Goal: Task Accomplishment & Management: Manage account settings

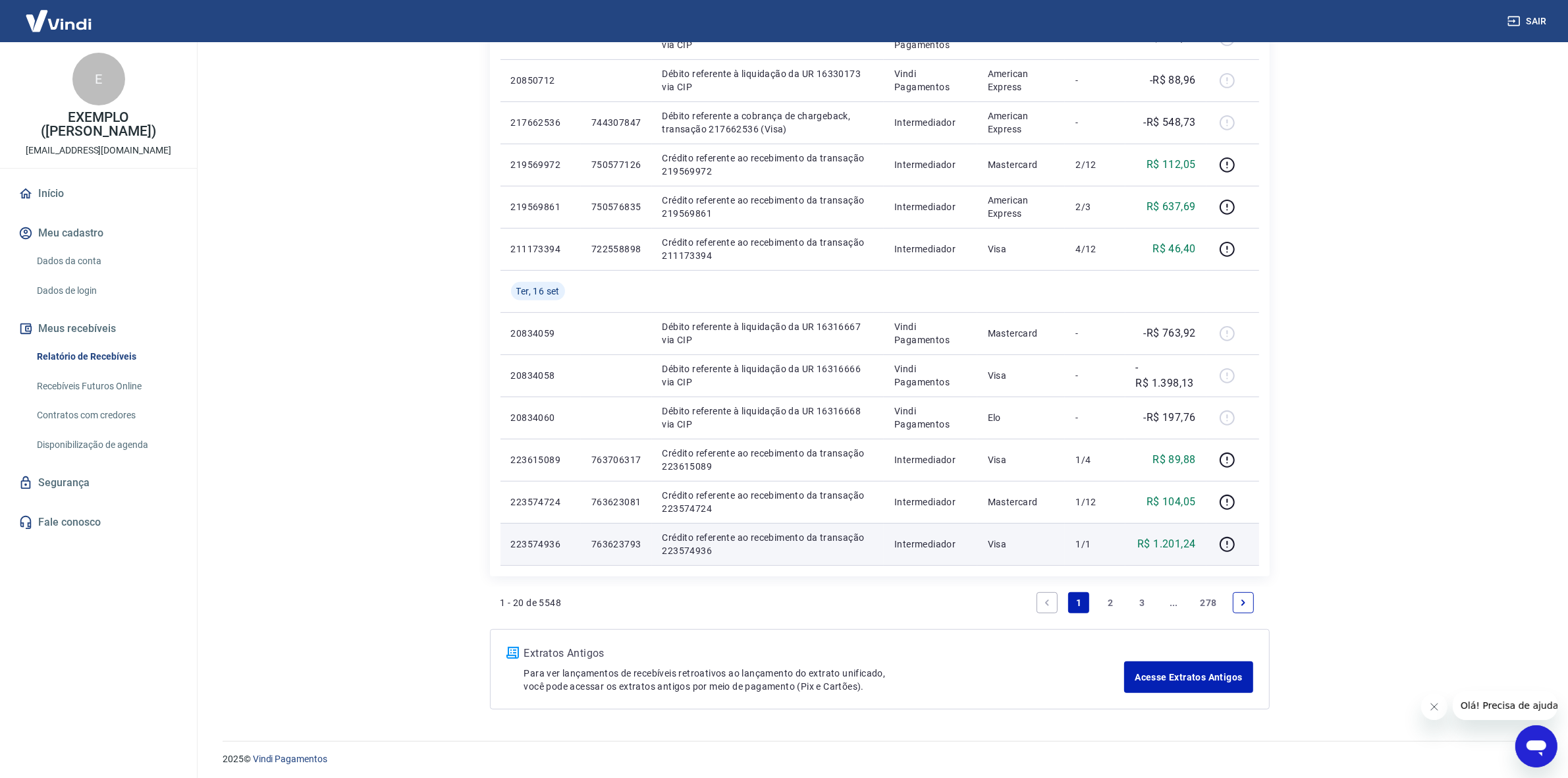
scroll to position [679, 0]
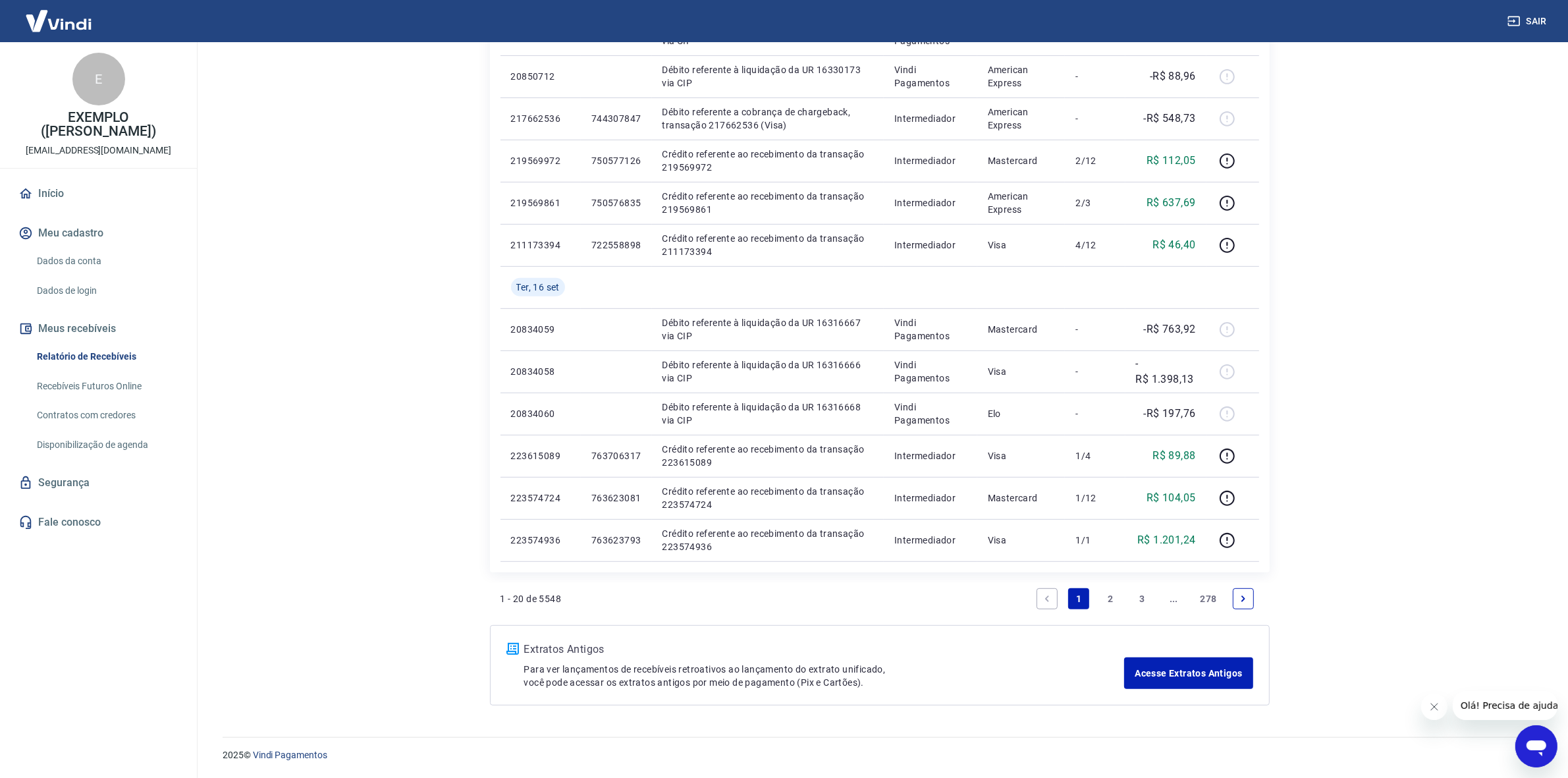
click at [1105, 600] on link "2" at bounding box center [1110, 598] width 21 height 21
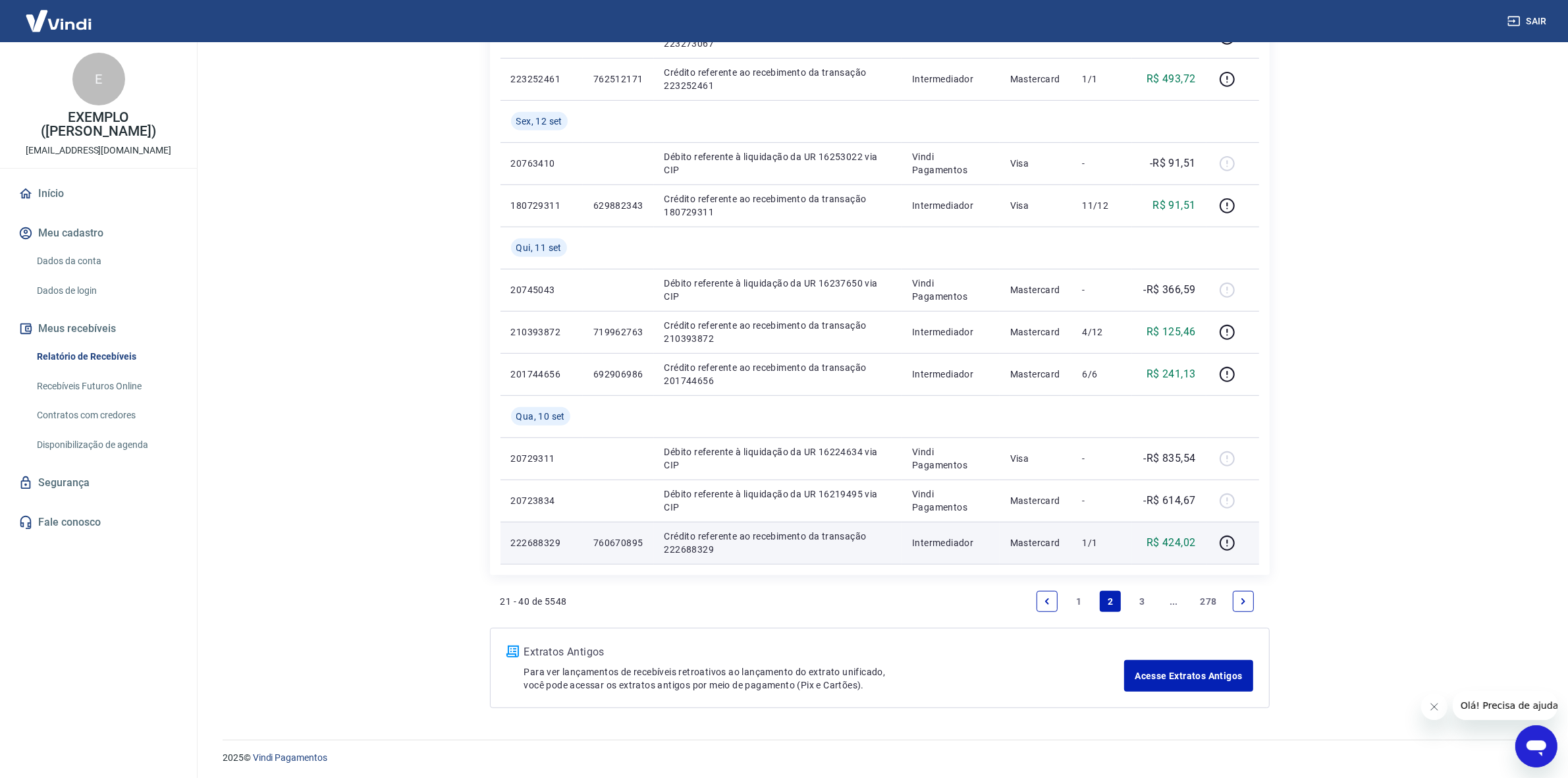
scroll to position [804, 0]
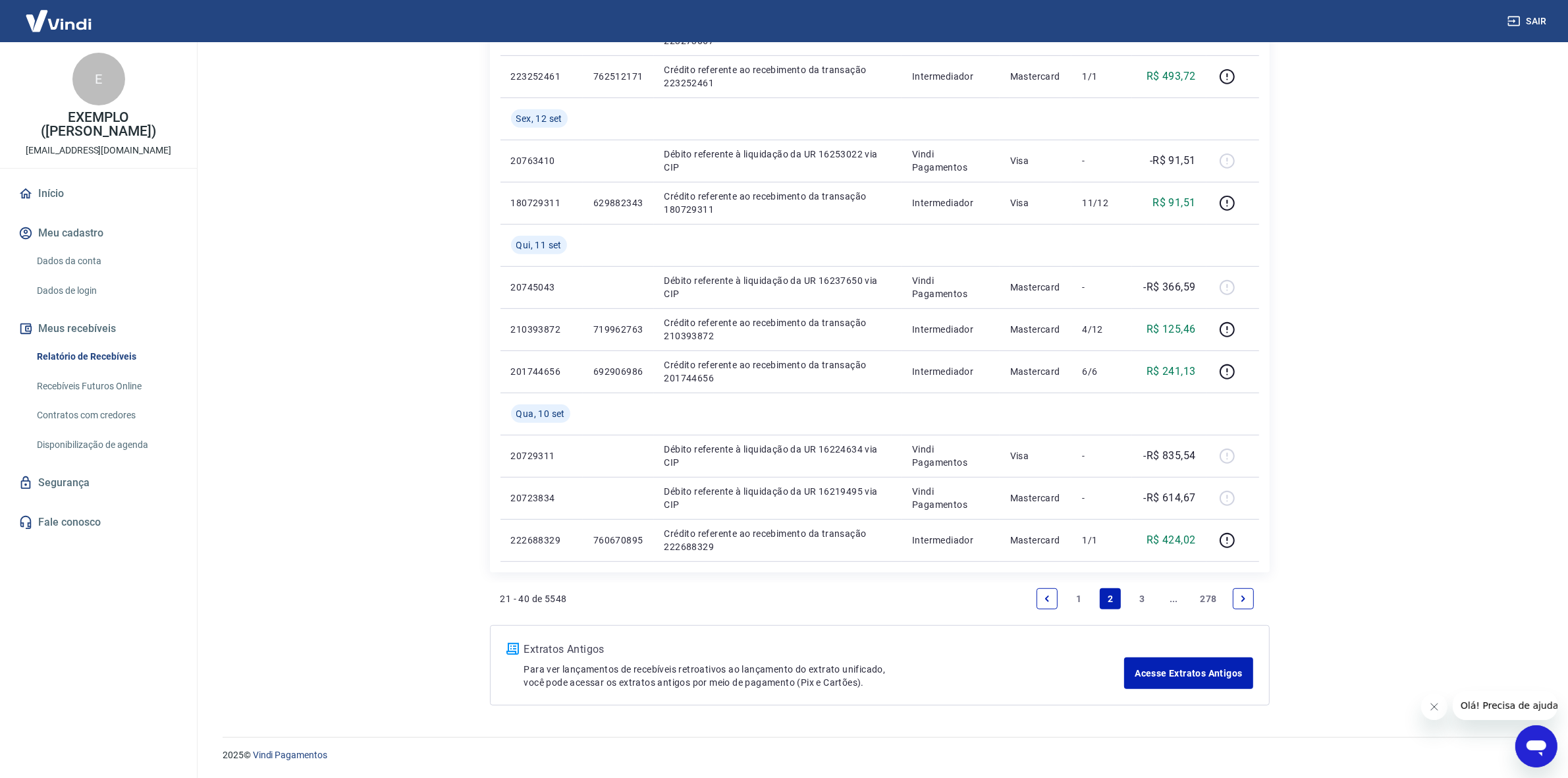
click at [1144, 596] on link "3" at bounding box center [1142, 598] width 21 height 21
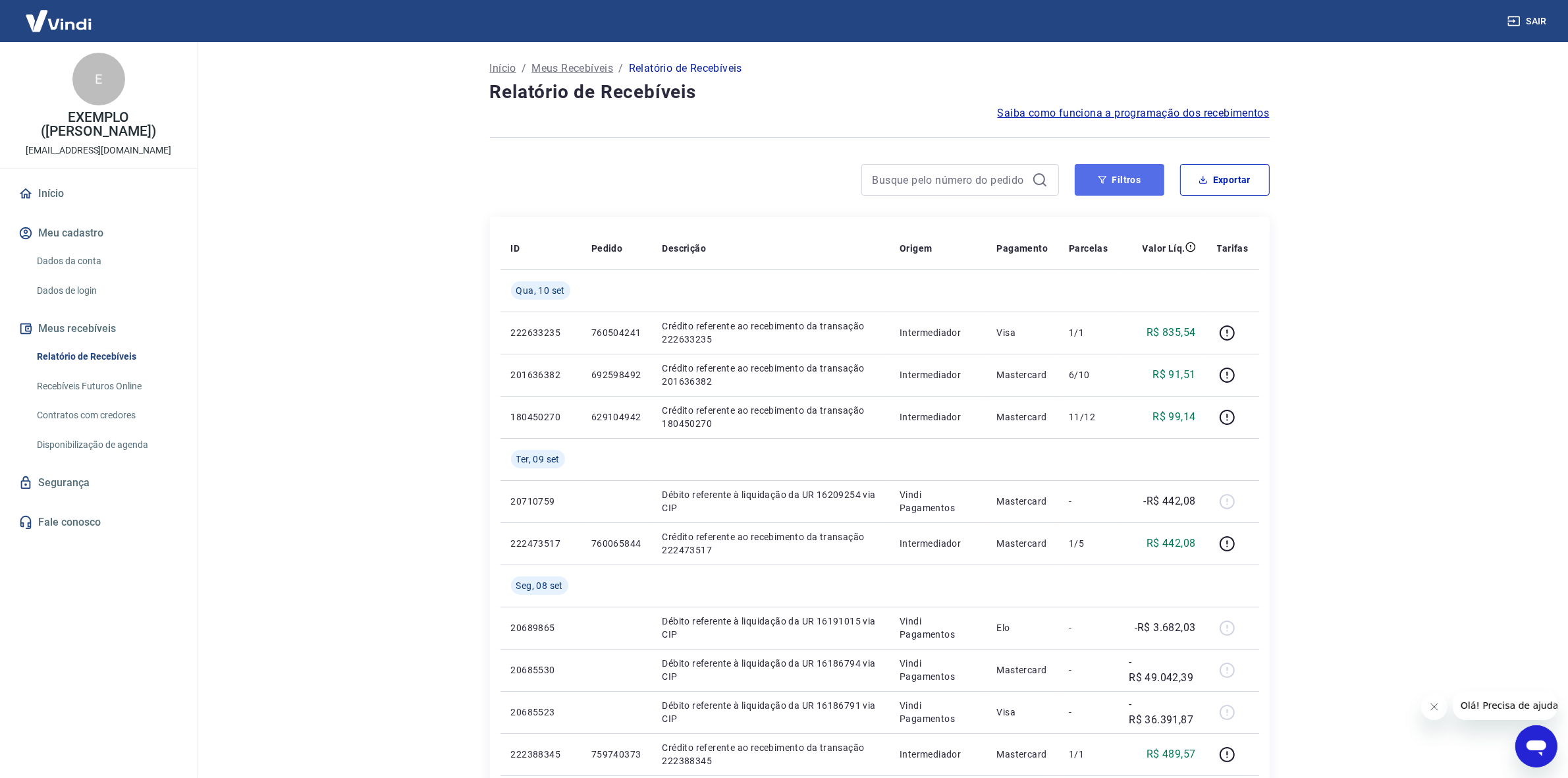
click at [1097, 186] on button "Filtros" at bounding box center [1120, 180] width 90 height 31
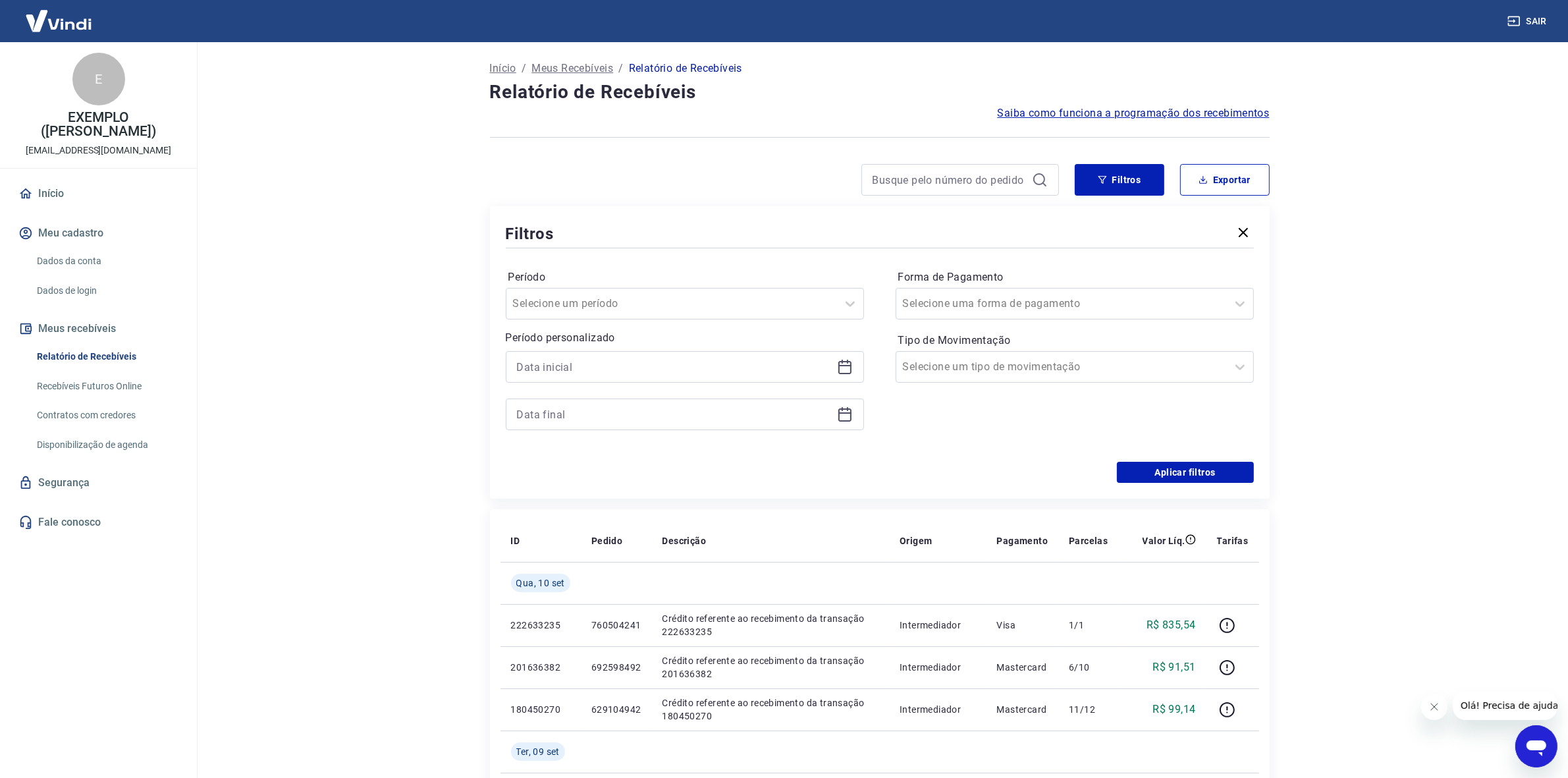
click at [847, 367] on icon at bounding box center [845, 367] width 16 height 16
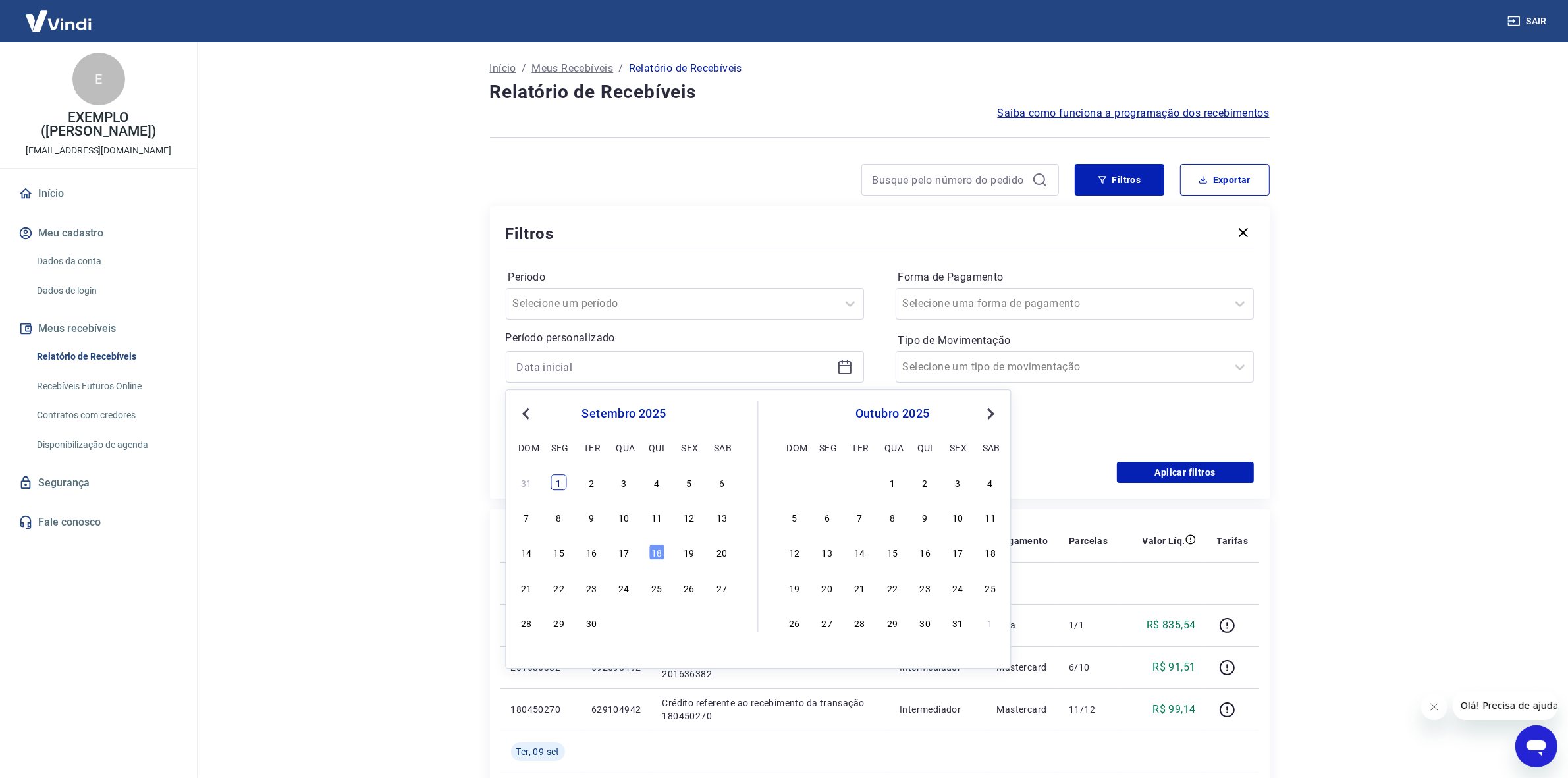
click at [554, 484] on div "1" at bounding box center [559, 482] width 16 height 16
click at [558, 481] on div "Aplicar filtros" at bounding box center [880, 472] width 748 height 21
type input "01/09/2025"
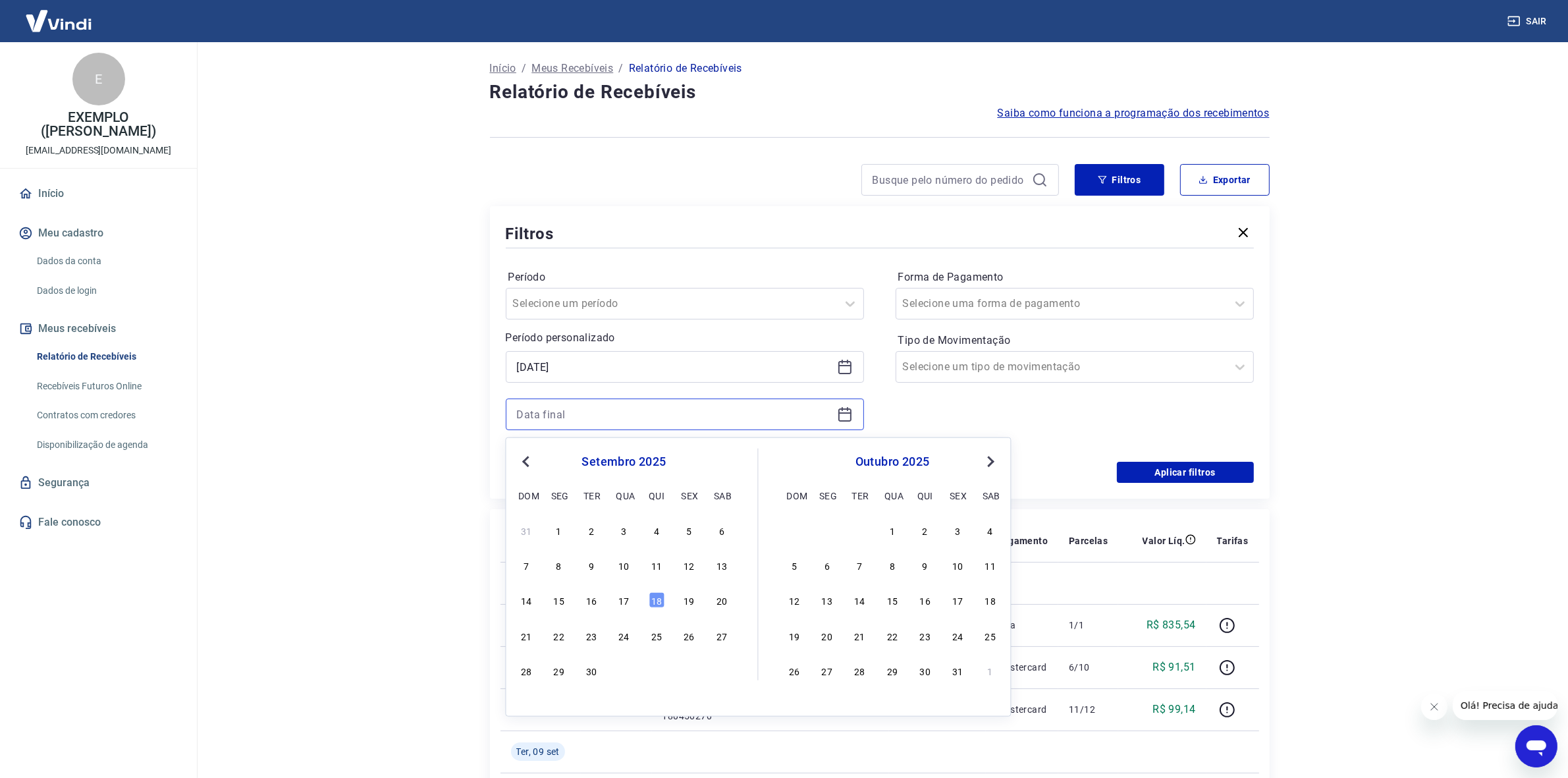
click at [828, 420] on input at bounding box center [674, 414] width 315 height 19
click at [563, 524] on div "1" at bounding box center [559, 530] width 16 height 16
click at [555, 528] on th "ID" at bounding box center [540, 541] width 80 height 42
type input "01/09/2025"
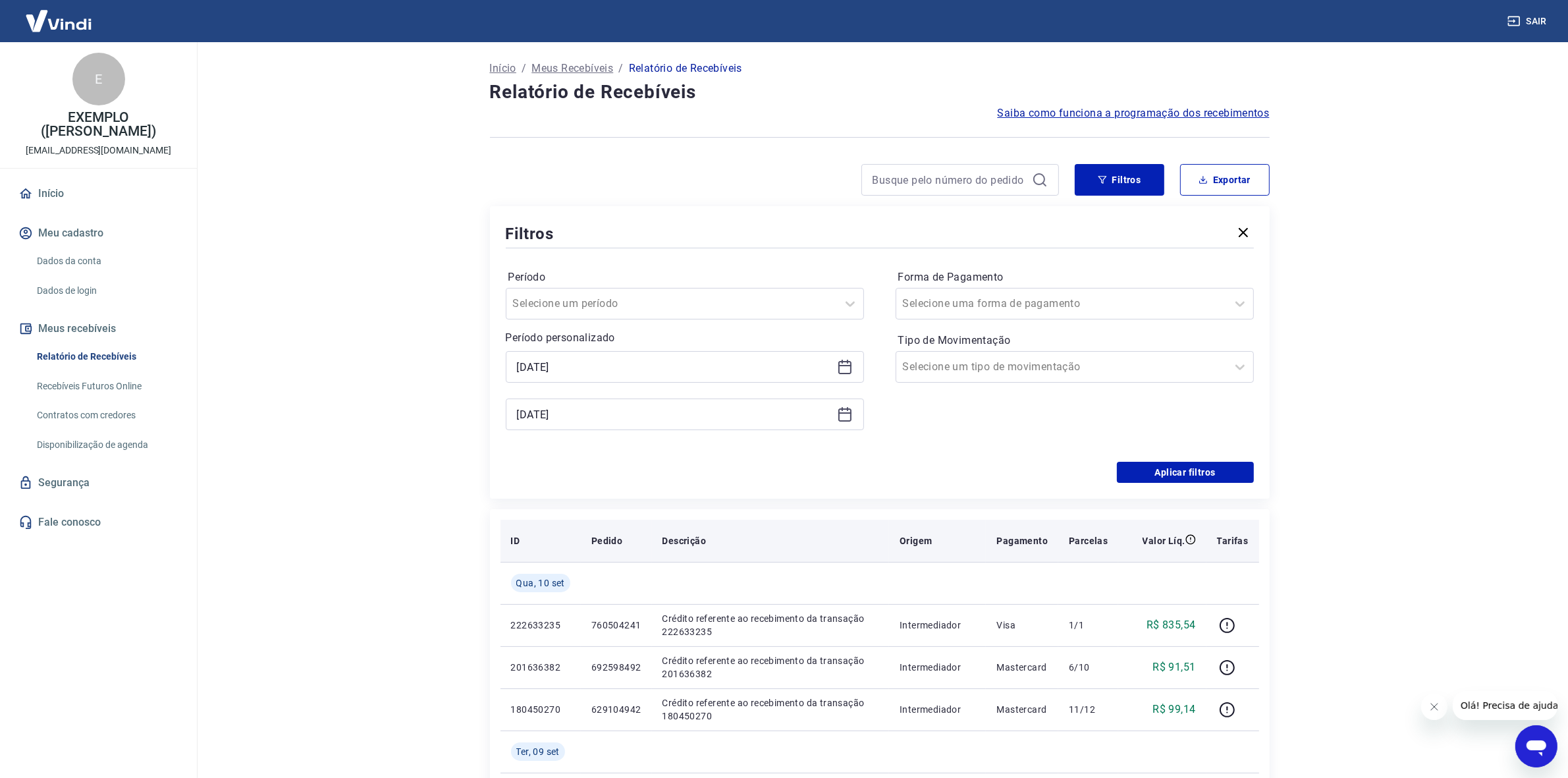
click at [555, 528] on th "ID" at bounding box center [540, 541] width 80 height 42
click at [847, 370] on icon at bounding box center [845, 367] width 16 height 16
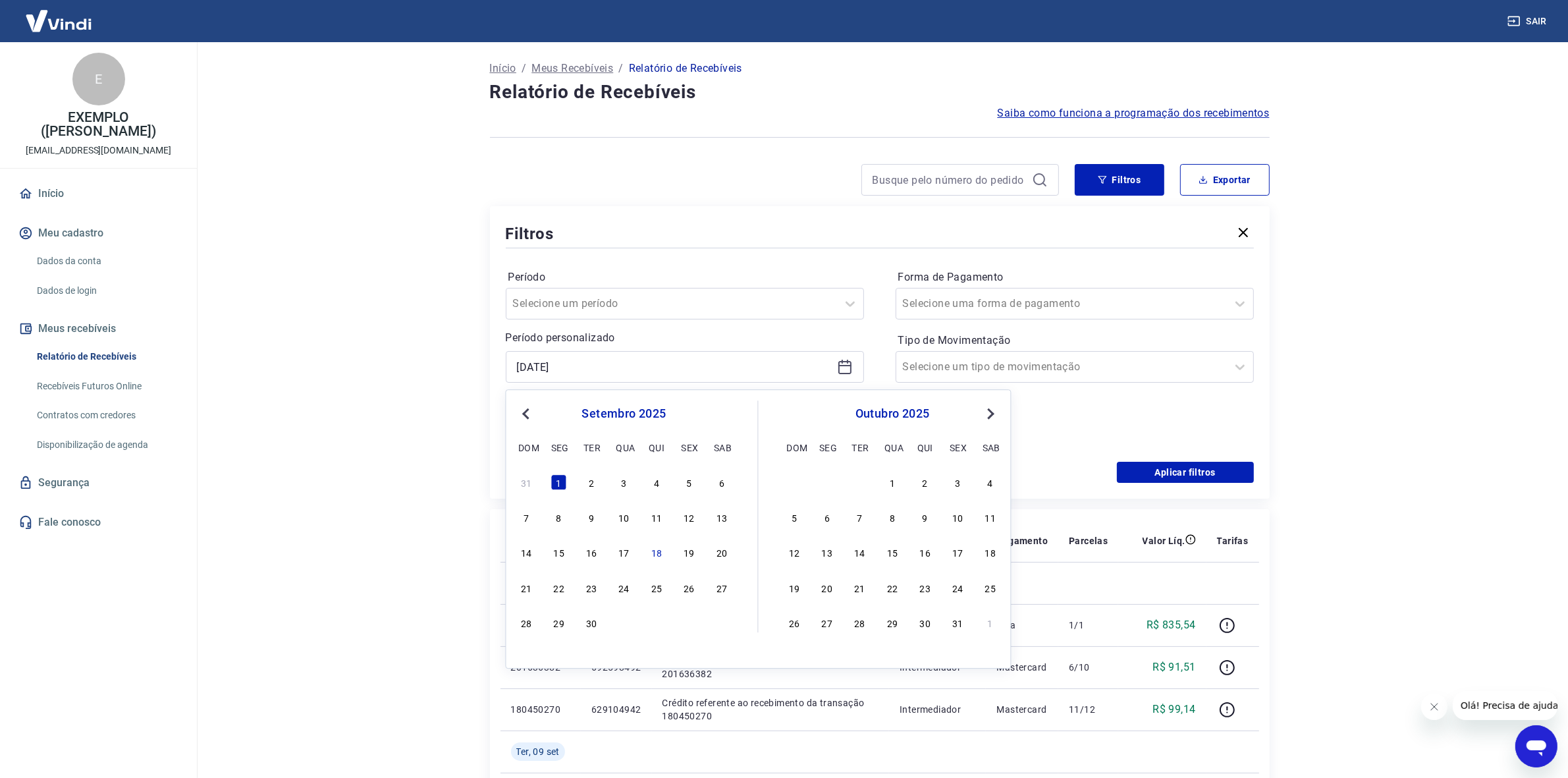
click at [532, 411] on button "Previous Month" at bounding box center [526, 413] width 16 height 16
click at [713, 625] on div "24 25 26 27 28 29 30" at bounding box center [624, 623] width 215 height 19
click at [714, 623] on div "30" at bounding box center [721, 622] width 16 height 16
click at [719, 620] on p "Crédito referente ao recebimento da transação 222633235" at bounding box center [771, 625] width 217 height 26
type input "30/08/2025"
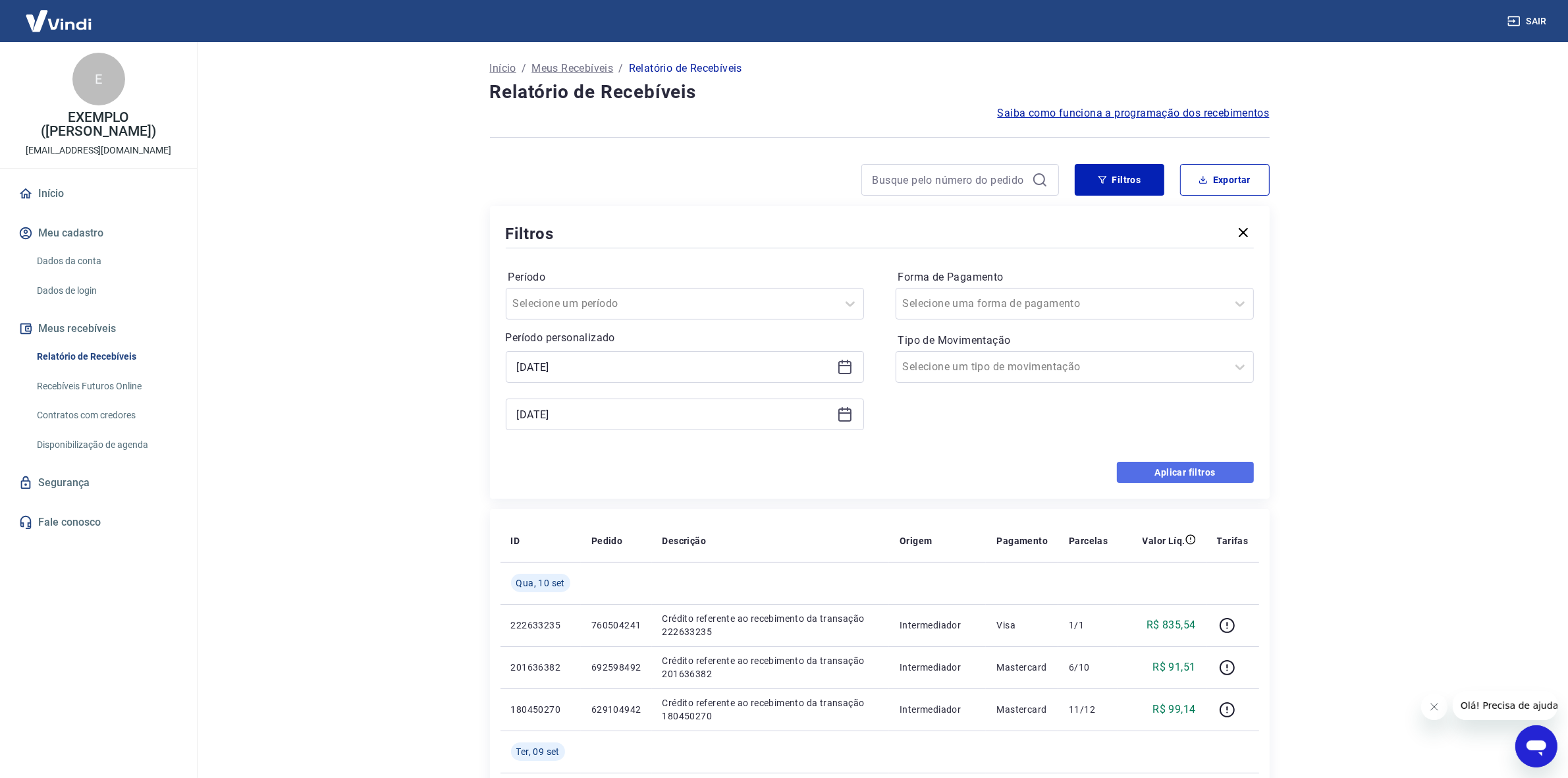
click at [1139, 477] on button "Aplicar filtros" at bounding box center [1185, 472] width 137 height 21
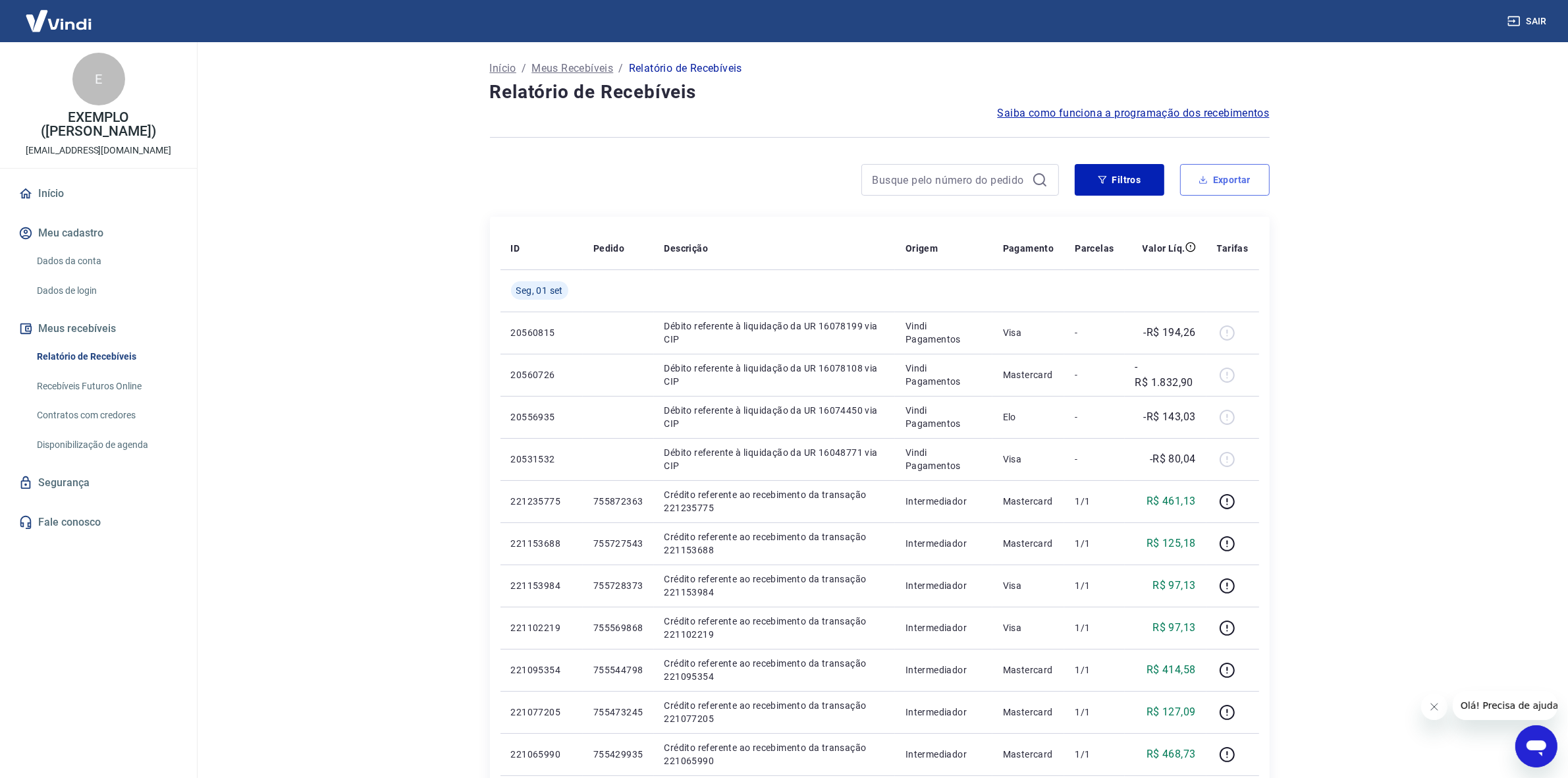
click at [1200, 181] on icon "button" at bounding box center [1203, 182] width 8 height 3
type input "30/08/2025"
type input "01/09/2025"
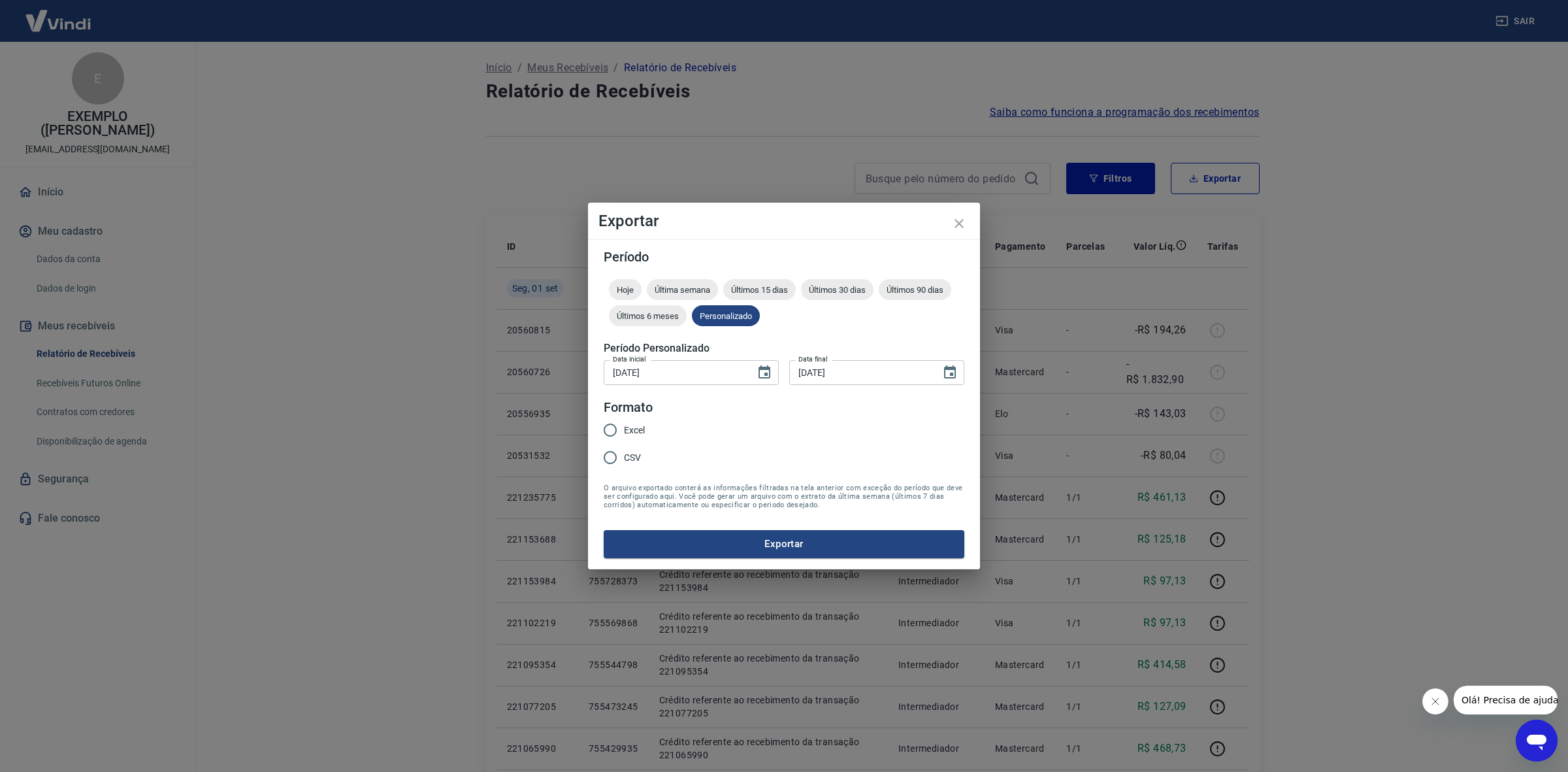
click at [627, 429] on span "Excel" at bounding box center [634, 431] width 21 height 13
click at [624, 429] on input "Excel" at bounding box center [610, 430] width 27 height 27
radio input "true"
click at [701, 549] on button "Exportar" at bounding box center [784, 543] width 361 height 27
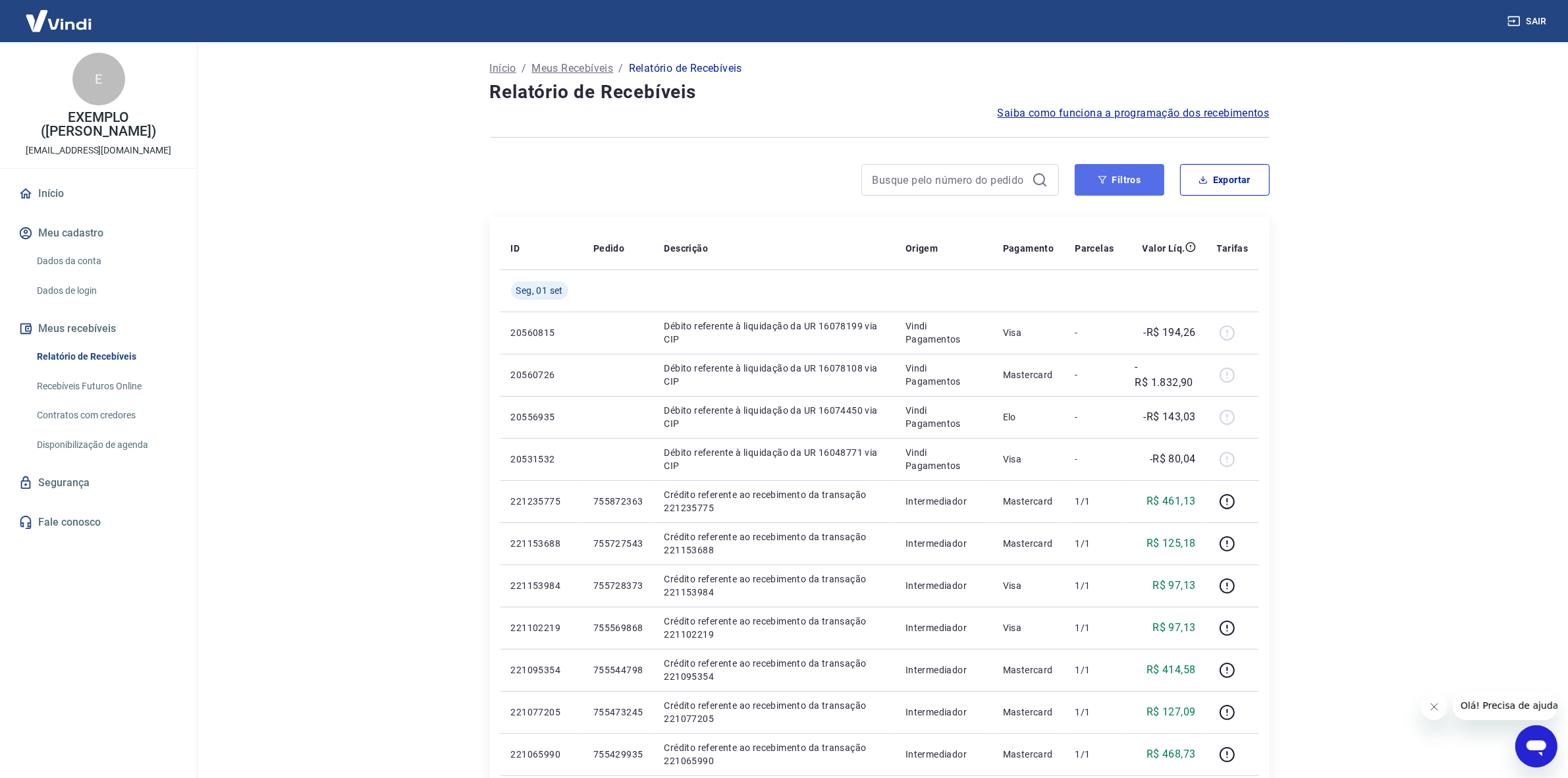
click at [1130, 181] on button "Filtros" at bounding box center [1120, 180] width 90 height 31
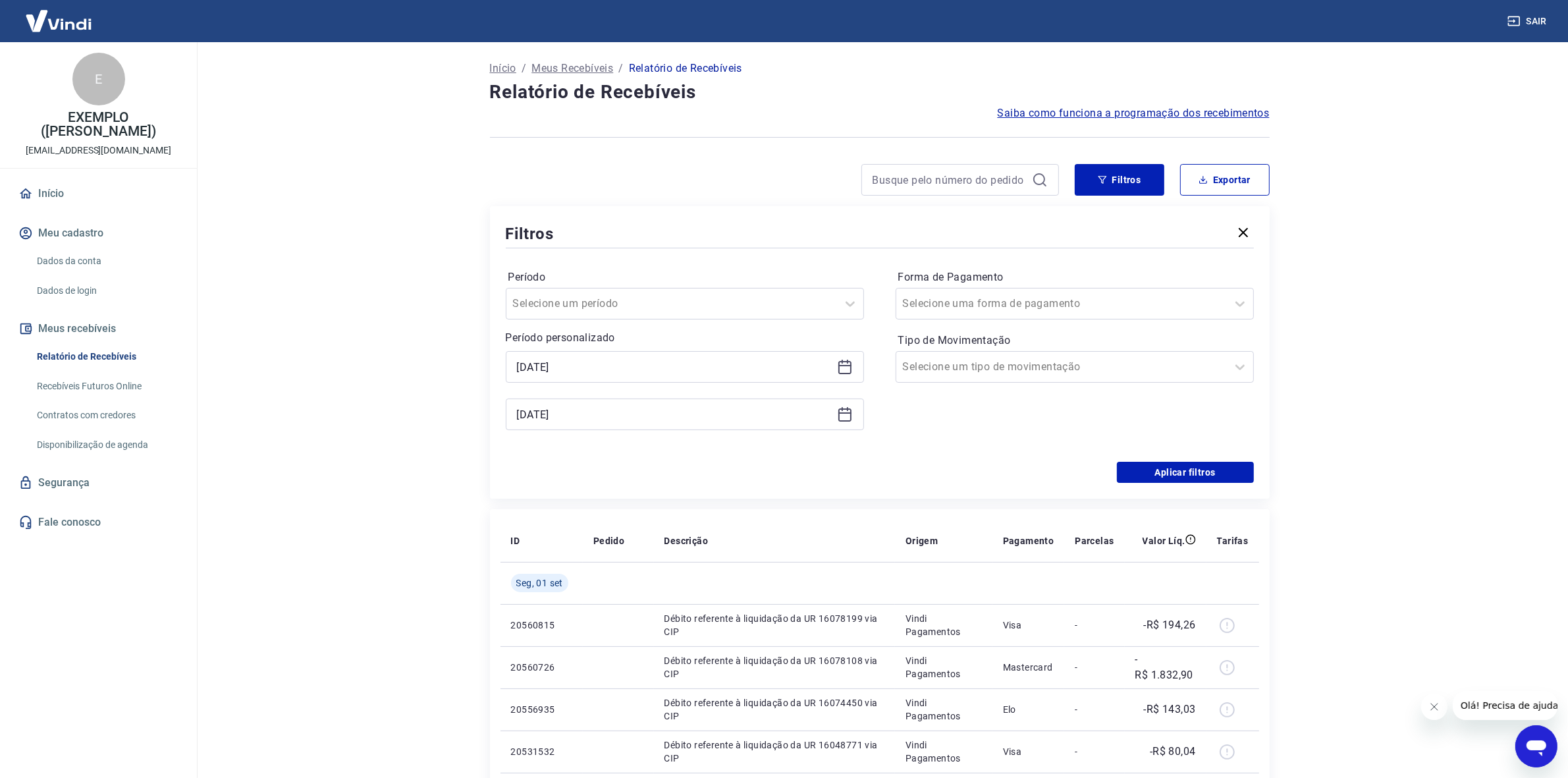
click at [845, 370] on icon at bounding box center [845, 367] width 16 height 16
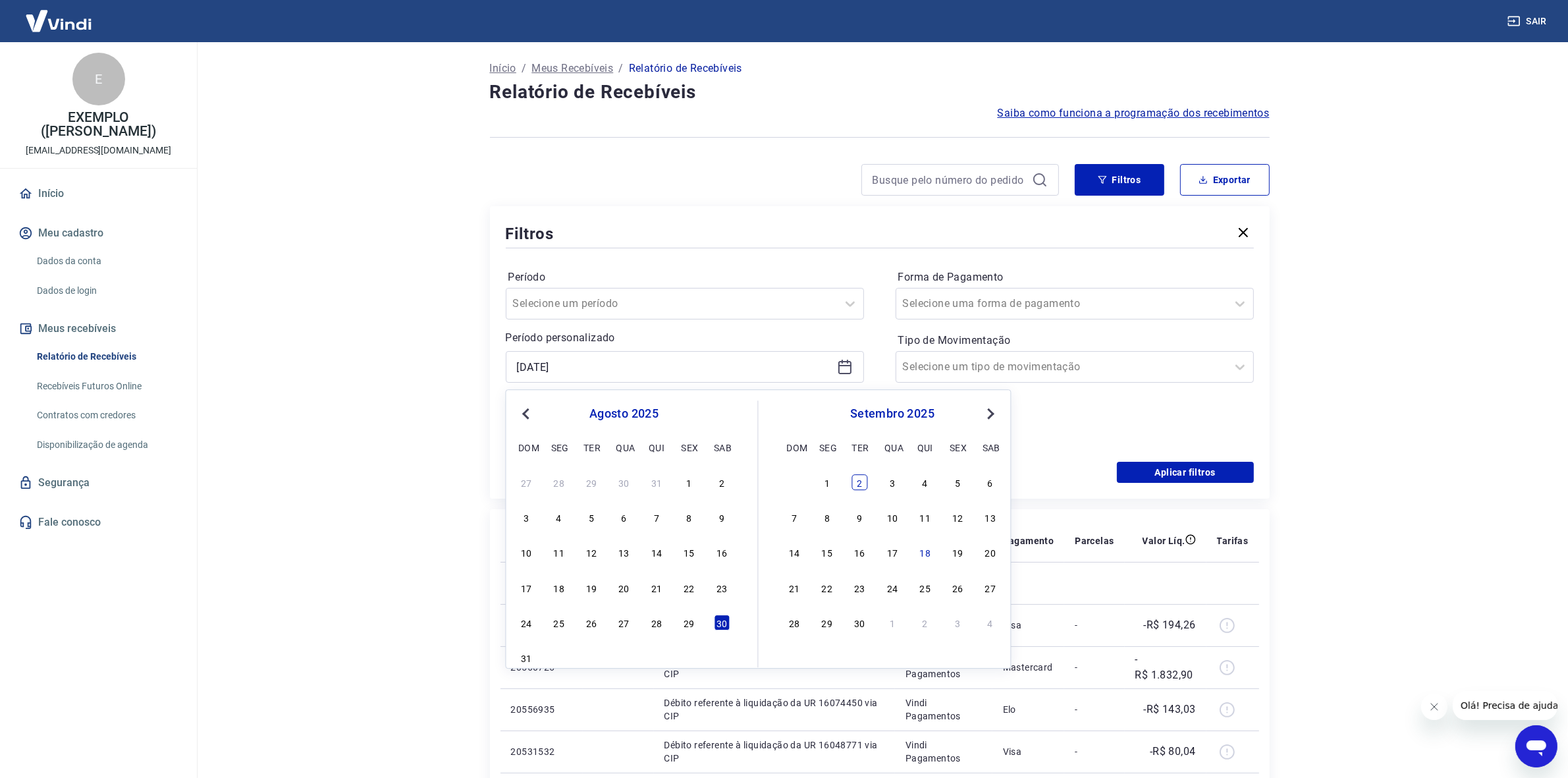
click at [863, 484] on div "2" at bounding box center [860, 482] width 16 height 16
type input "02/09/2025"
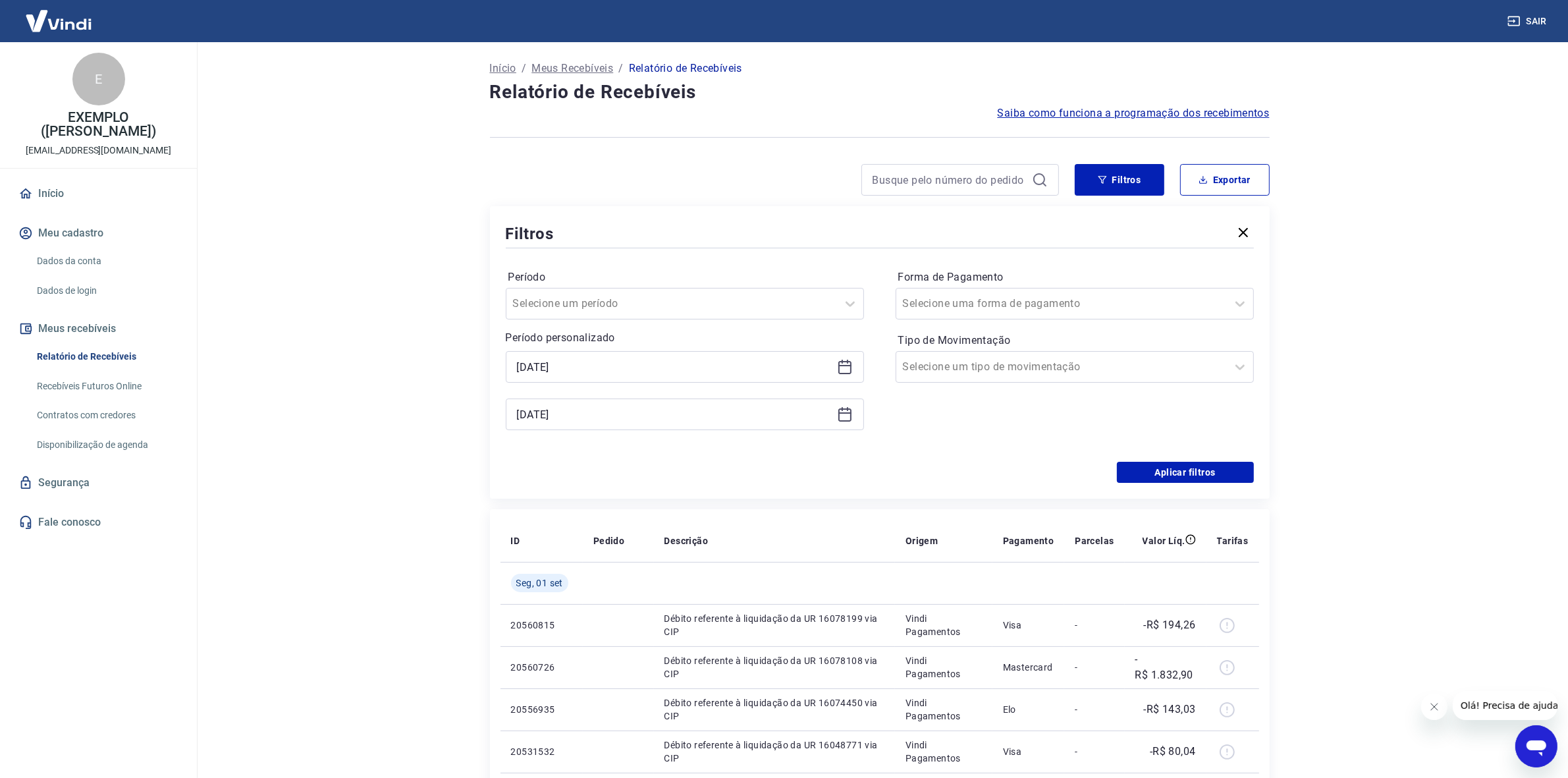
click at [845, 414] on icon at bounding box center [845, 414] width 16 height 16
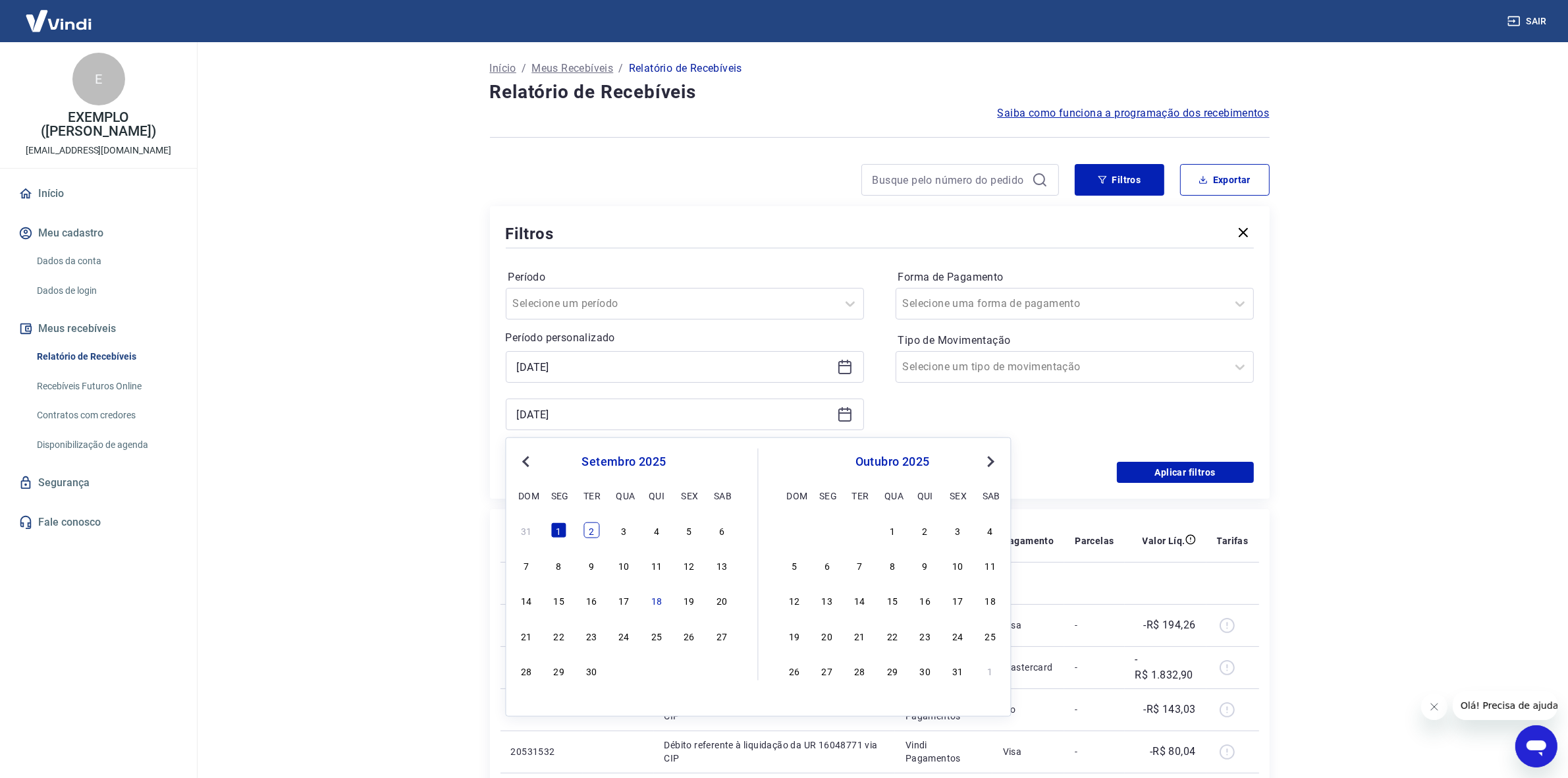
click at [595, 529] on div "2" at bounding box center [591, 530] width 16 height 16
type input "02/09/2025"
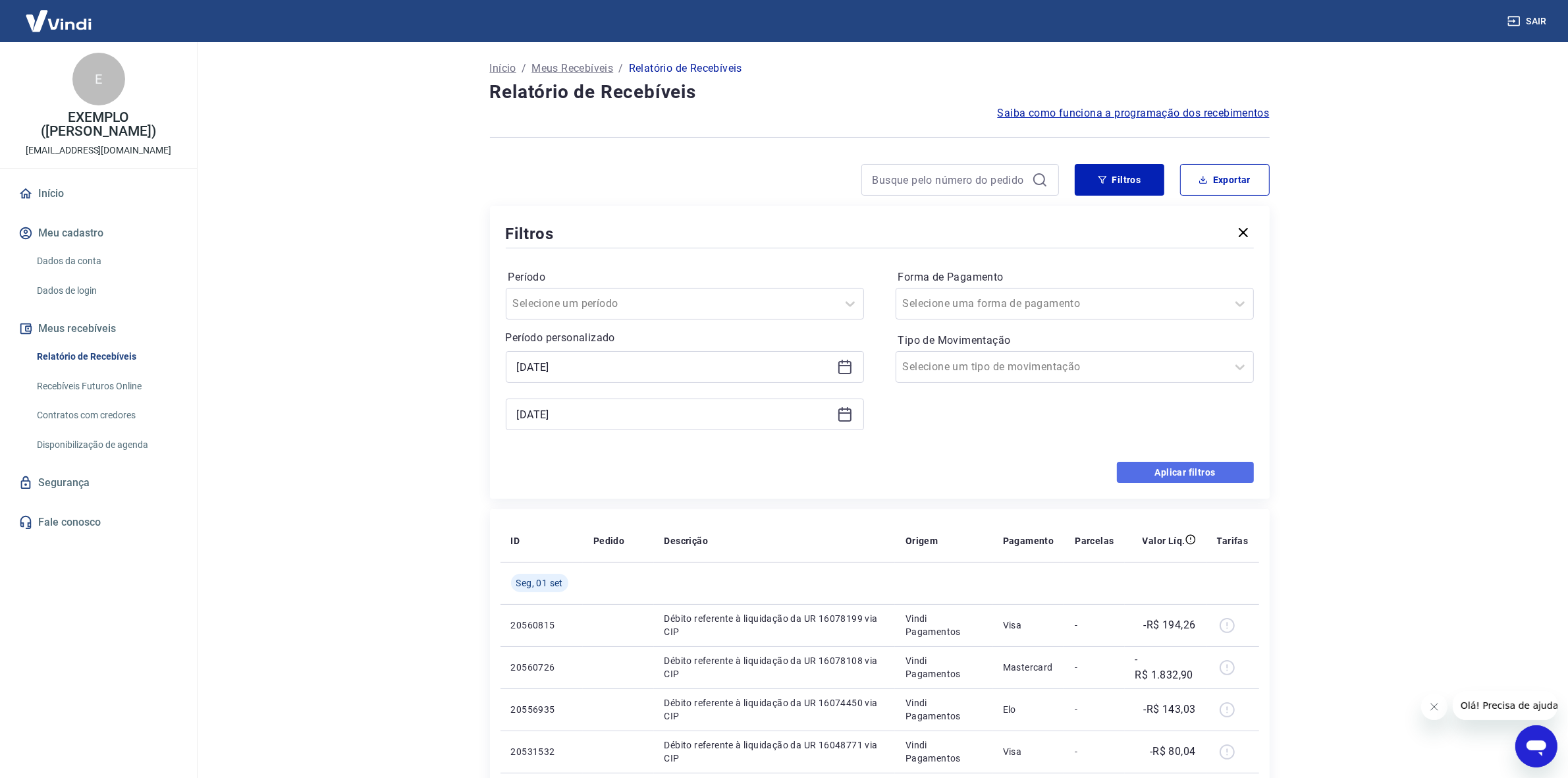
click at [1206, 469] on button "Aplicar filtros" at bounding box center [1185, 472] width 137 height 21
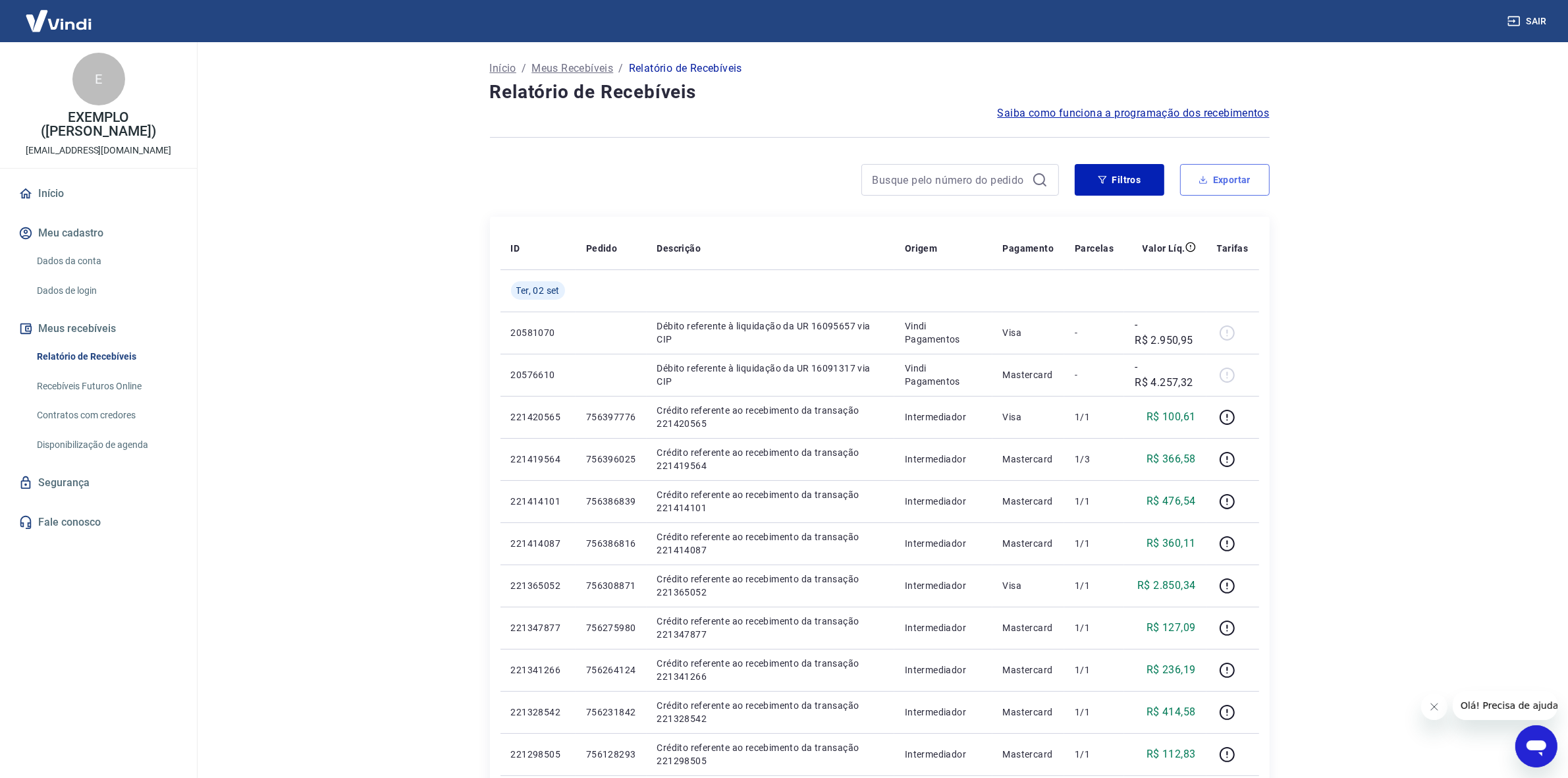
click at [1225, 176] on button "Exportar" at bounding box center [1225, 180] width 90 height 31
type input "02/09/2025"
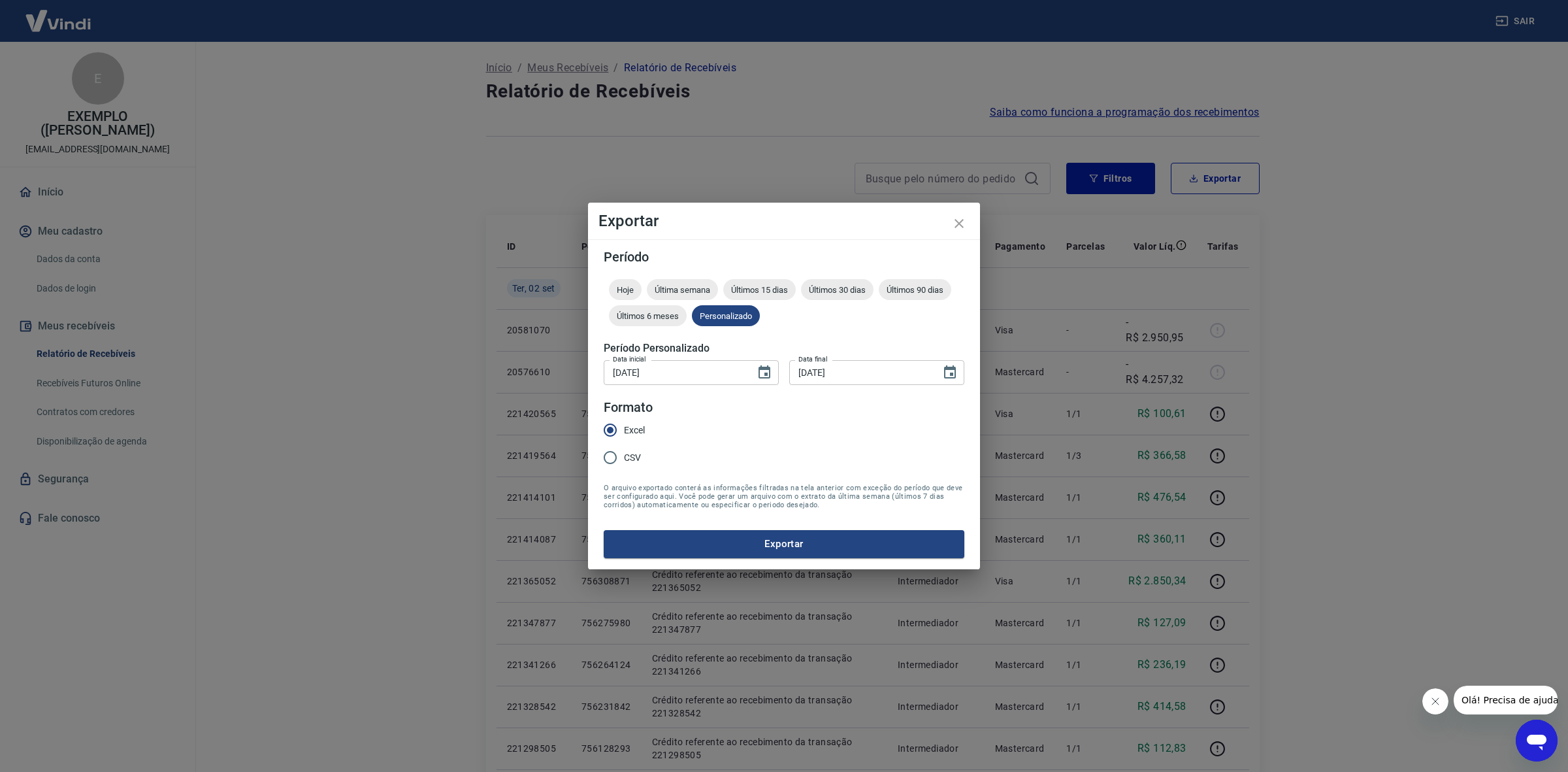
click at [704, 533] on button "Exportar" at bounding box center [784, 543] width 361 height 27
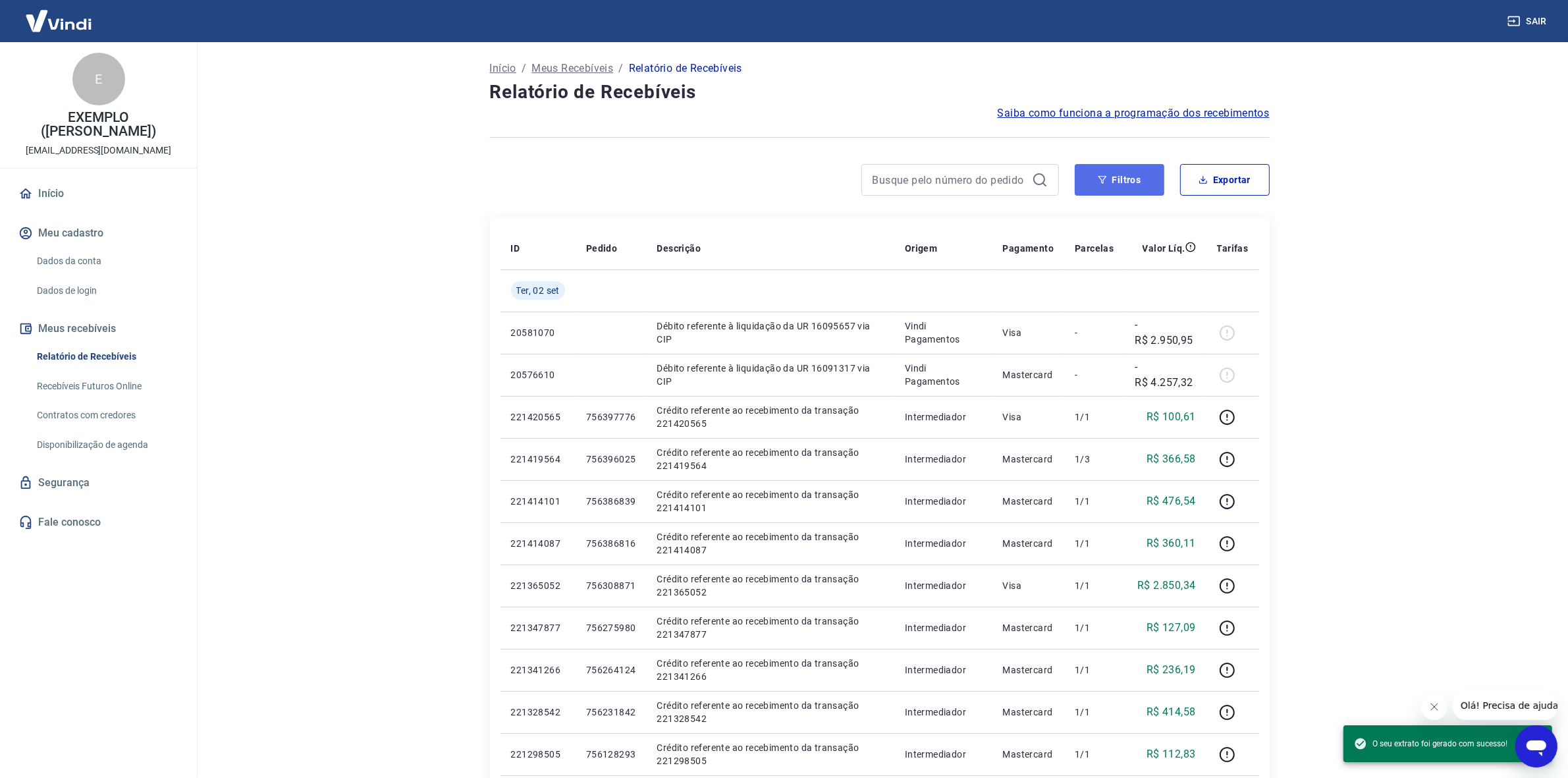
click at [1092, 176] on button "Filtros" at bounding box center [1120, 180] width 90 height 31
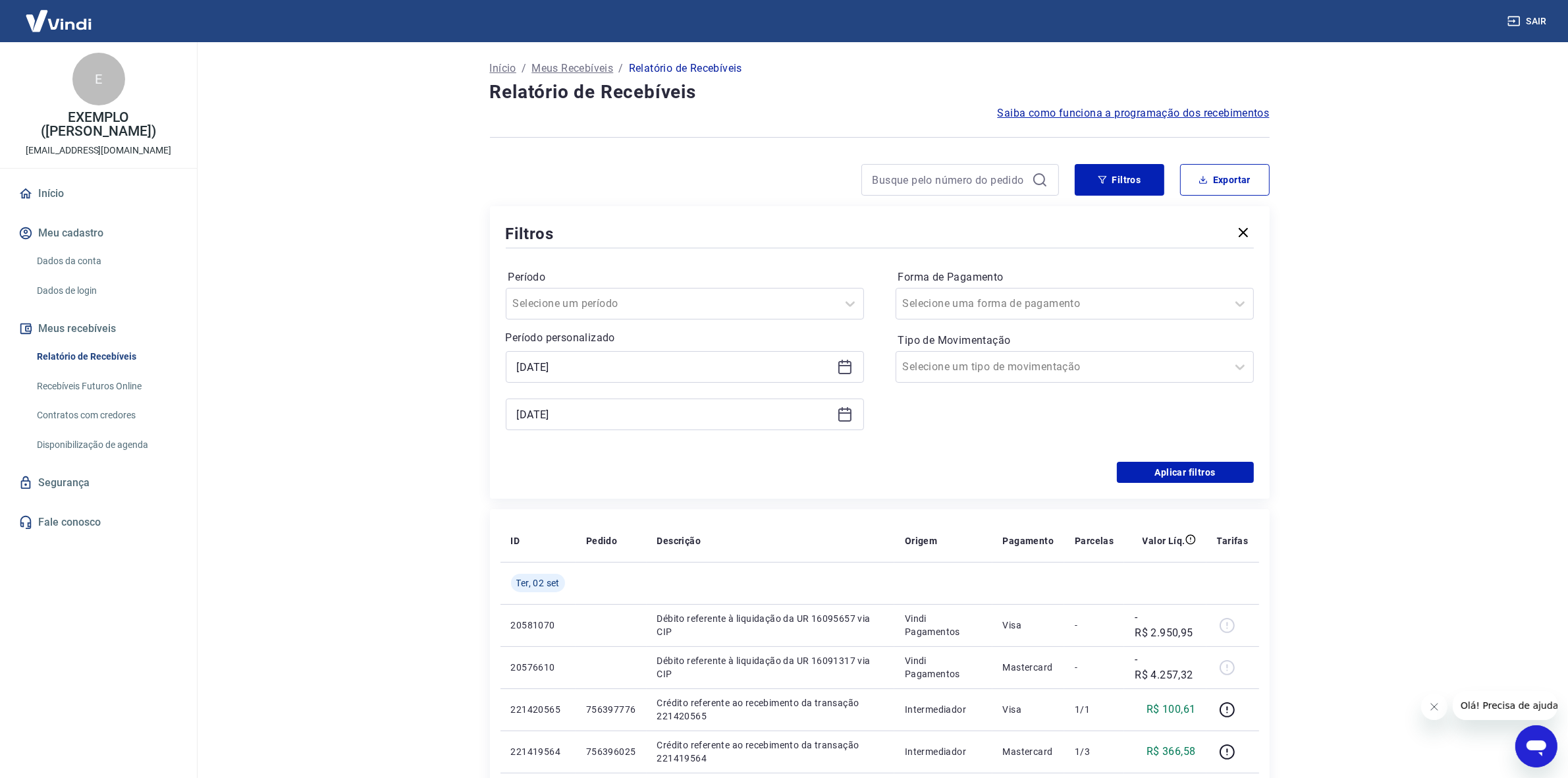
click at [848, 367] on icon at bounding box center [845, 367] width 16 height 16
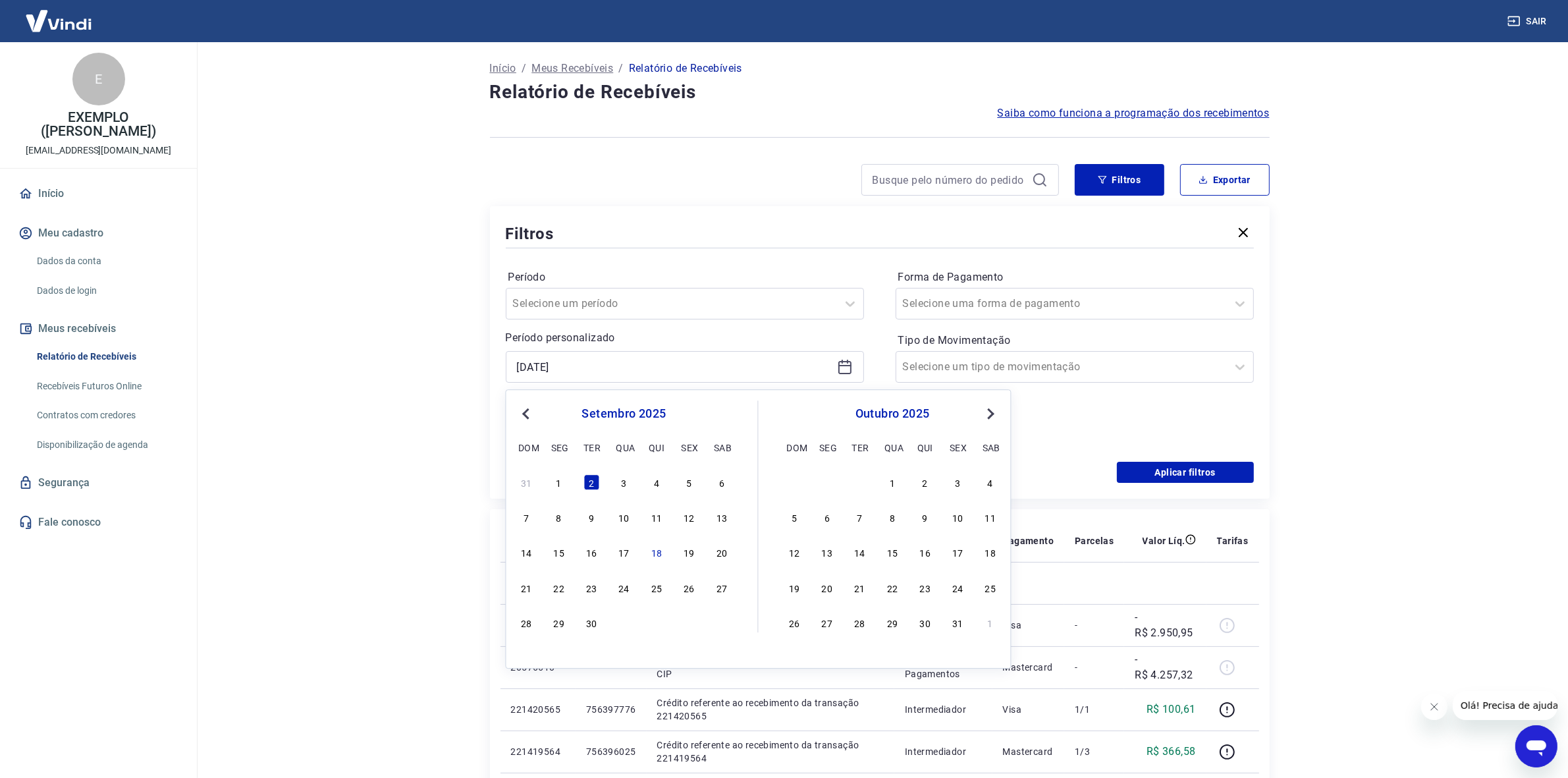
click at [625, 486] on div "3" at bounding box center [624, 482] width 16 height 16
type input "03/09/2025"
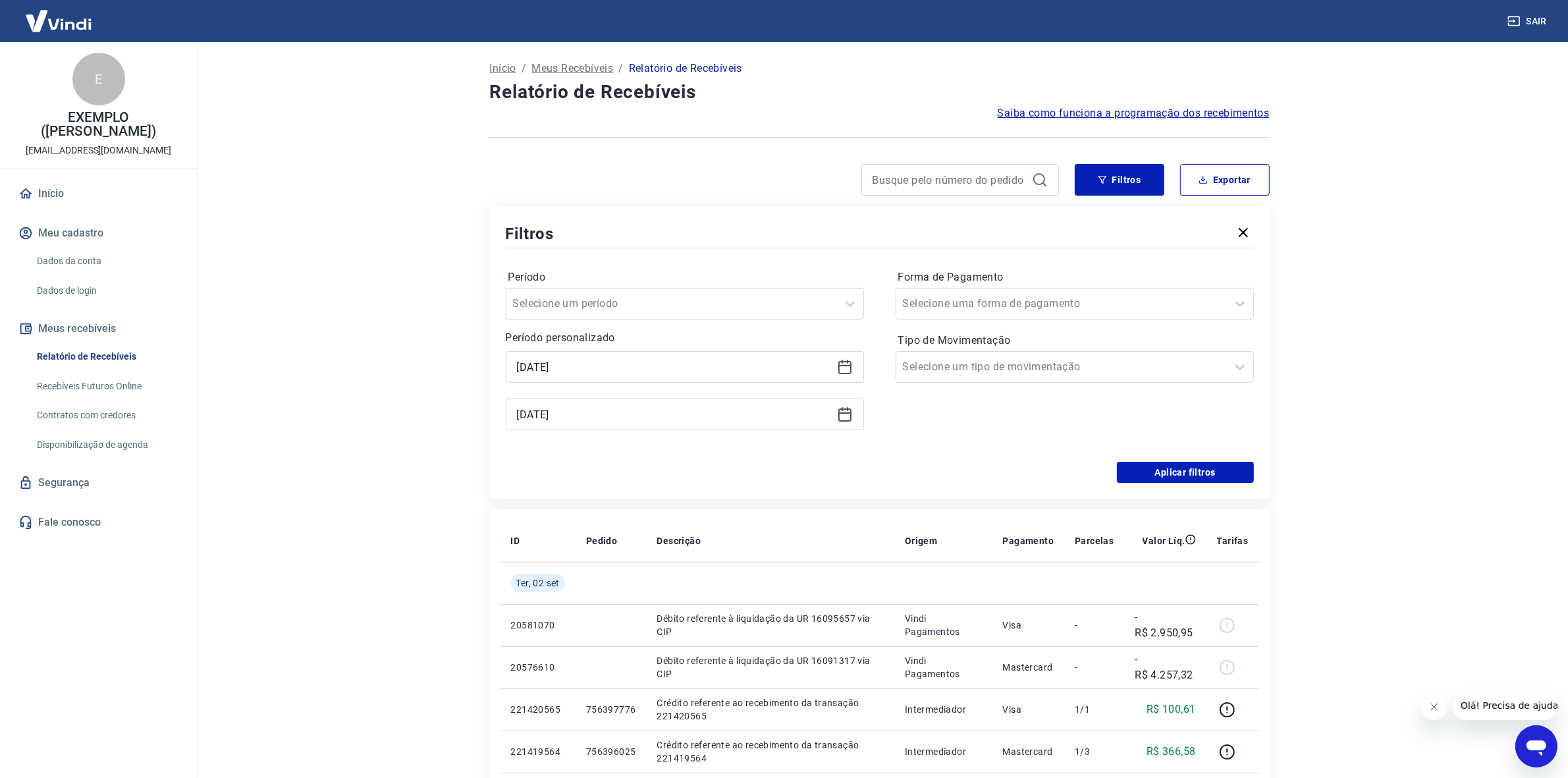
click at [837, 408] on icon at bounding box center [845, 414] width 16 height 16
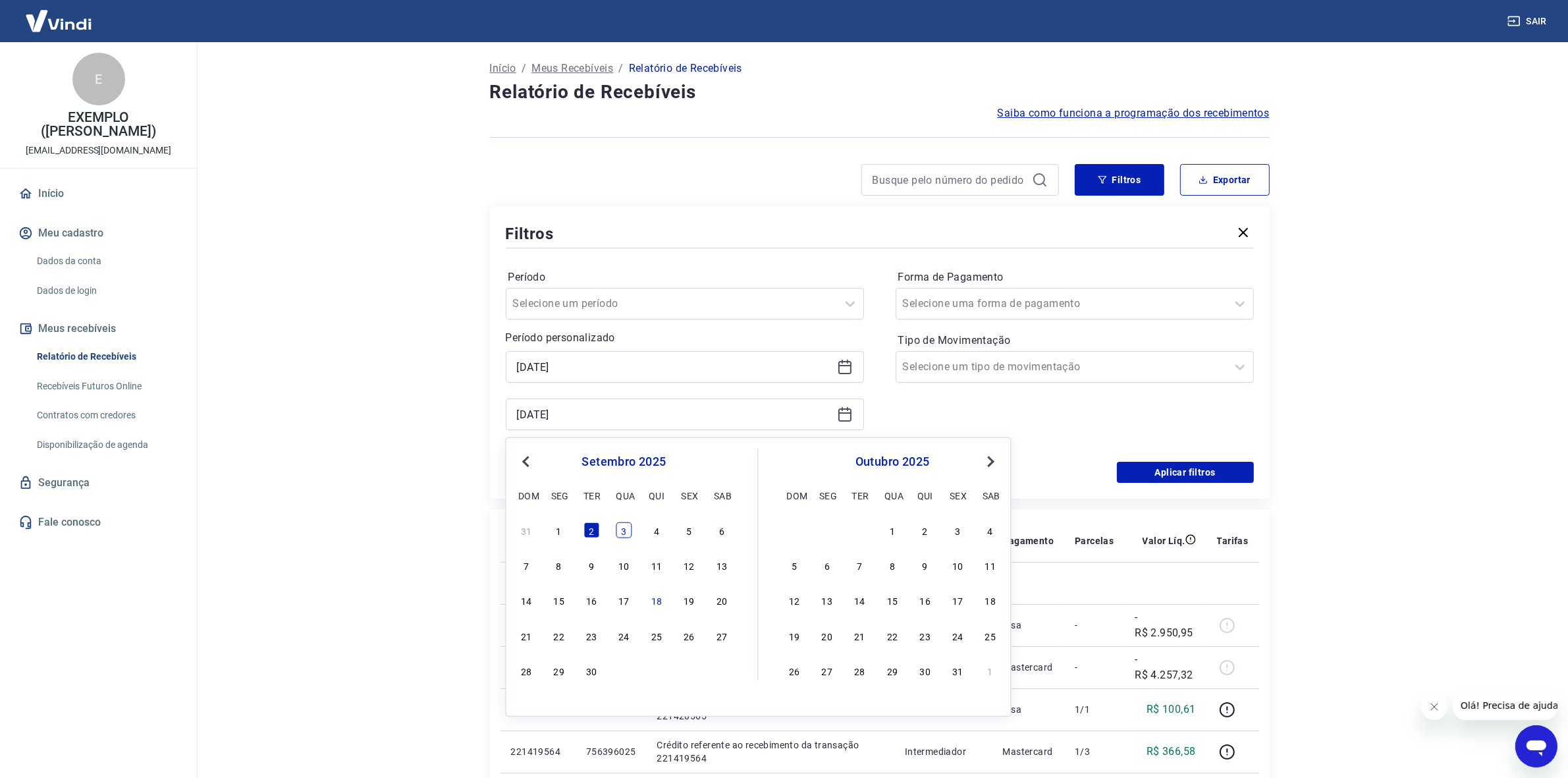
click at [621, 527] on div "3" at bounding box center [624, 530] width 16 height 16
type input "03/09/2025"
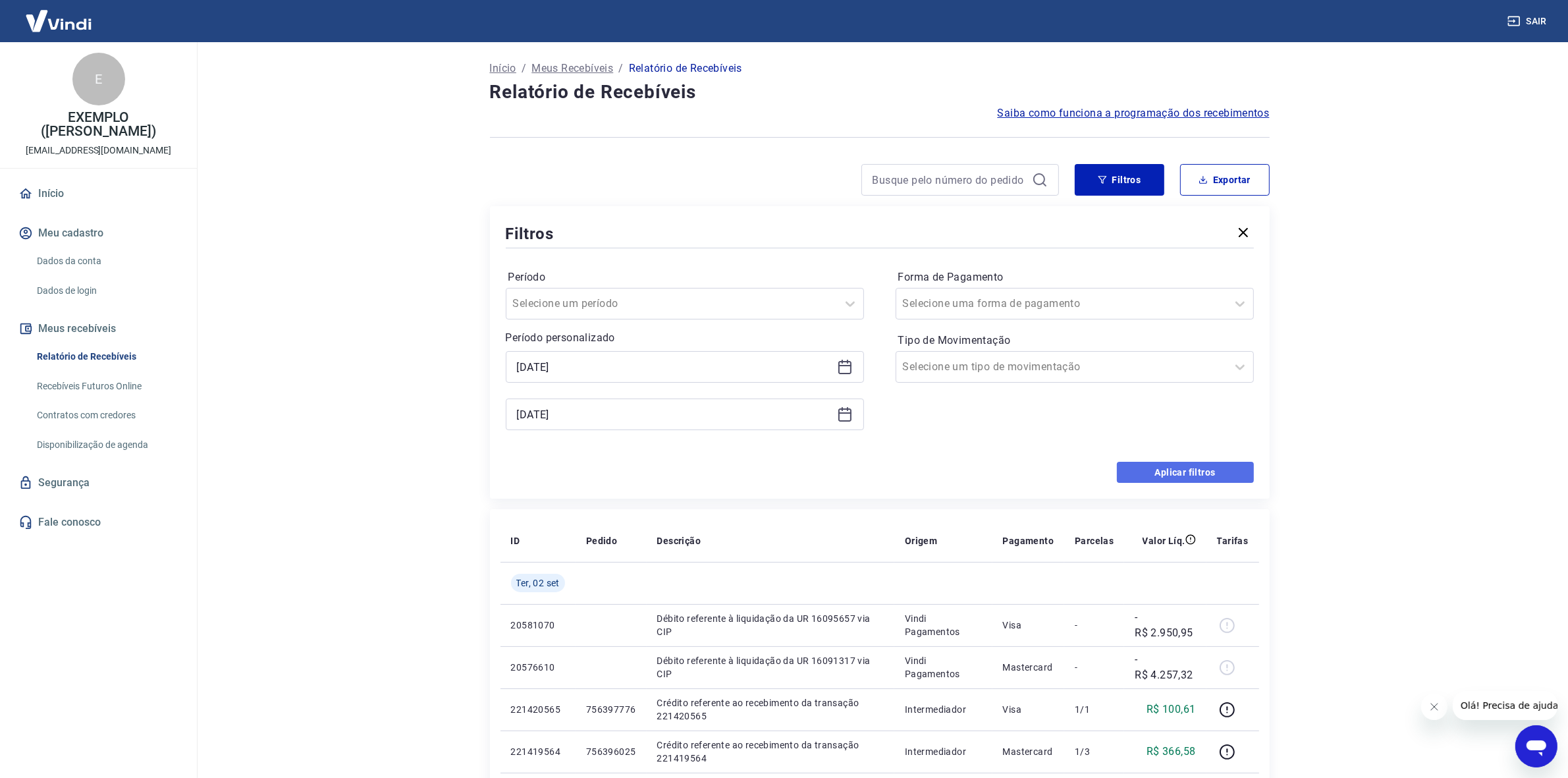
click at [1166, 481] on button "Aplicar filtros" at bounding box center [1185, 472] width 137 height 21
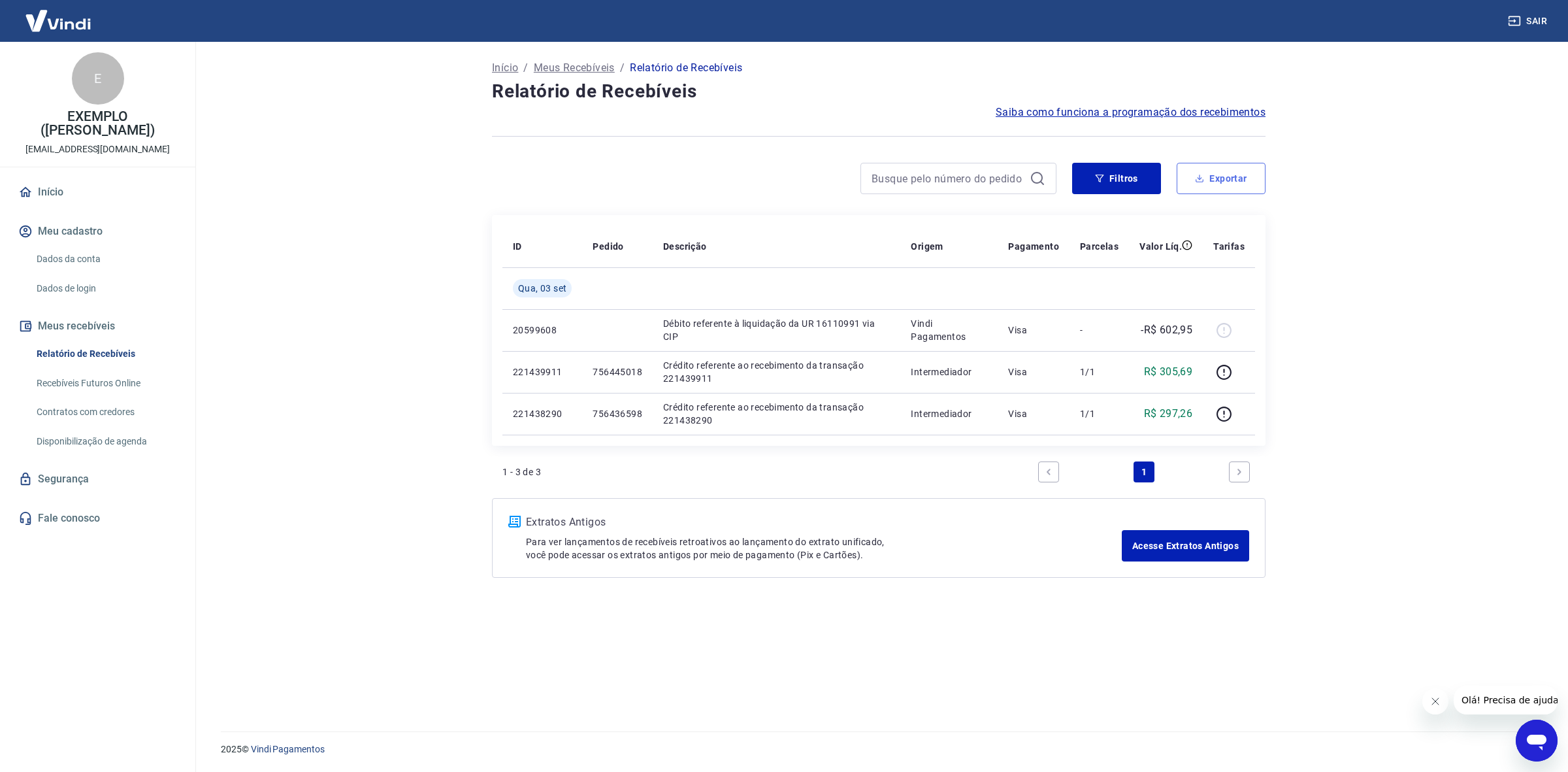
click at [1219, 183] on button "Exportar" at bounding box center [1221, 178] width 89 height 31
type input "03/09/2025"
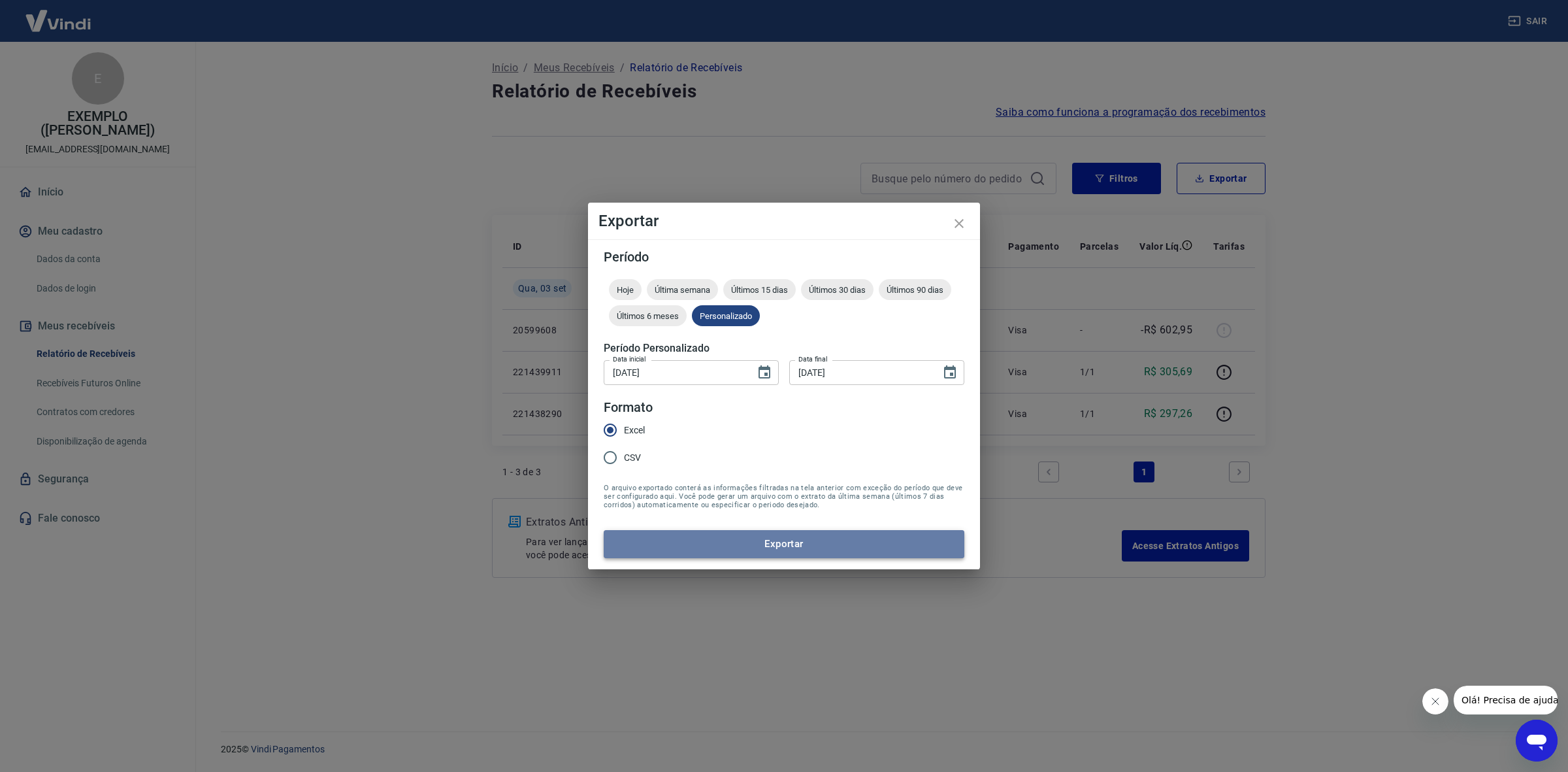
click at [790, 548] on button "Exportar" at bounding box center [784, 543] width 361 height 27
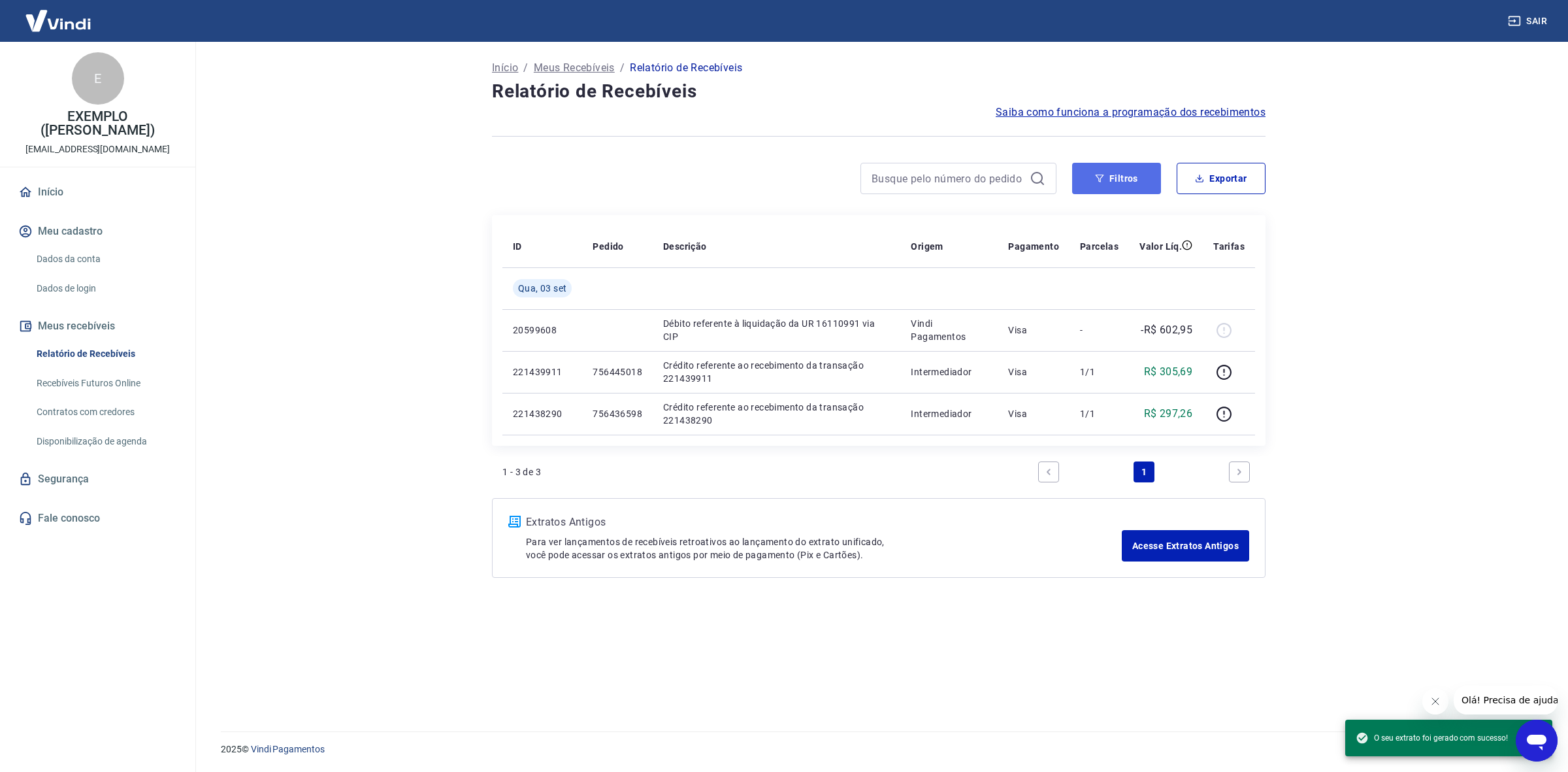
click at [1109, 177] on button "Filtros" at bounding box center [1117, 178] width 89 height 31
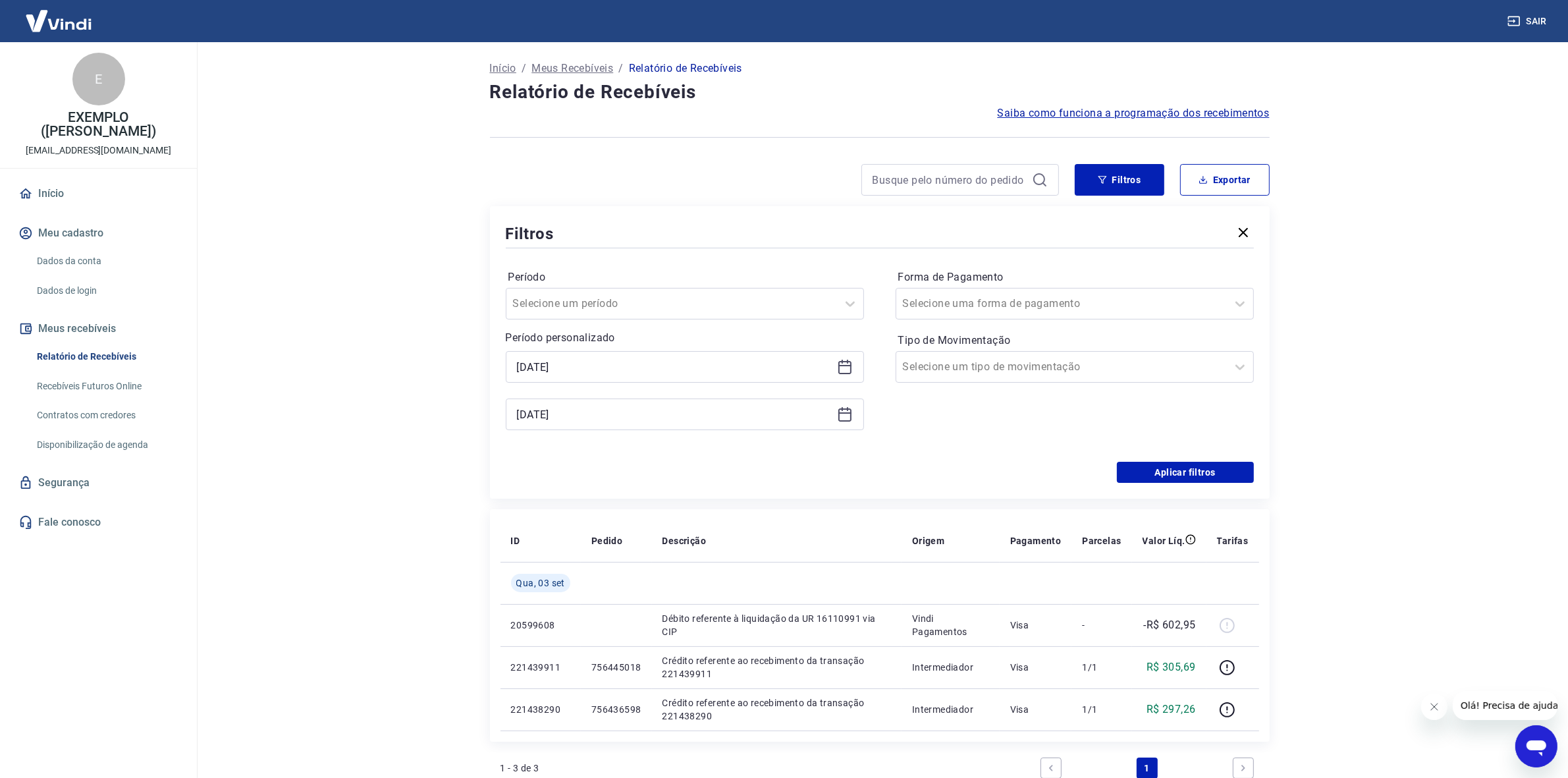
click at [851, 370] on icon at bounding box center [845, 367] width 13 height 13
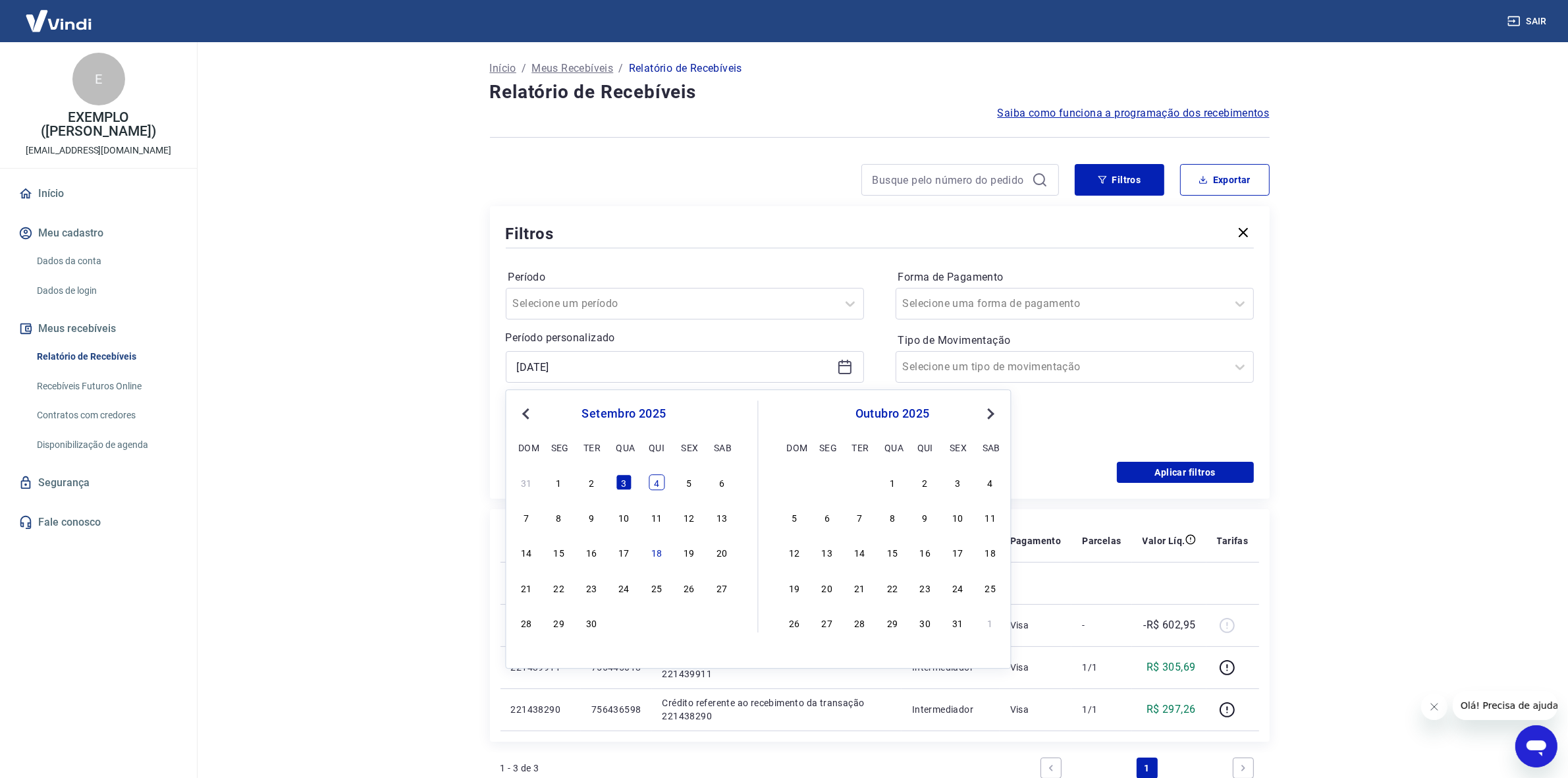
click at [662, 485] on div "4" at bounding box center [656, 482] width 16 height 16
type input "04/09/2025"
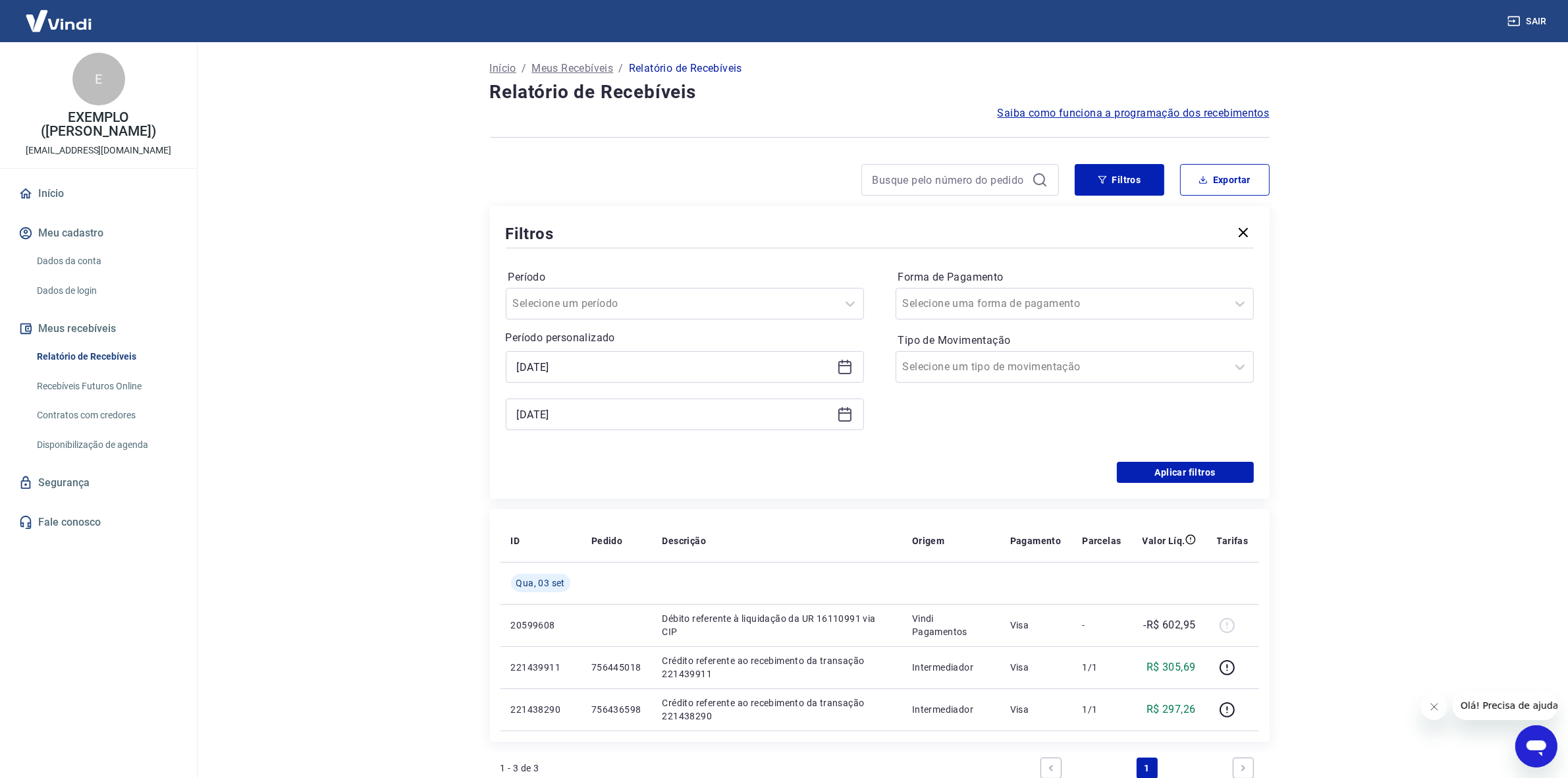
click at [855, 405] on div "03/09/2025" at bounding box center [685, 414] width 358 height 31
click at [840, 412] on icon at bounding box center [845, 414] width 16 height 16
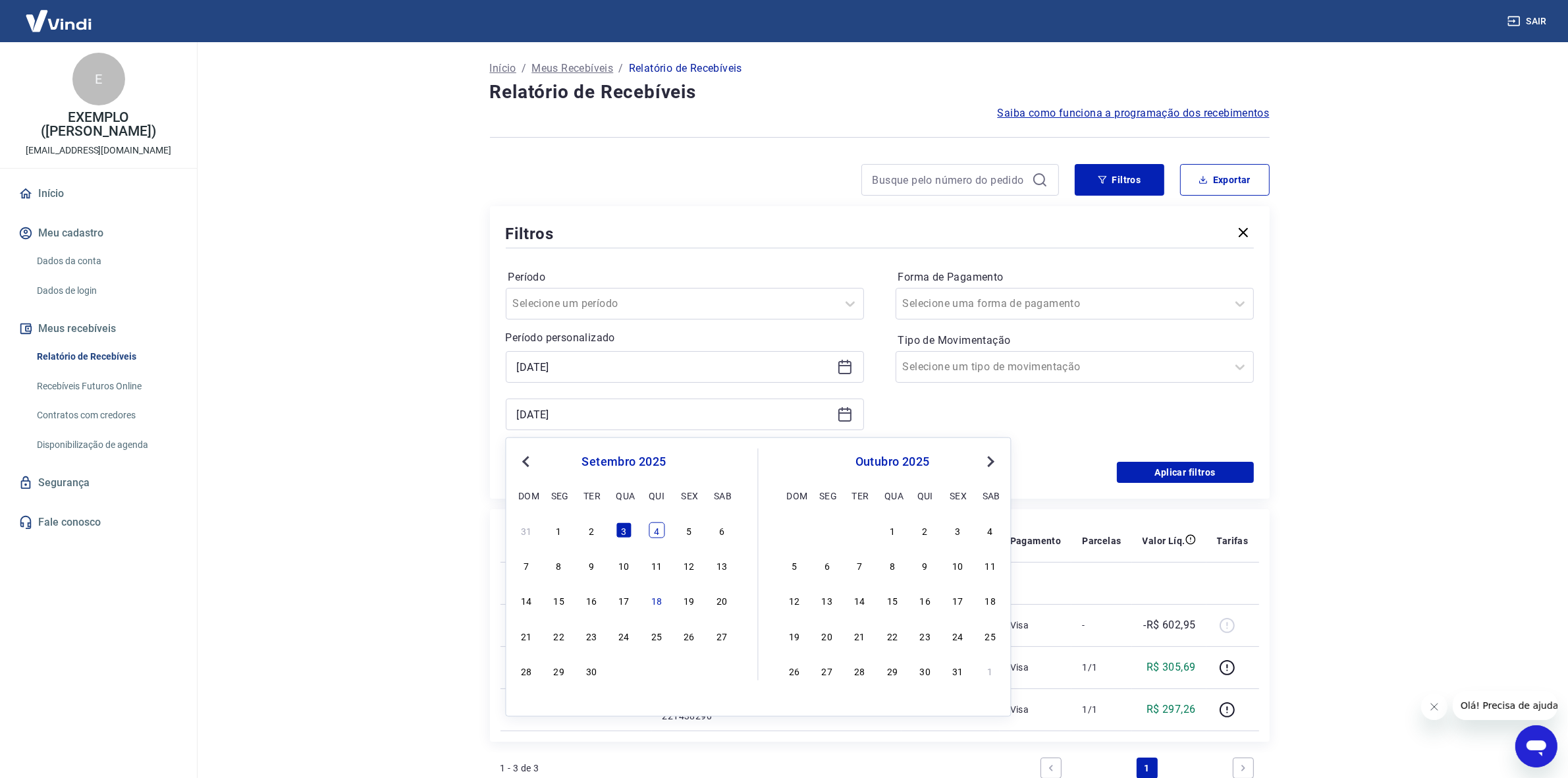
click at [663, 528] on div "4" at bounding box center [656, 530] width 16 height 16
type input "04/09/2025"
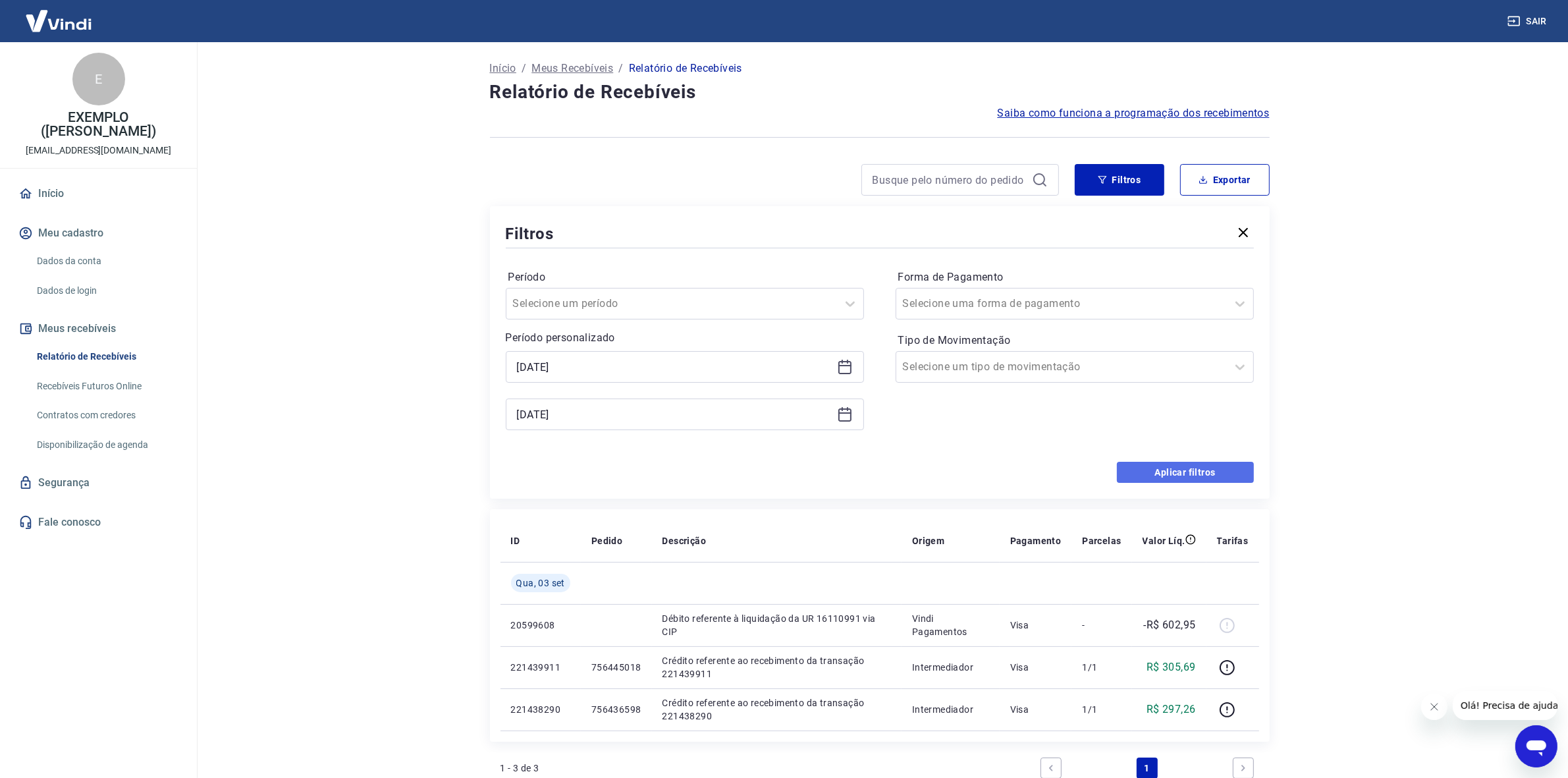
click at [1158, 468] on button "Aplicar filtros" at bounding box center [1185, 472] width 137 height 21
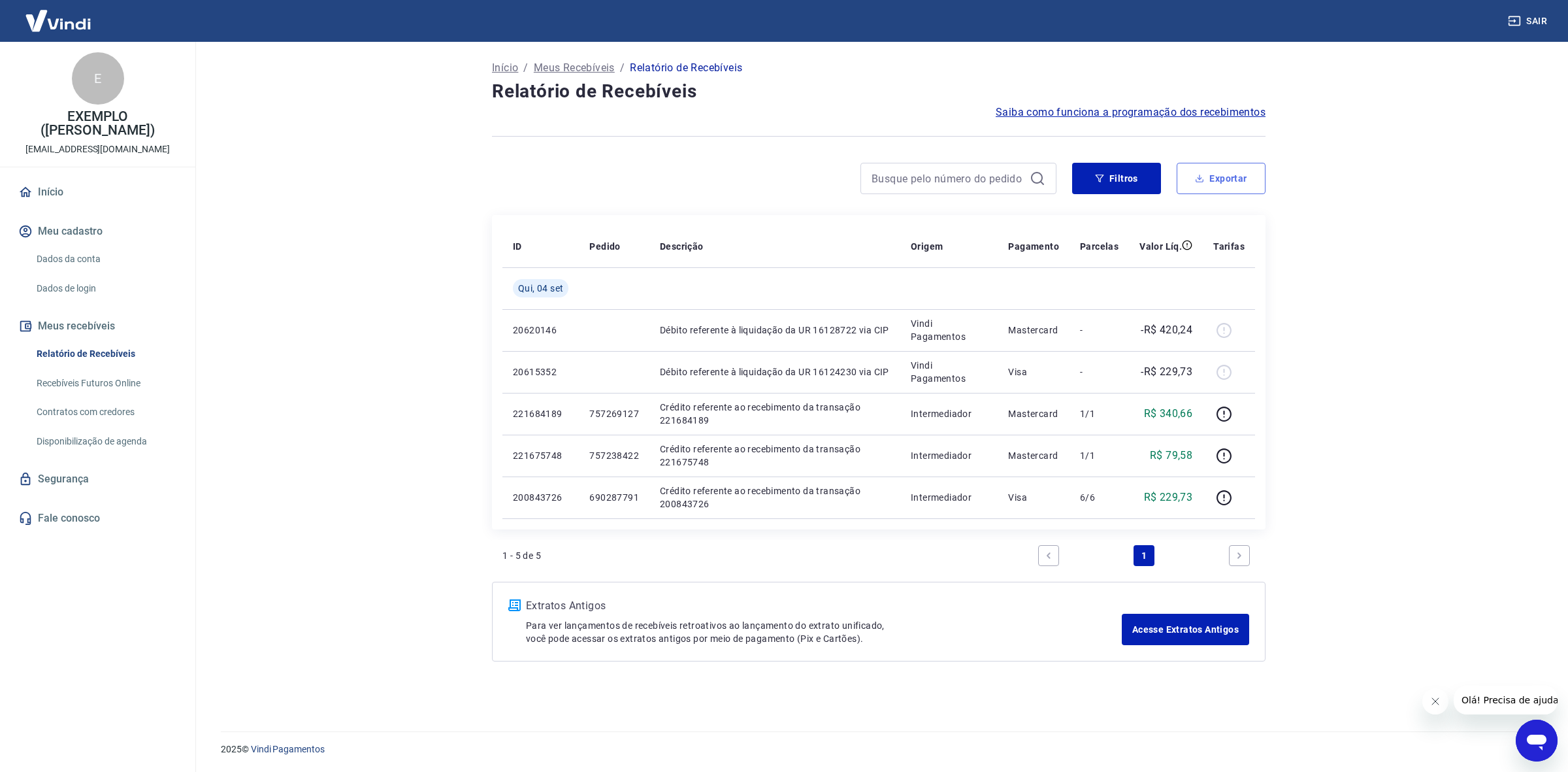
click at [1206, 183] on button "Exportar" at bounding box center [1221, 178] width 89 height 31
type input "04/09/2025"
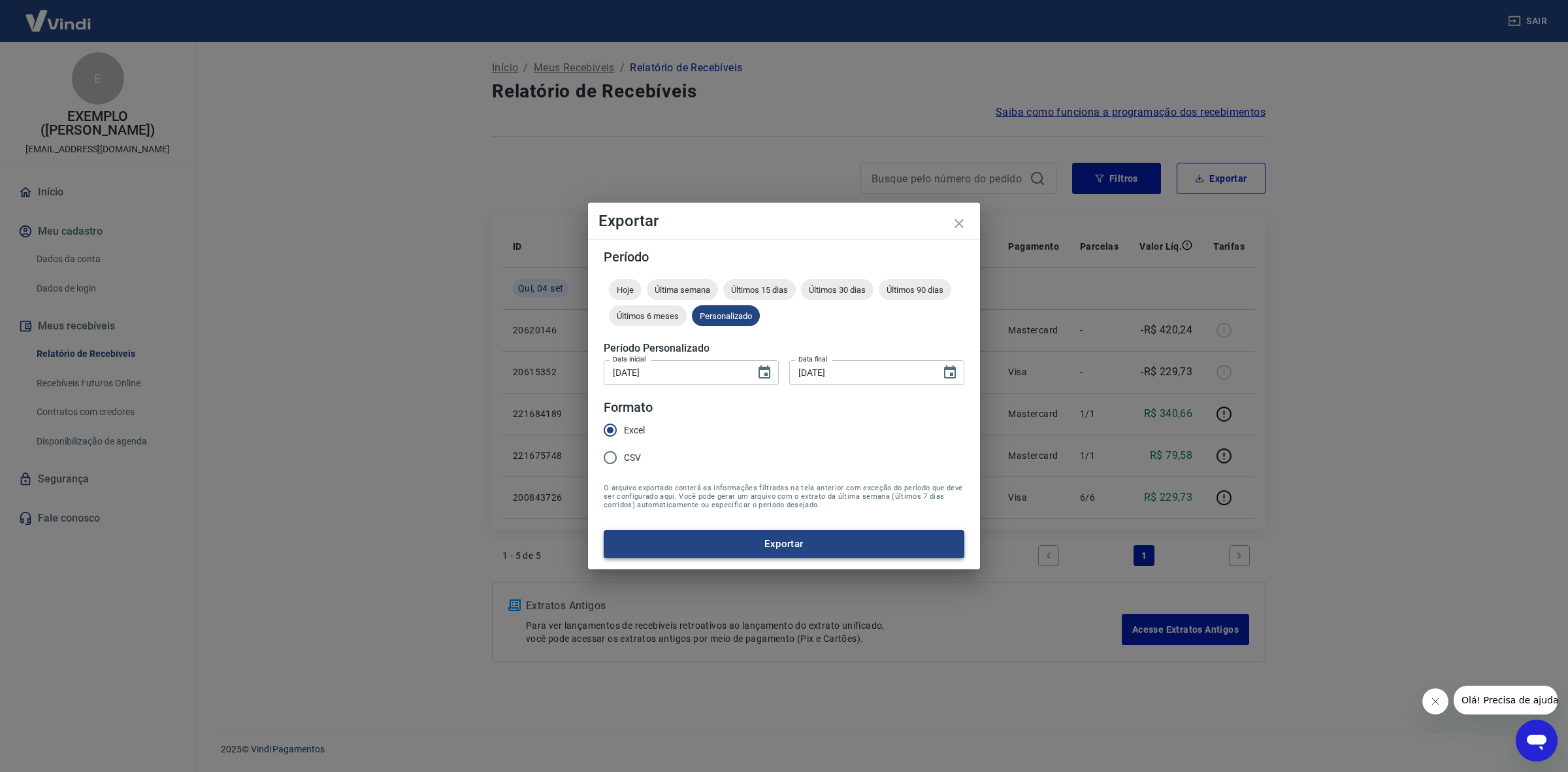
click at [761, 537] on button "Exportar" at bounding box center [784, 543] width 361 height 27
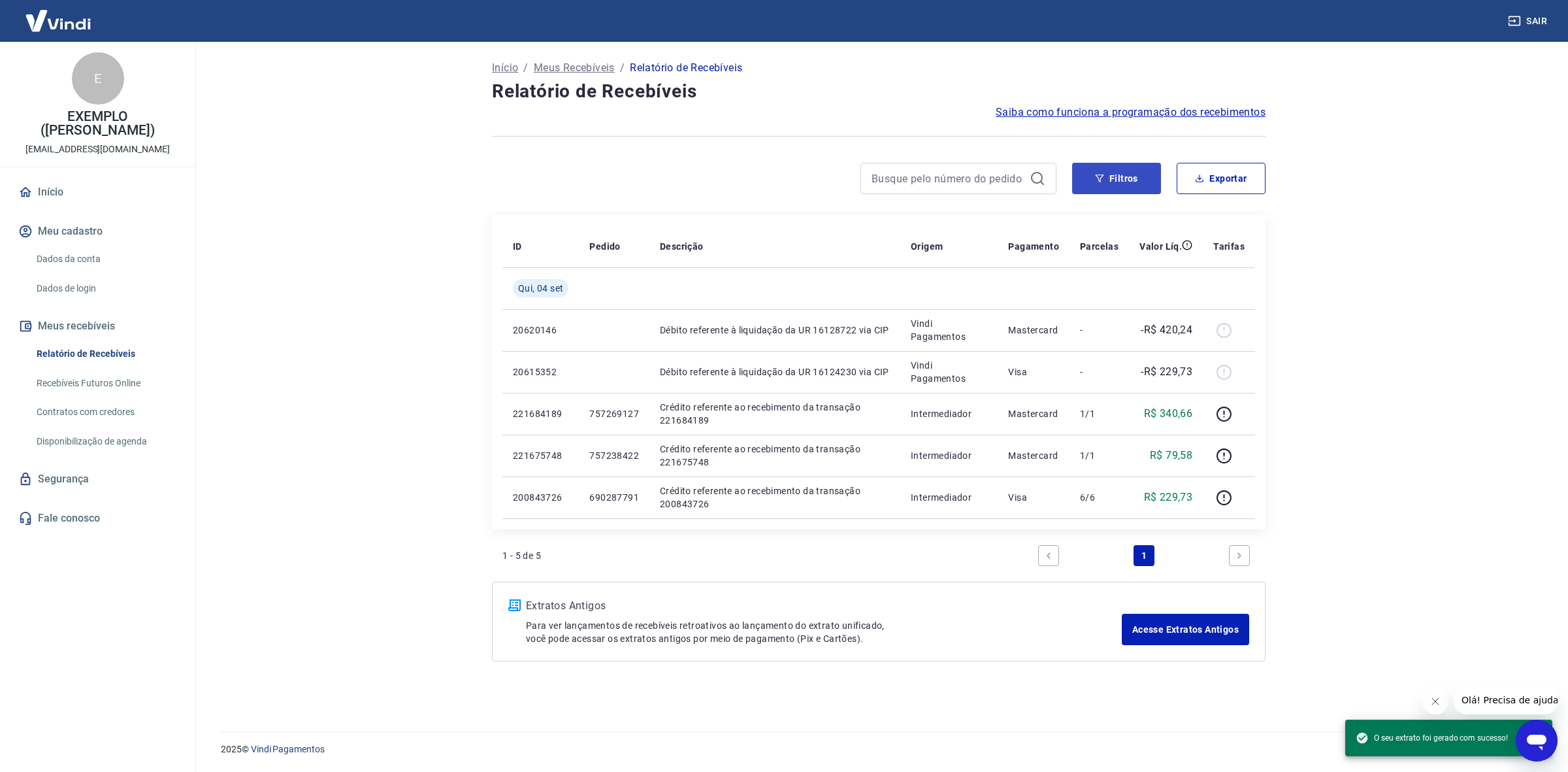
click at [1130, 180] on button "Filtros" at bounding box center [1117, 178] width 89 height 31
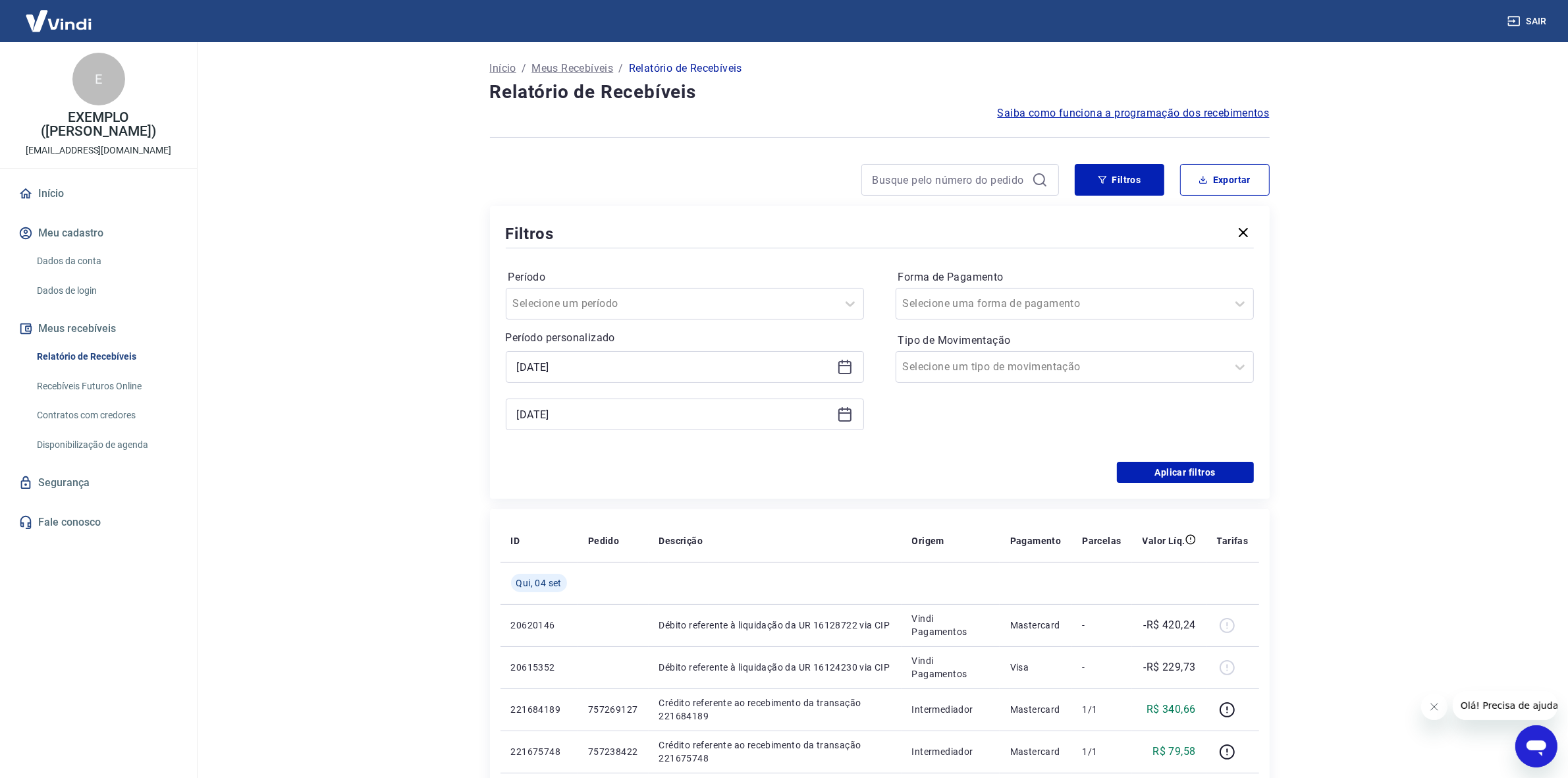
click at [841, 367] on icon at bounding box center [845, 367] width 16 height 16
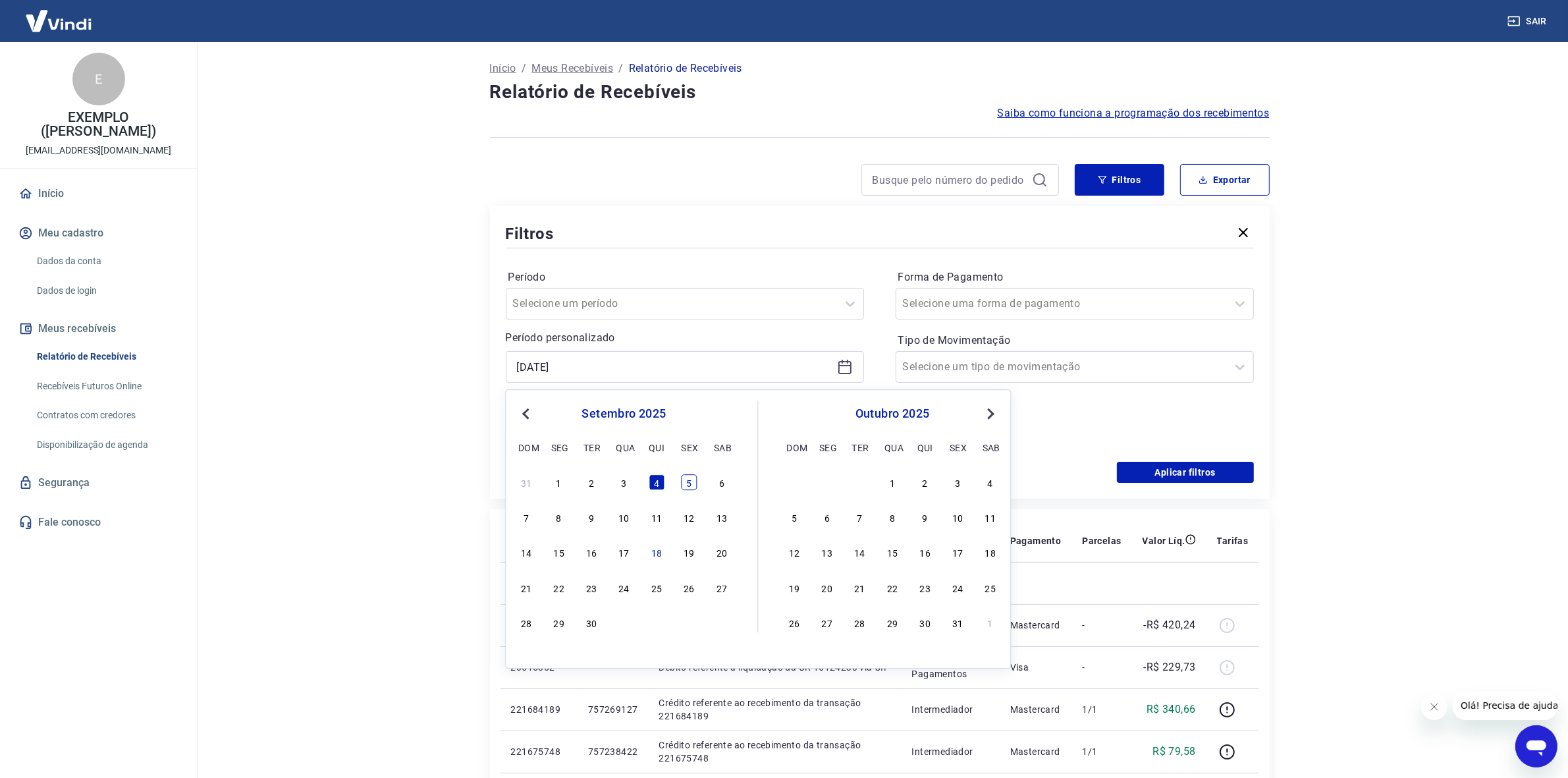
click at [686, 475] on div "5" at bounding box center [689, 482] width 16 height 16
type input "05/09/2025"
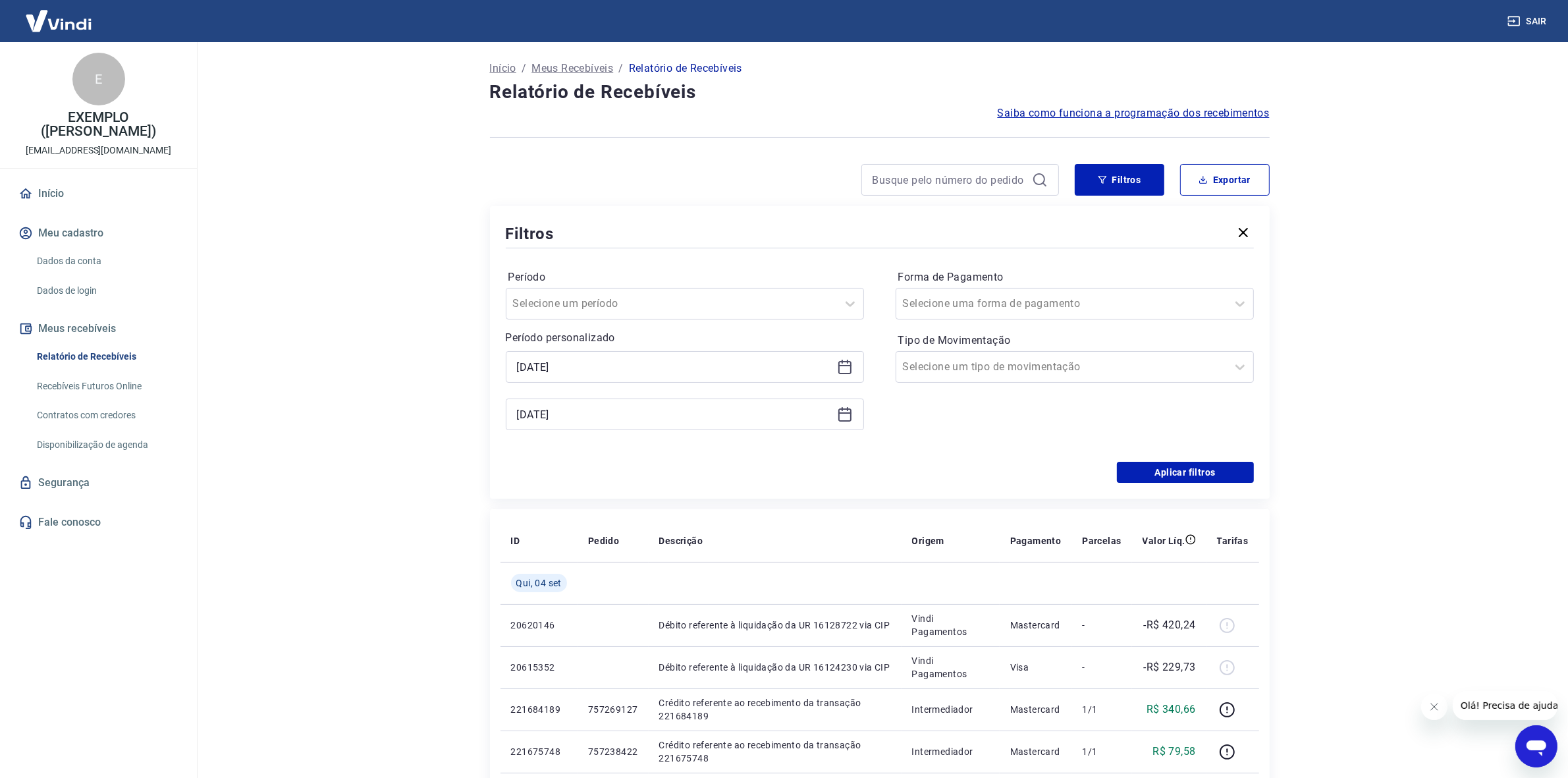
click at [837, 418] on icon at bounding box center [845, 414] width 16 height 16
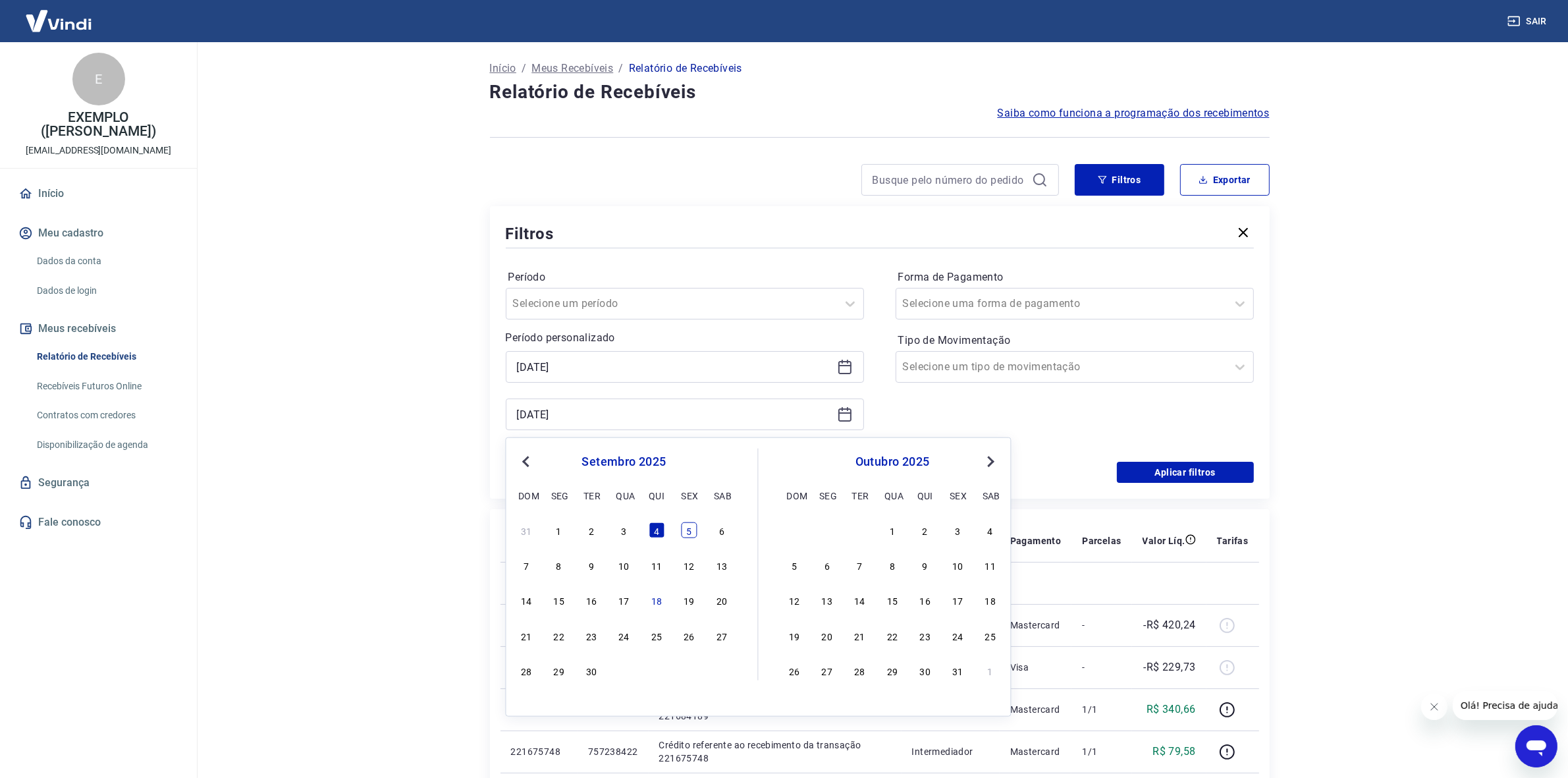
click at [684, 532] on div "5" at bounding box center [689, 530] width 16 height 16
type input "05/09/2025"
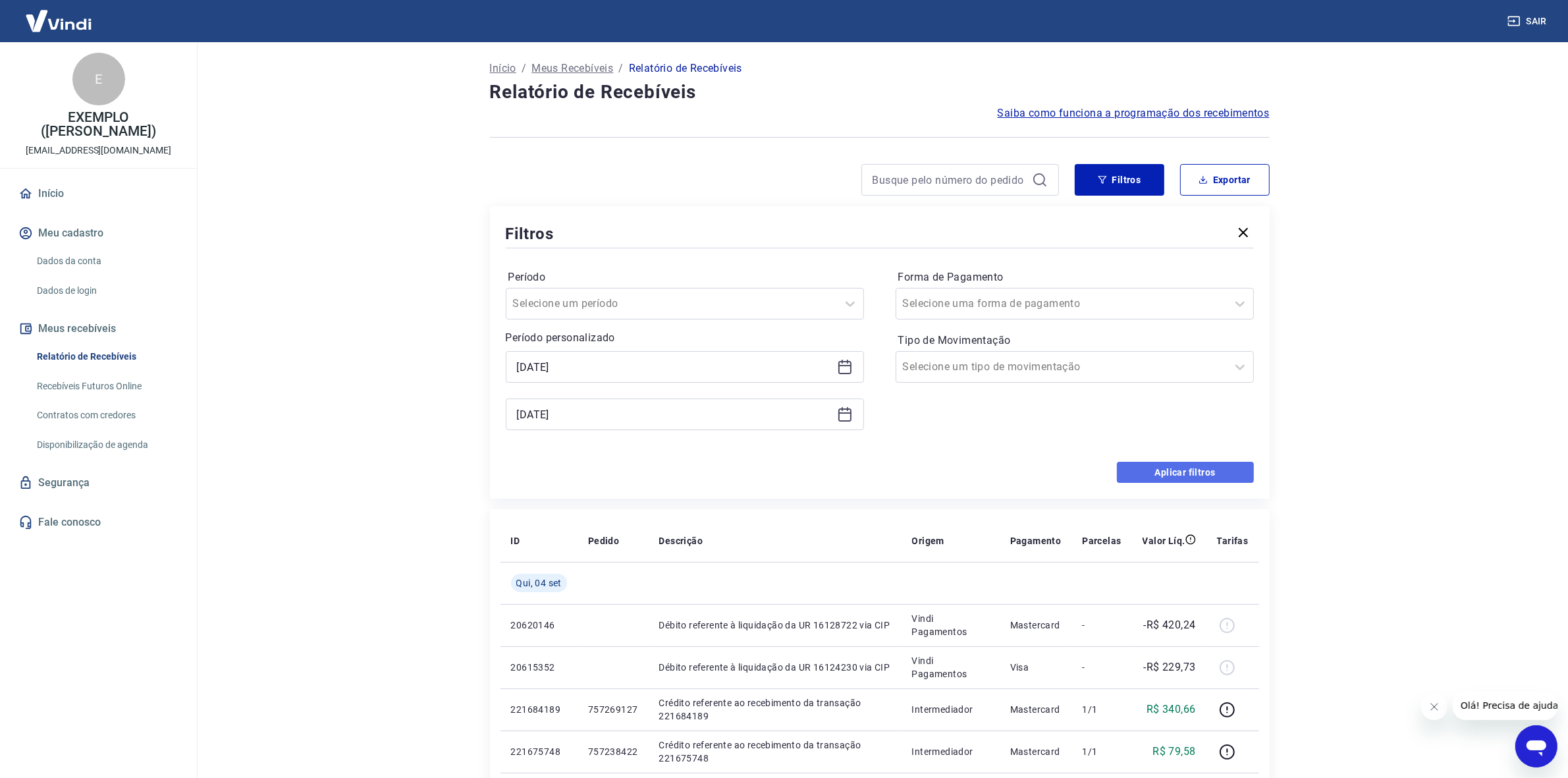
click at [1171, 468] on button "Aplicar filtros" at bounding box center [1185, 472] width 137 height 21
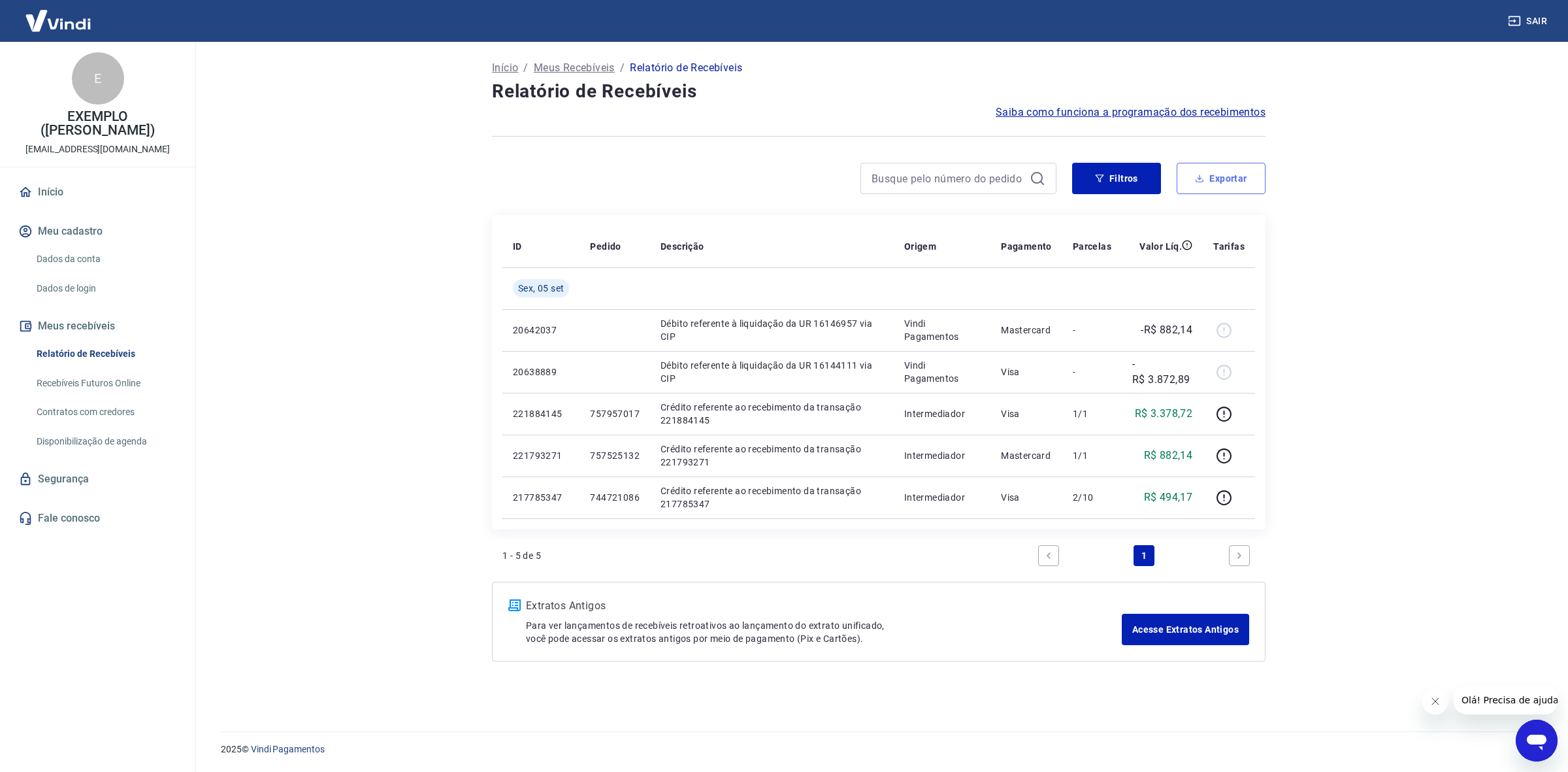
click at [1200, 171] on button "Exportar" at bounding box center [1221, 178] width 89 height 31
type input "05/09/2025"
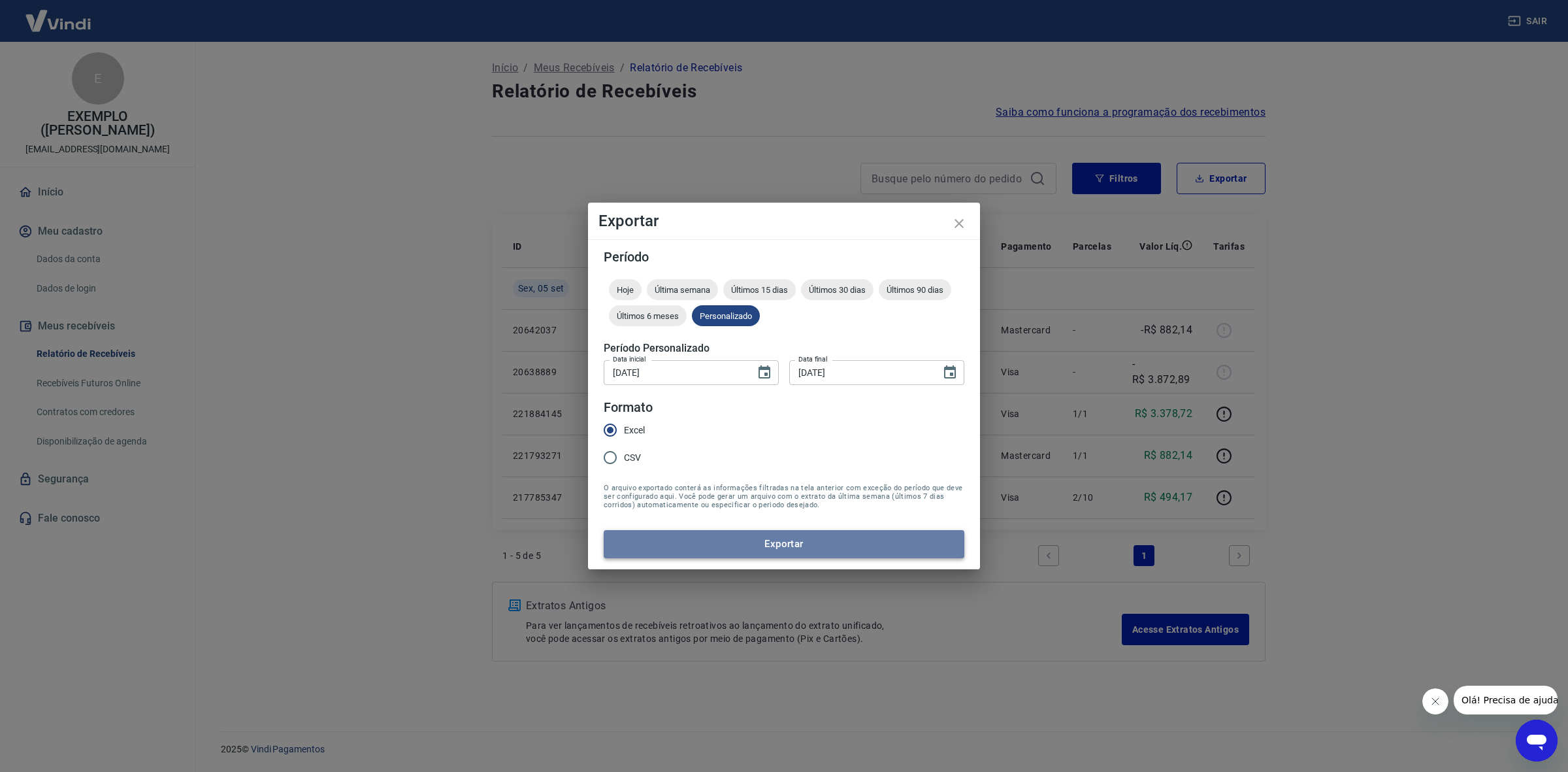
click at [805, 539] on button "Exportar" at bounding box center [784, 543] width 361 height 27
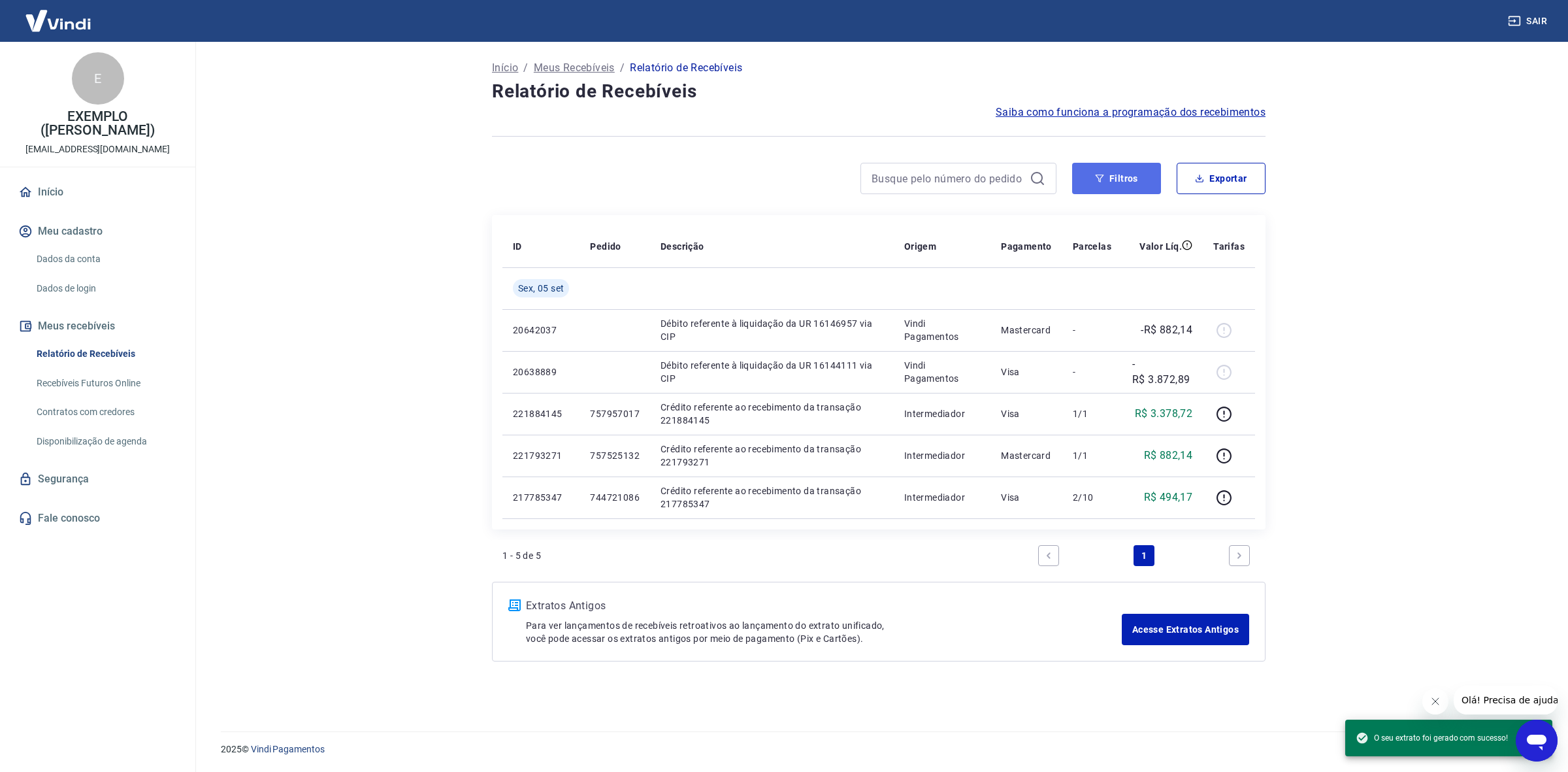
click at [1129, 174] on button "Filtros" at bounding box center [1117, 178] width 89 height 31
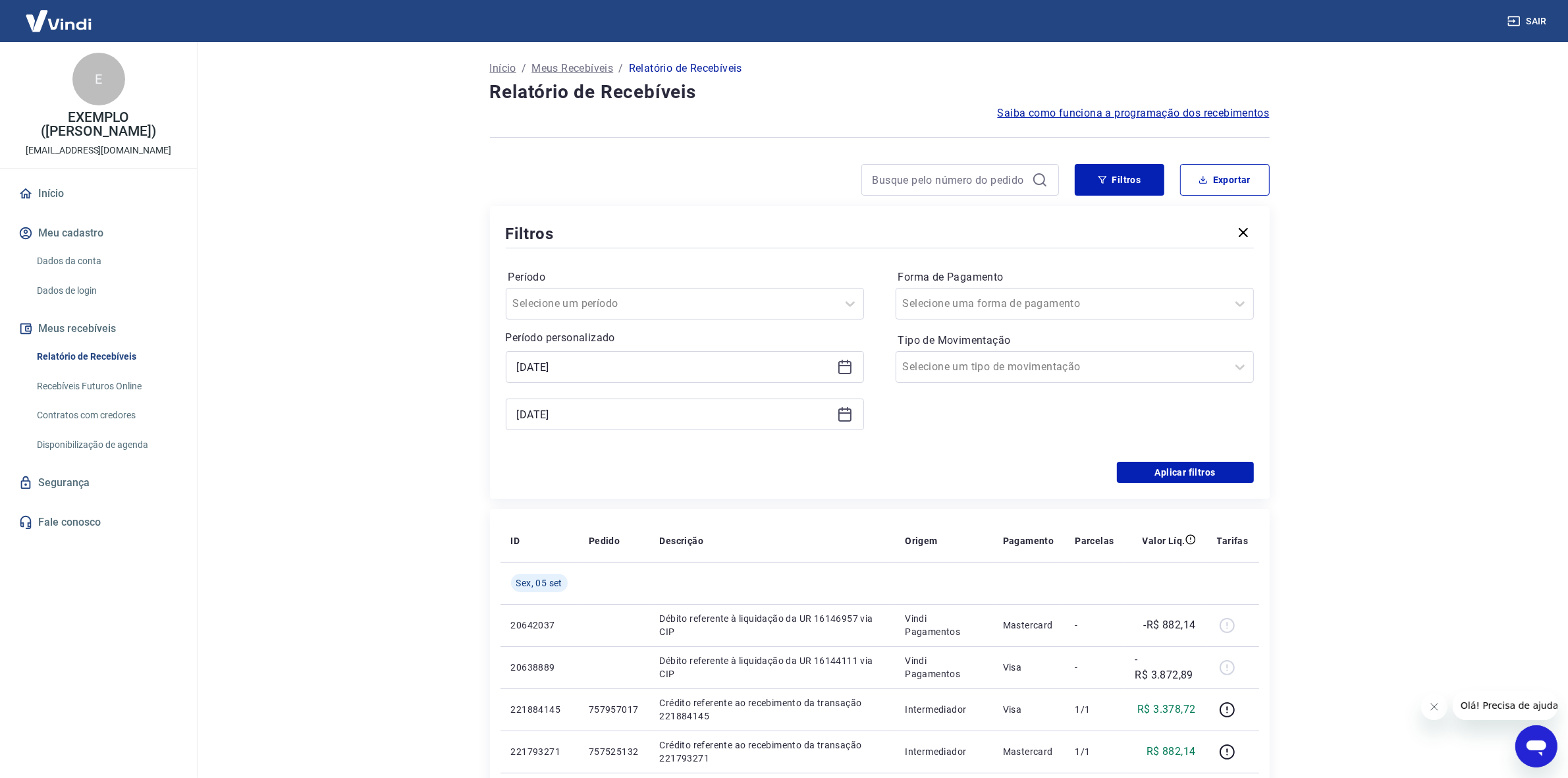
click at [848, 359] on icon at bounding box center [845, 367] width 16 height 16
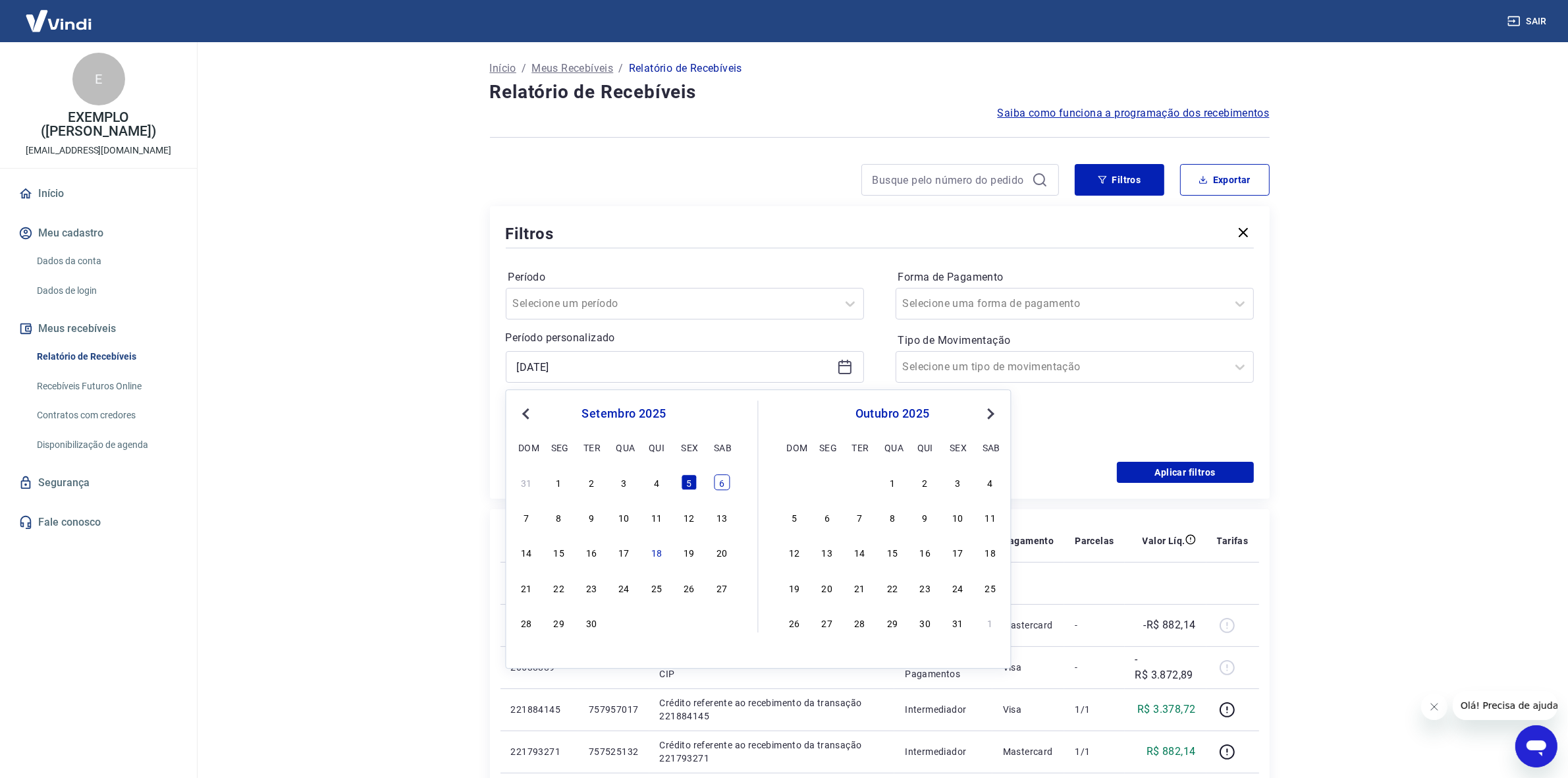
click at [716, 483] on div "6" at bounding box center [721, 482] width 16 height 16
type input "06/09/2025"
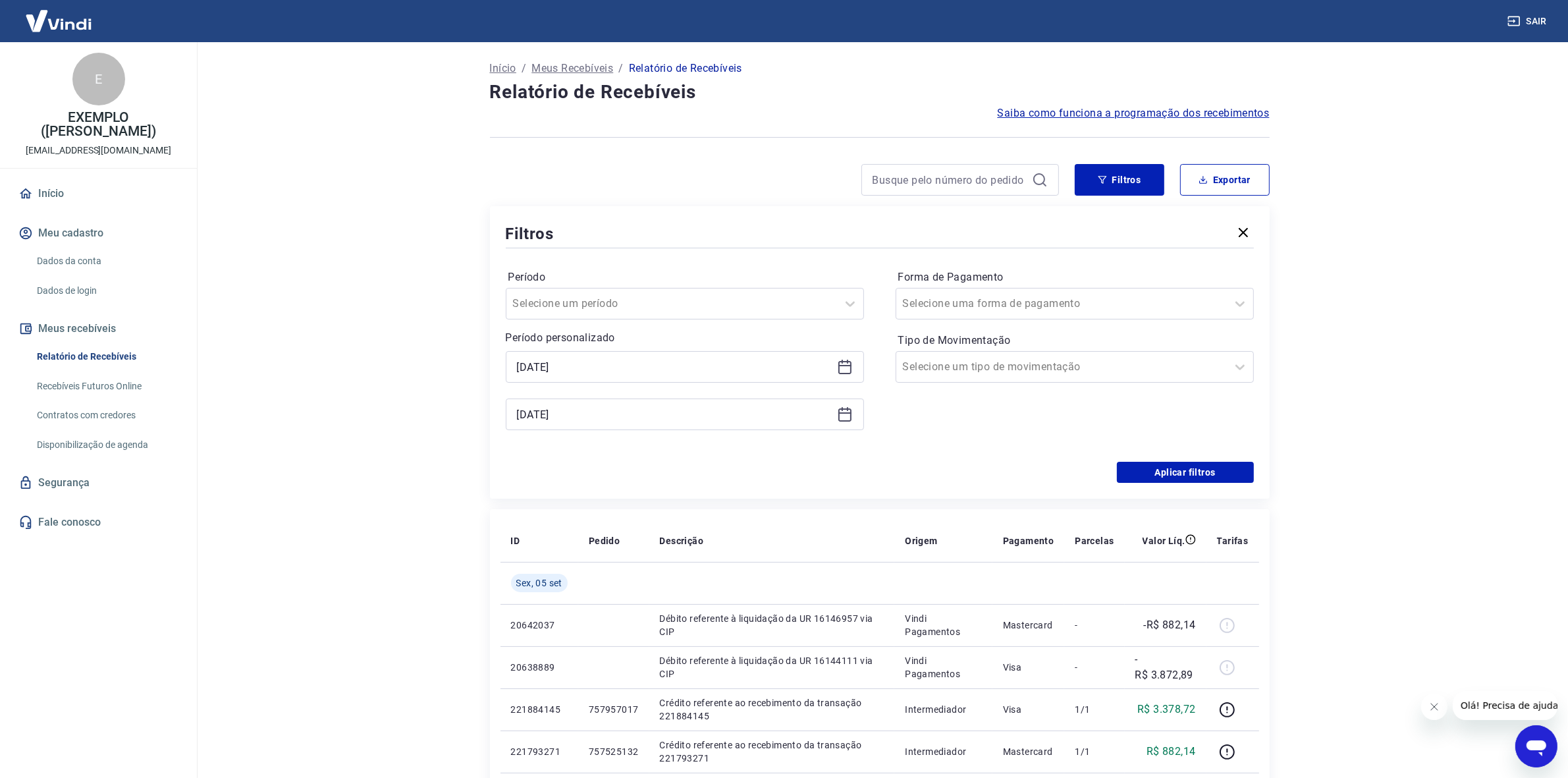
click at [840, 414] on icon at bounding box center [845, 414] width 16 height 16
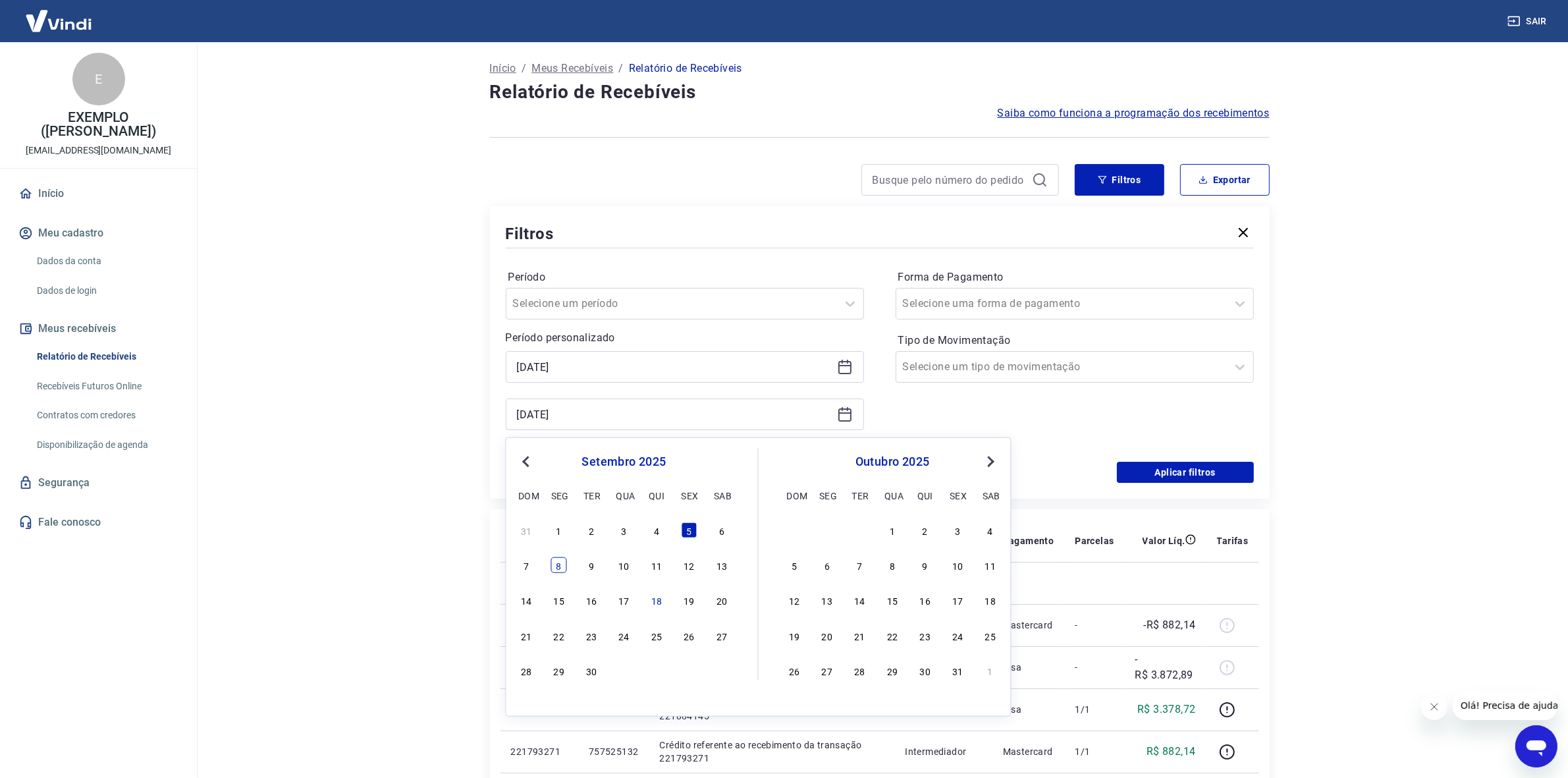
click at [566, 565] on div "8" at bounding box center [559, 565] width 16 height 16
type input "08/09/2025"
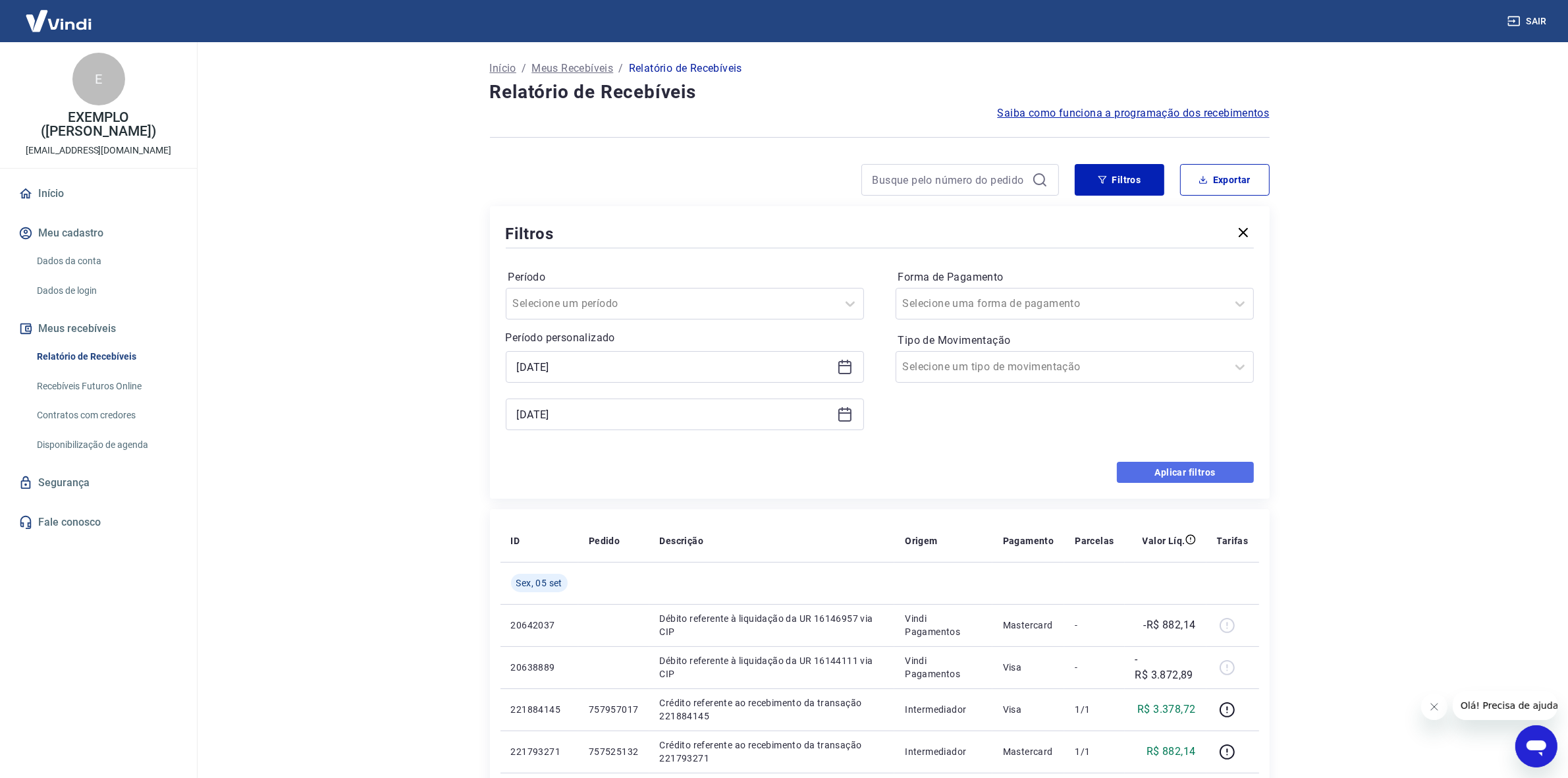
click at [1198, 465] on button "Aplicar filtros" at bounding box center [1185, 472] width 137 height 21
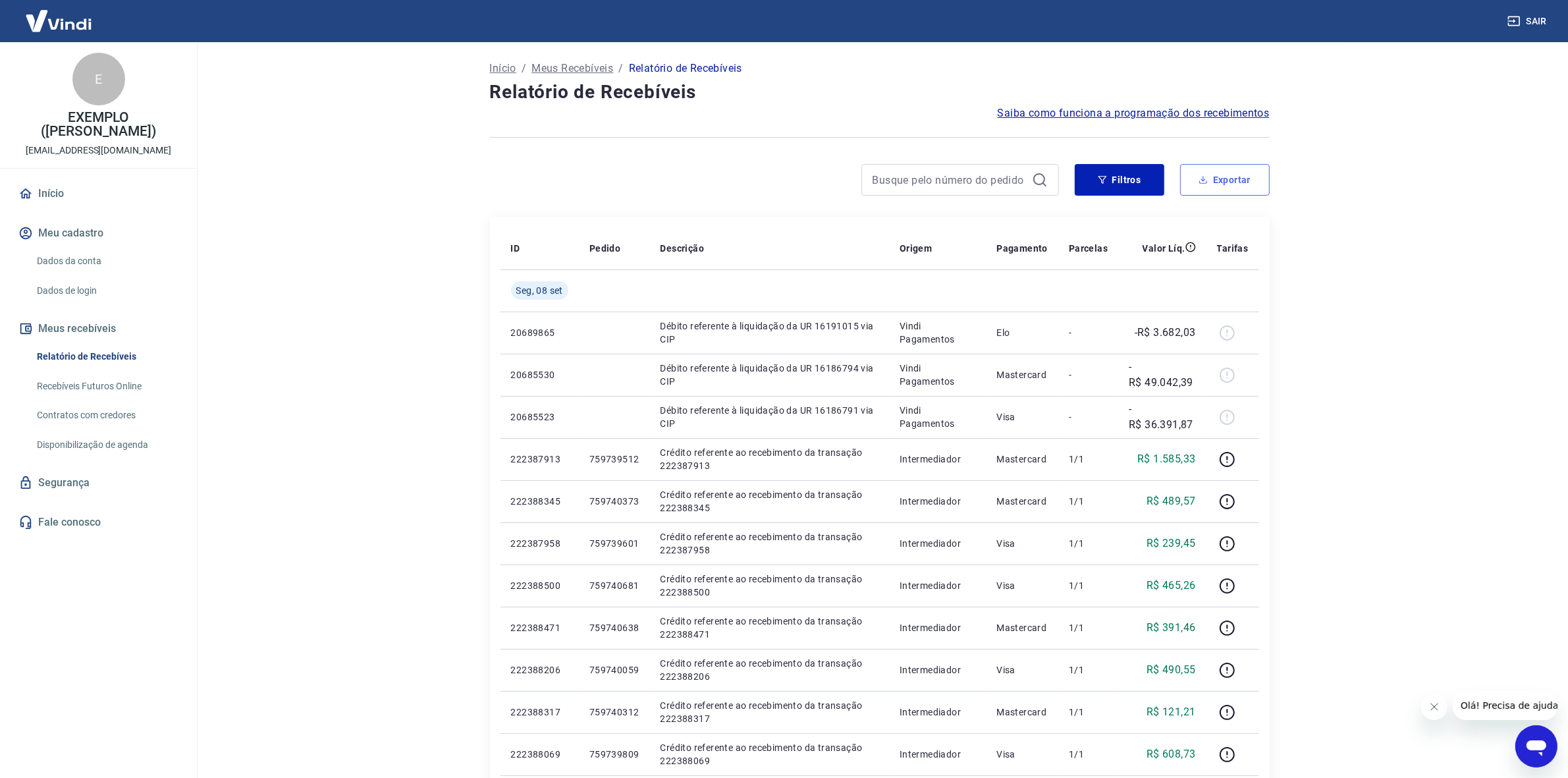
click at [1210, 189] on button "Exportar" at bounding box center [1225, 180] width 90 height 31
type input "06/09/2025"
type input "08/09/2025"
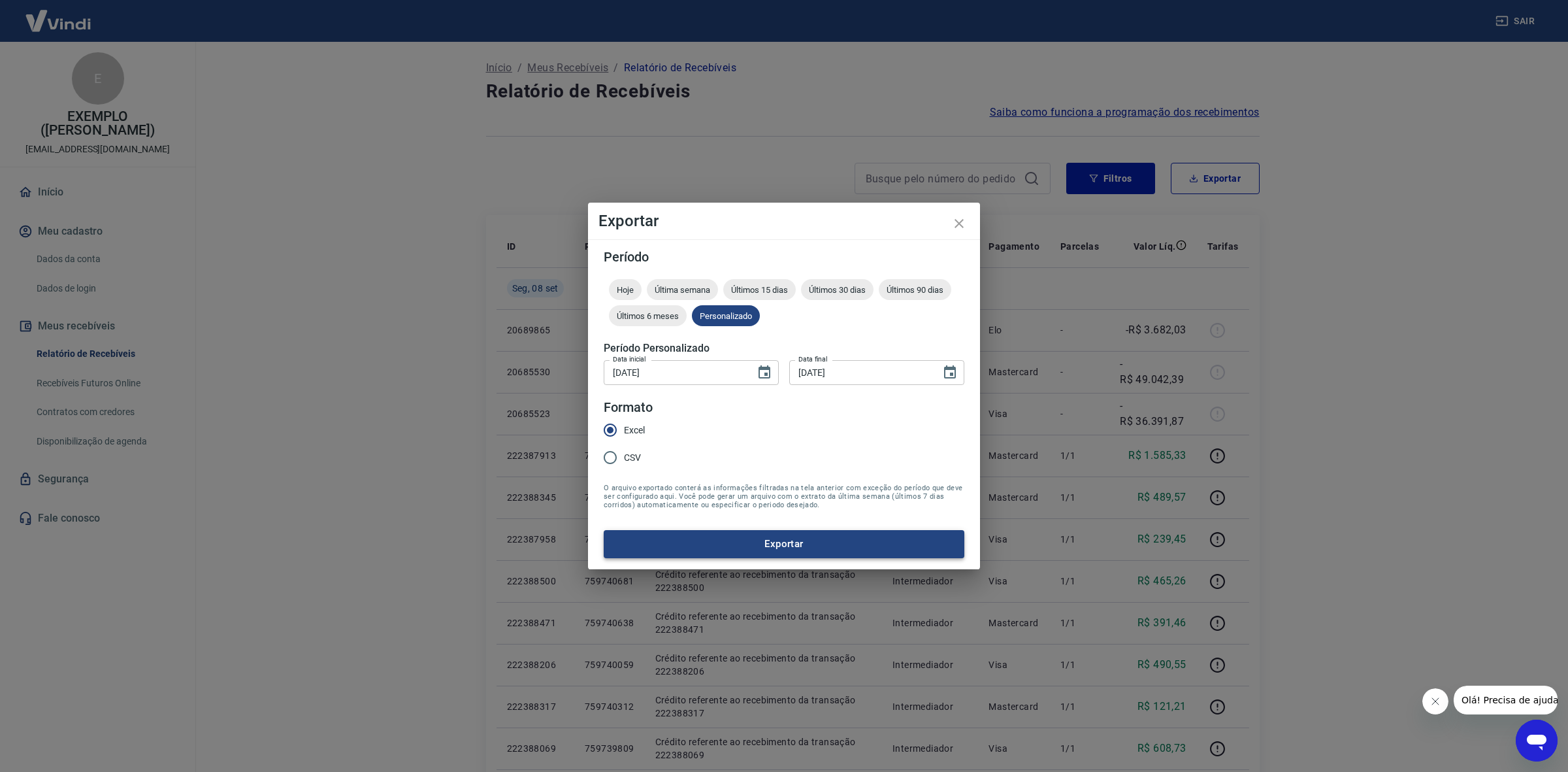
click at [782, 544] on button "Exportar" at bounding box center [784, 543] width 361 height 27
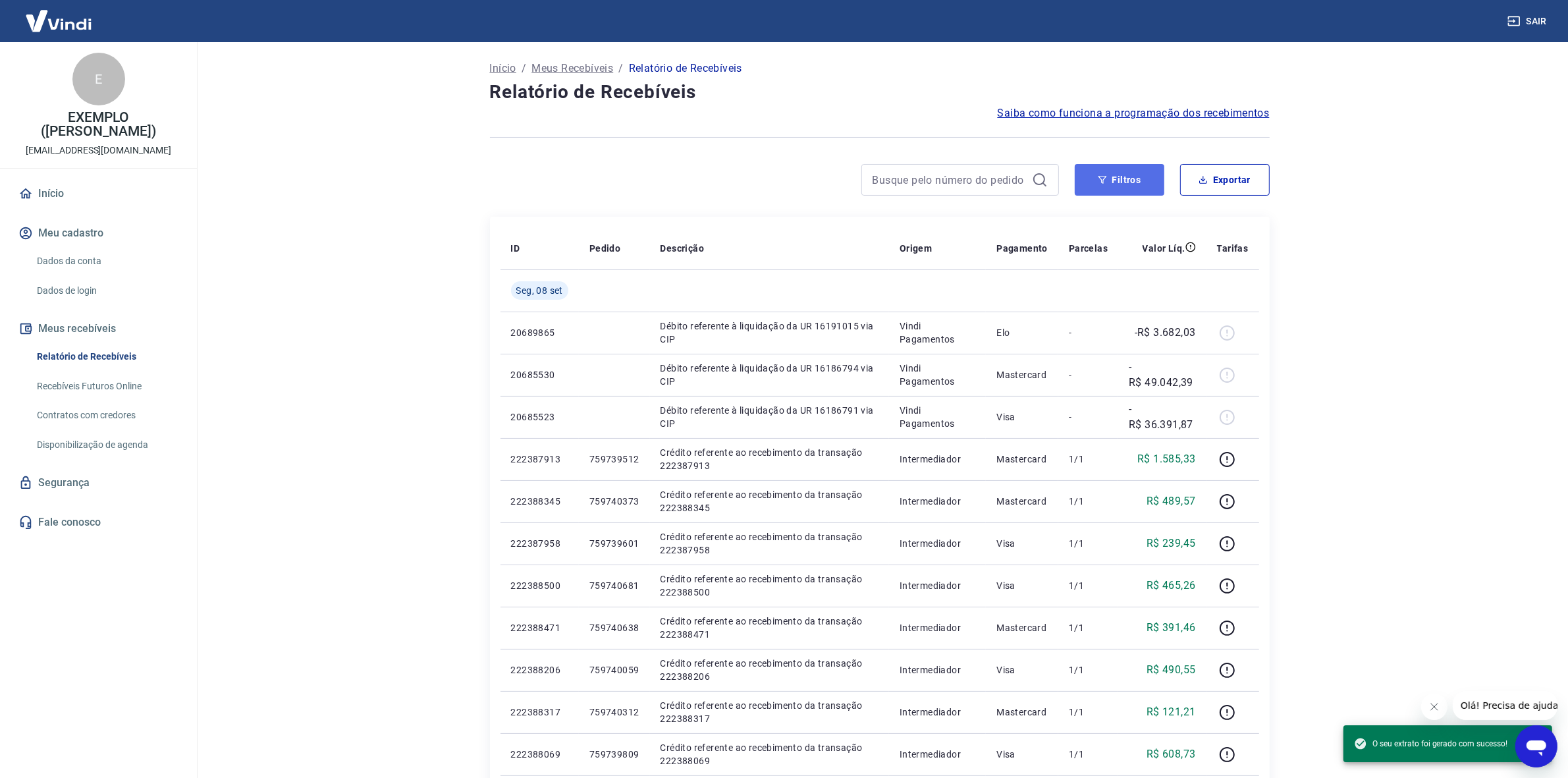
click at [1131, 193] on button "Filtros" at bounding box center [1120, 180] width 90 height 31
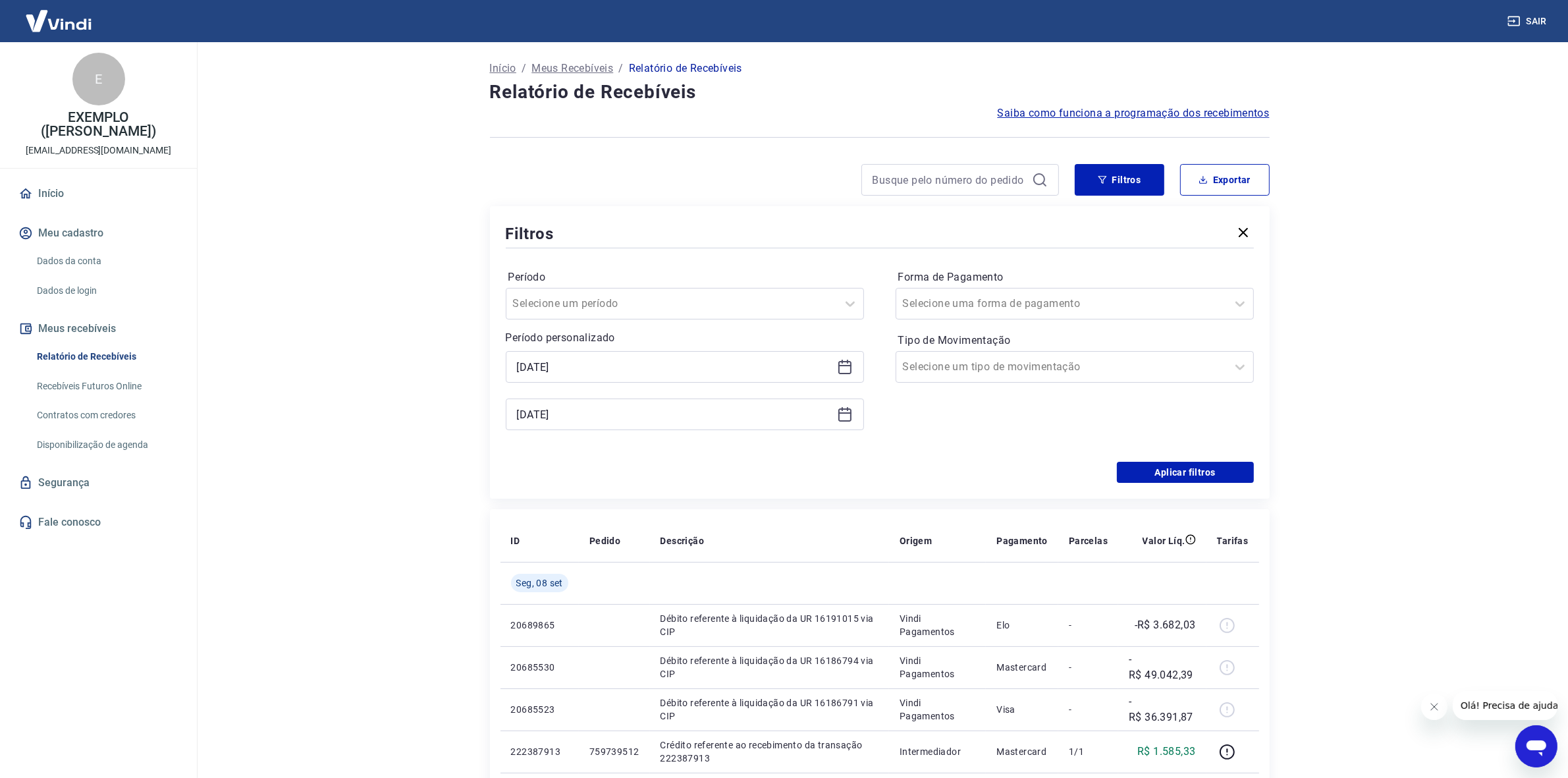
click at [842, 362] on icon at bounding box center [842, 361] width 1 height 4
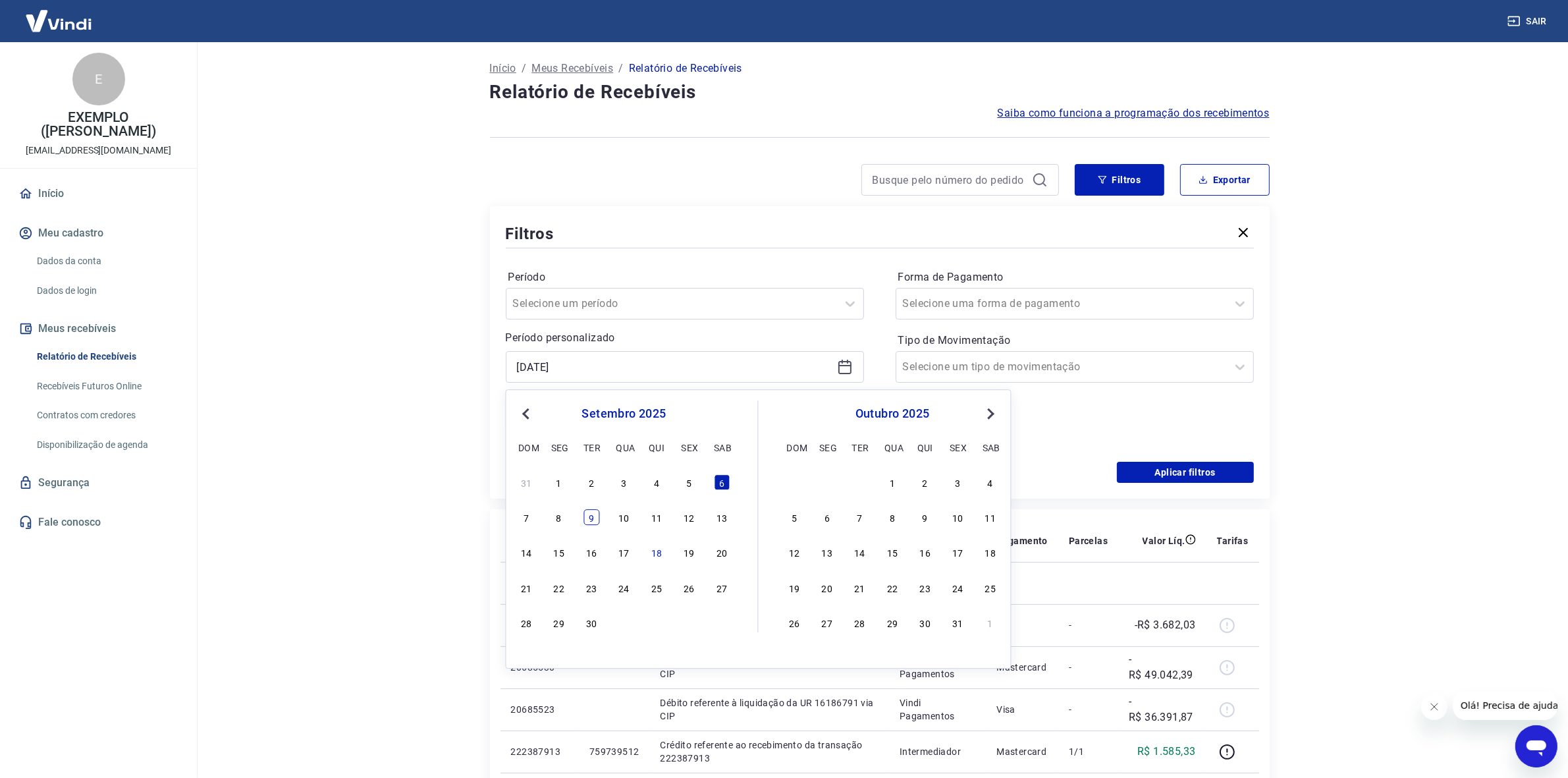
click at [587, 517] on div "9" at bounding box center [591, 517] width 16 height 16
type input "09/09/2025"
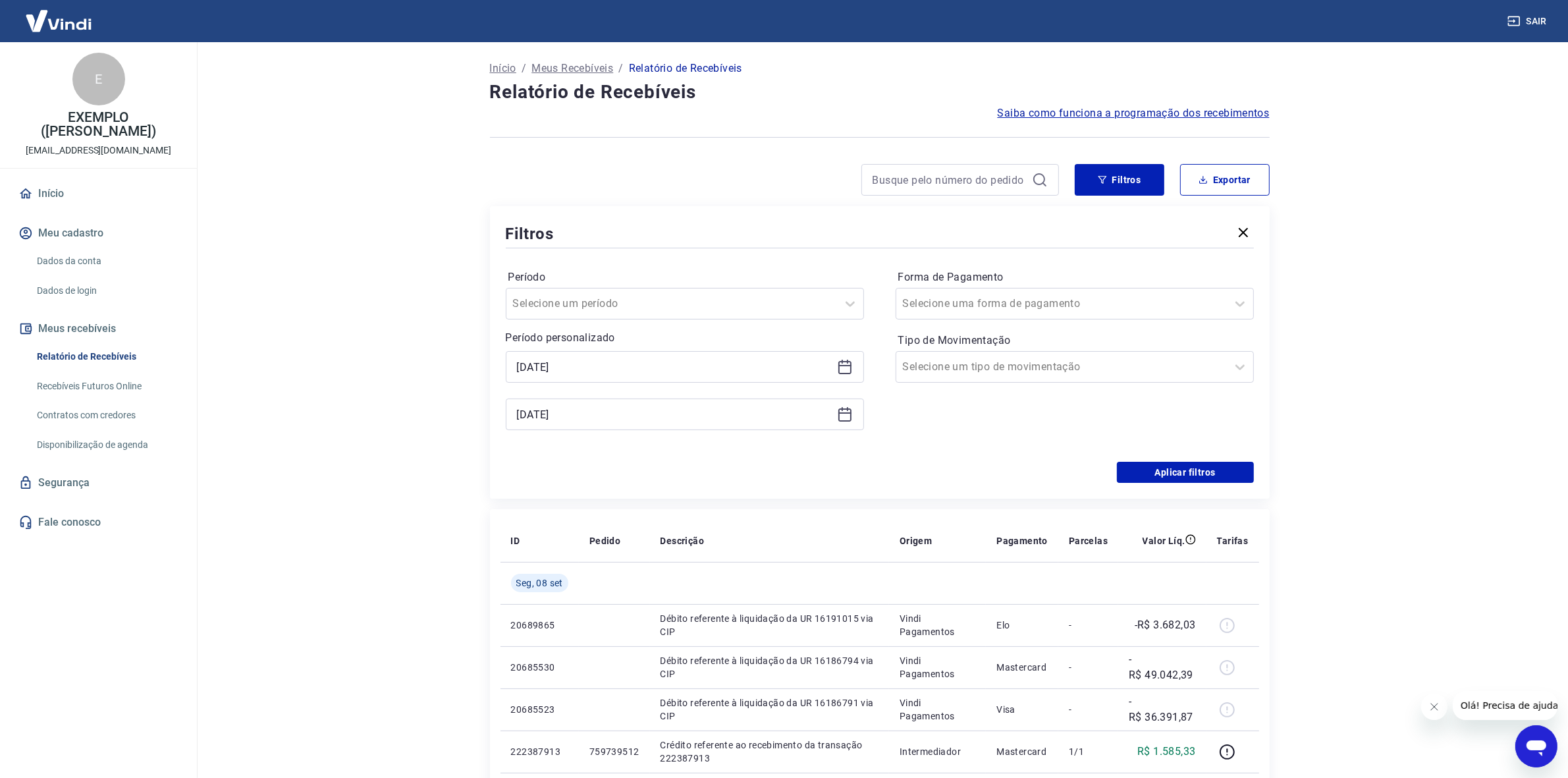
click at [854, 411] on div "08/09/2025" at bounding box center [685, 414] width 358 height 31
click at [837, 416] on icon at bounding box center [845, 414] width 16 height 16
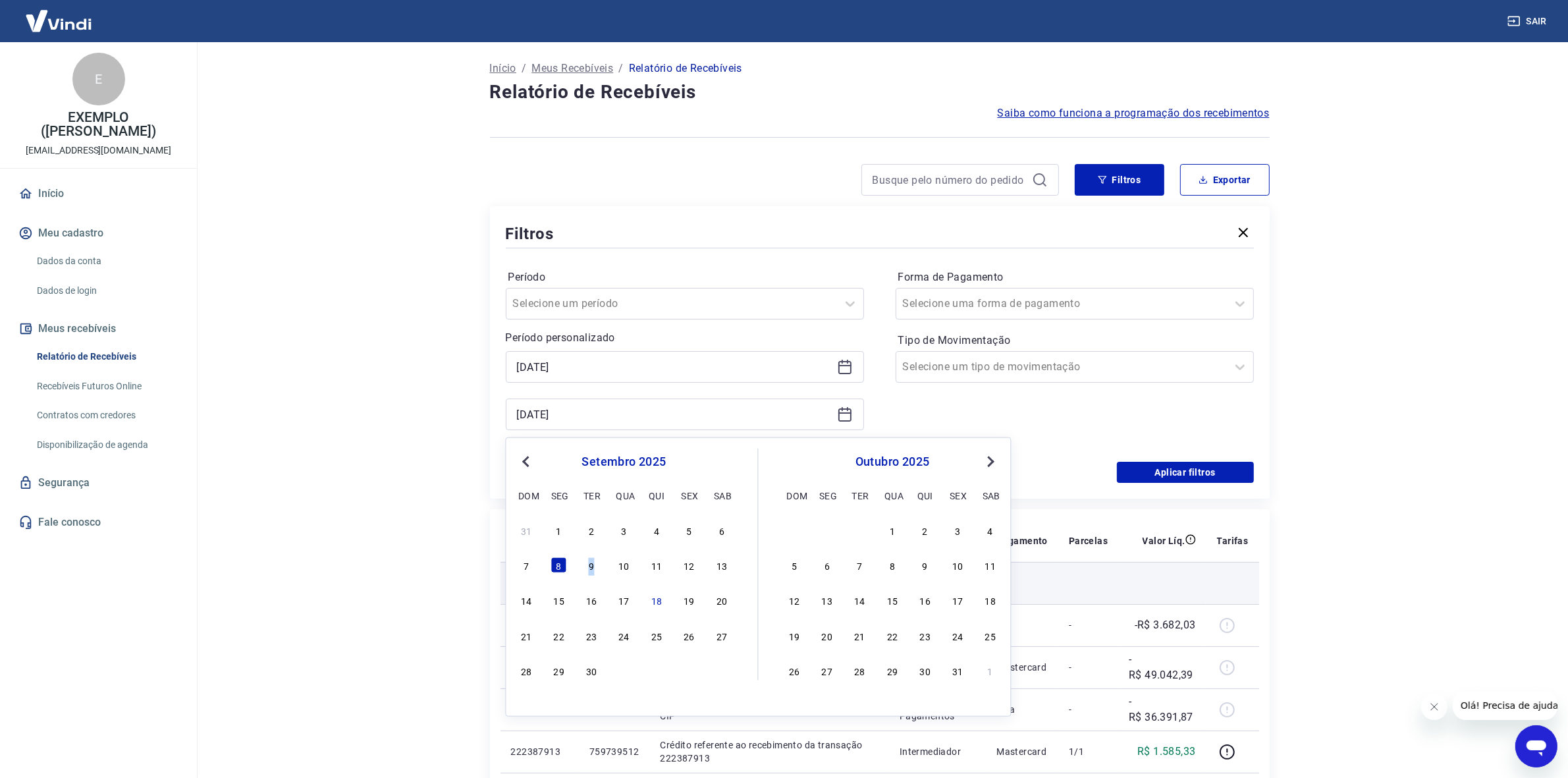
click at [591, 565] on div "9" at bounding box center [591, 565] width 16 height 16
type input "09/09/2025"
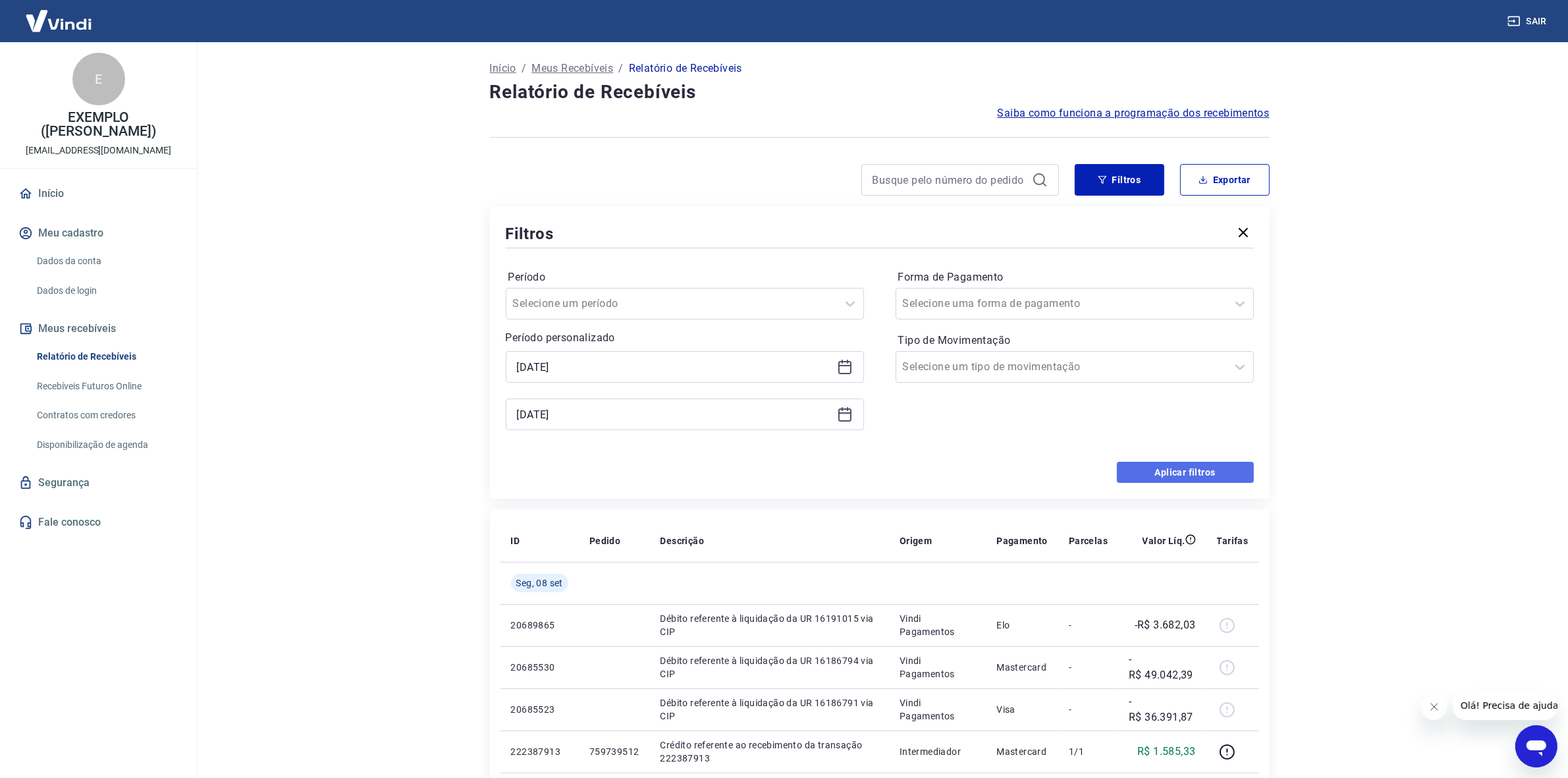
click at [1163, 466] on button "Aplicar filtros" at bounding box center [1185, 472] width 137 height 21
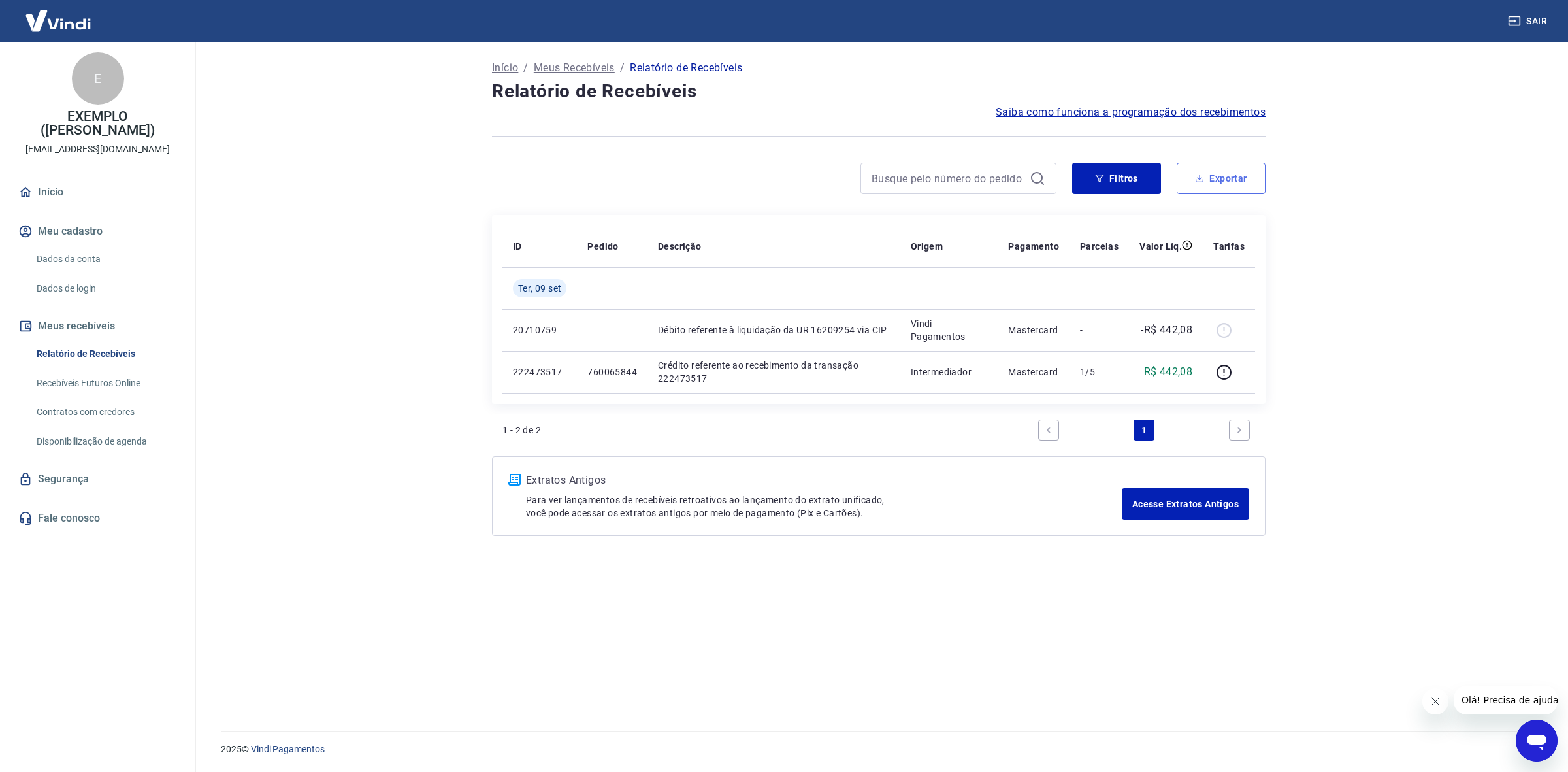
click at [1232, 188] on button "Exportar" at bounding box center [1221, 178] width 89 height 31
type input "09/09/2025"
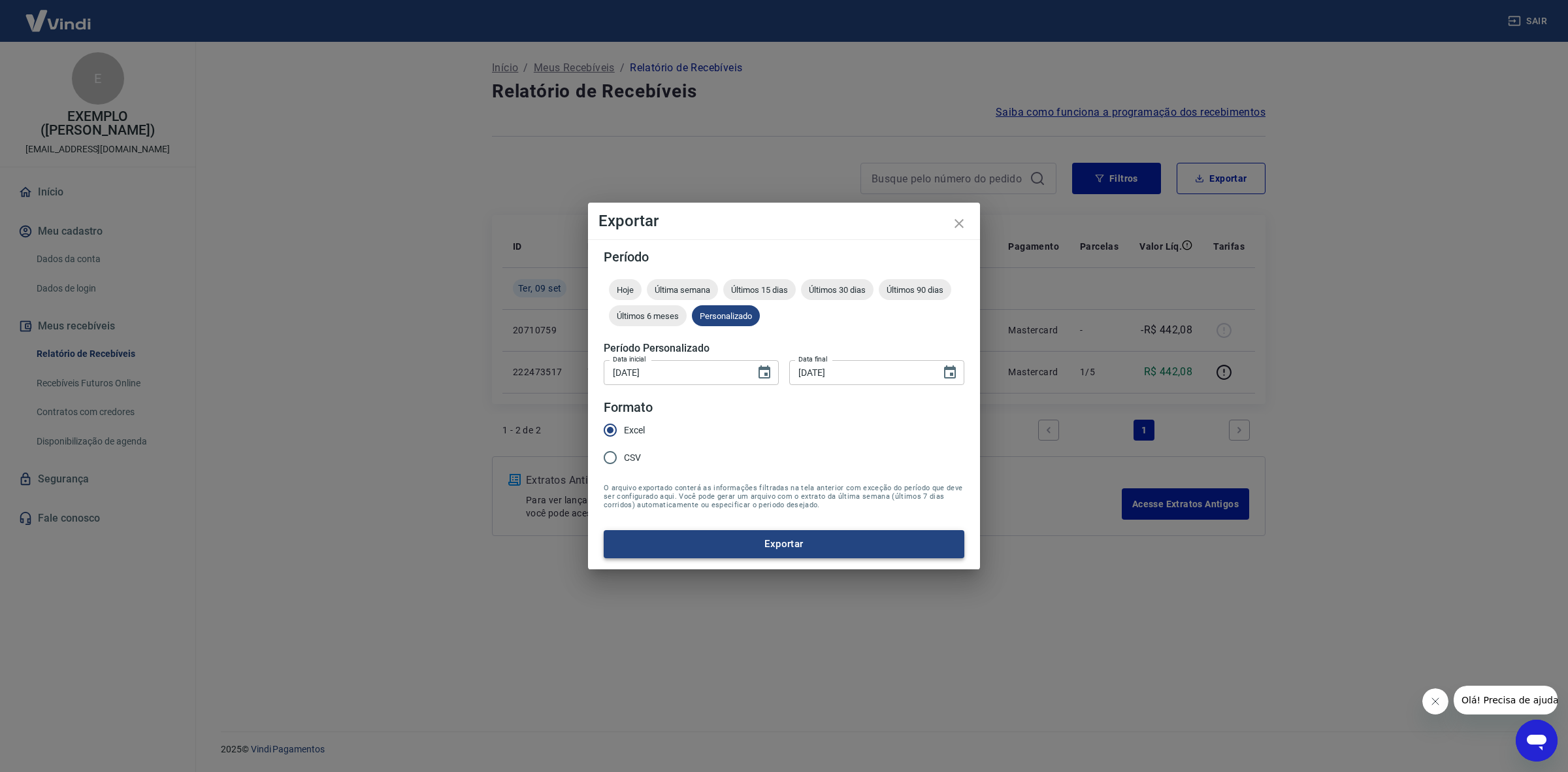
click at [744, 540] on button "Exportar" at bounding box center [784, 543] width 361 height 27
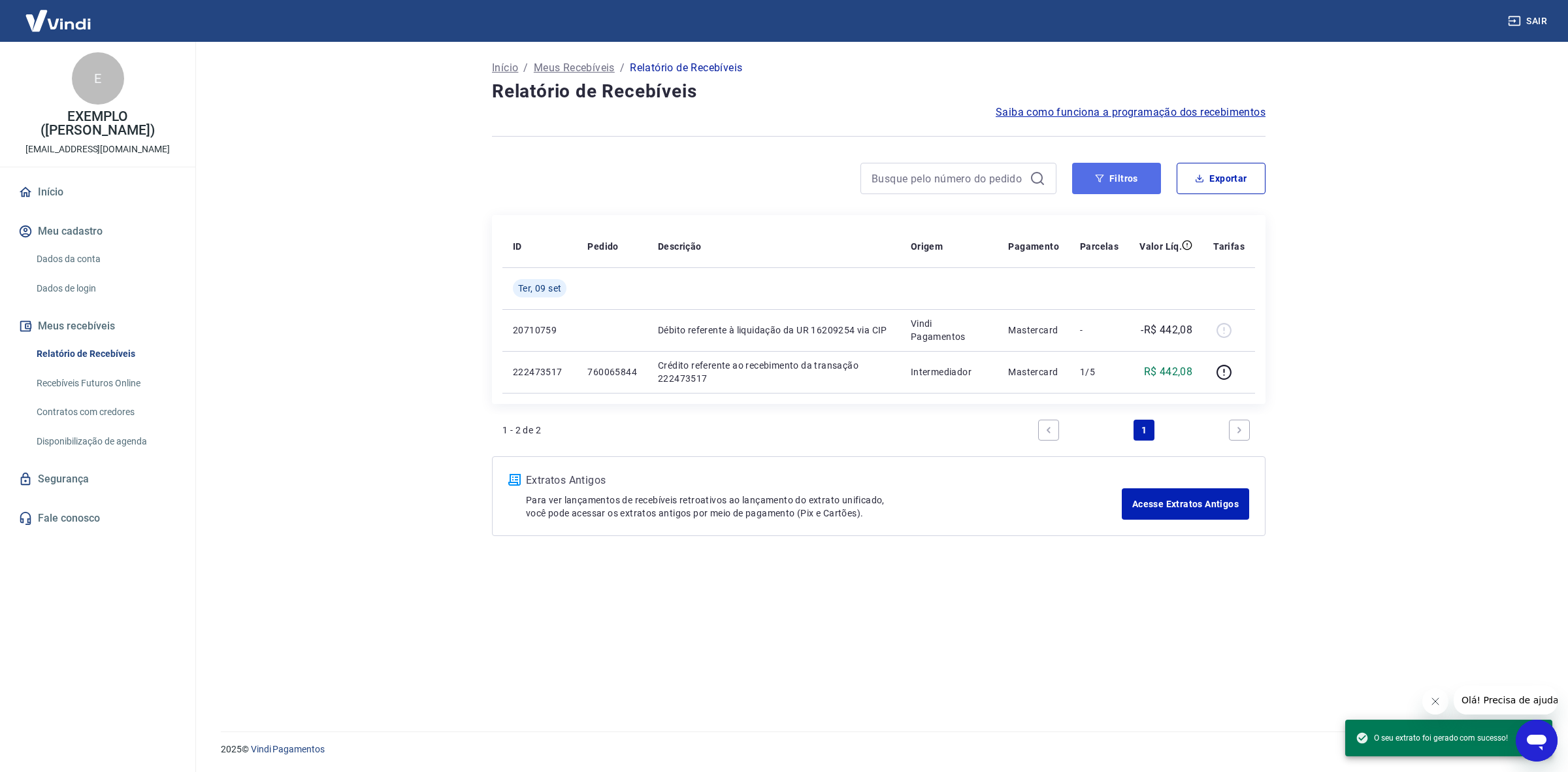
drag, startPoint x: 1141, startPoint y: 172, endPoint x: 1109, endPoint y: 189, distance: 36.2
click at [1141, 172] on button "Filtros" at bounding box center [1117, 178] width 89 height 31
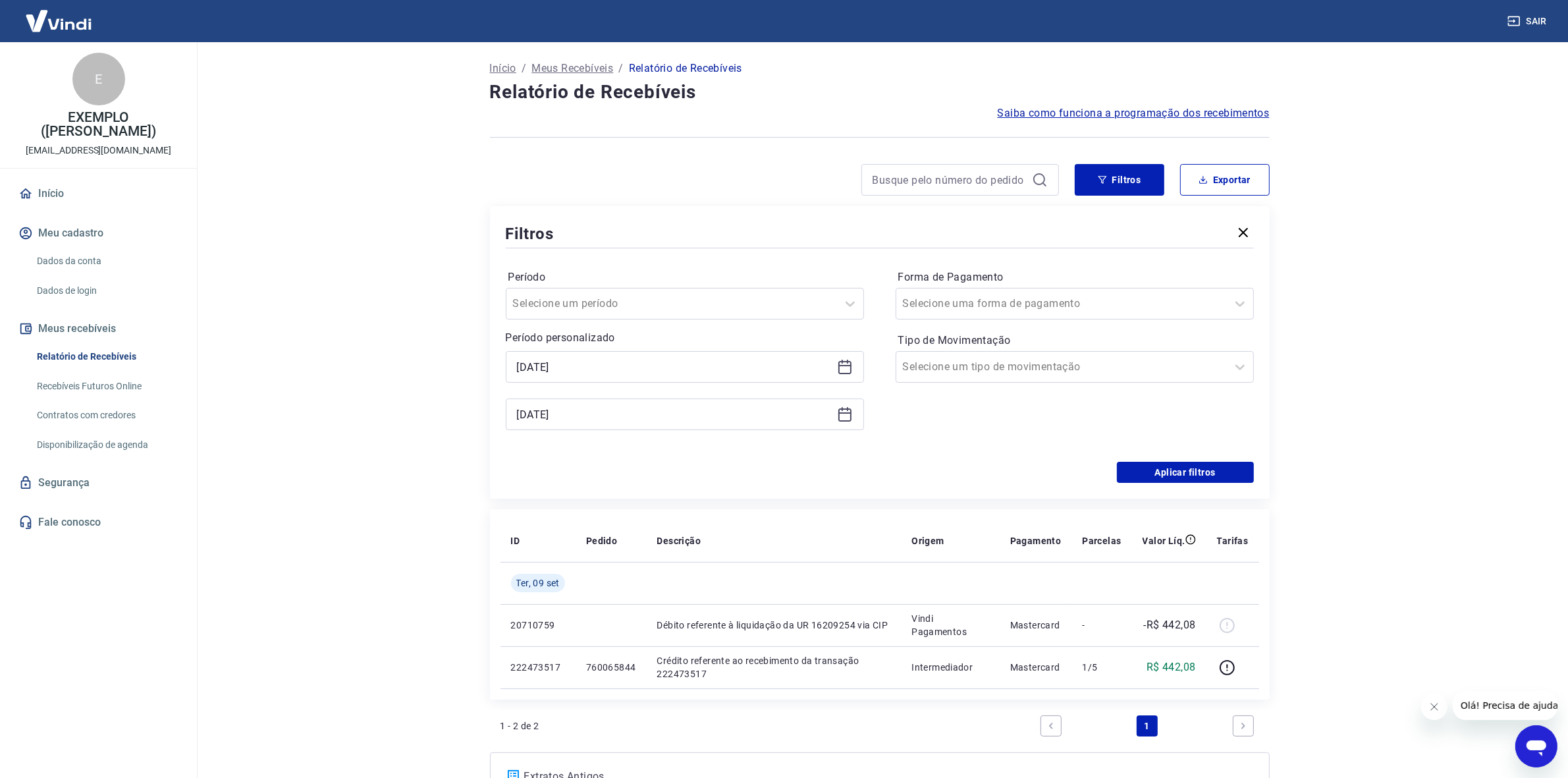
click at [851, 369] on div "09/09/2025" at bounding box center [685, 367] width 358 height 31
click at [847, 367] on icon at bounding box center [845, 367] width 16 height 16
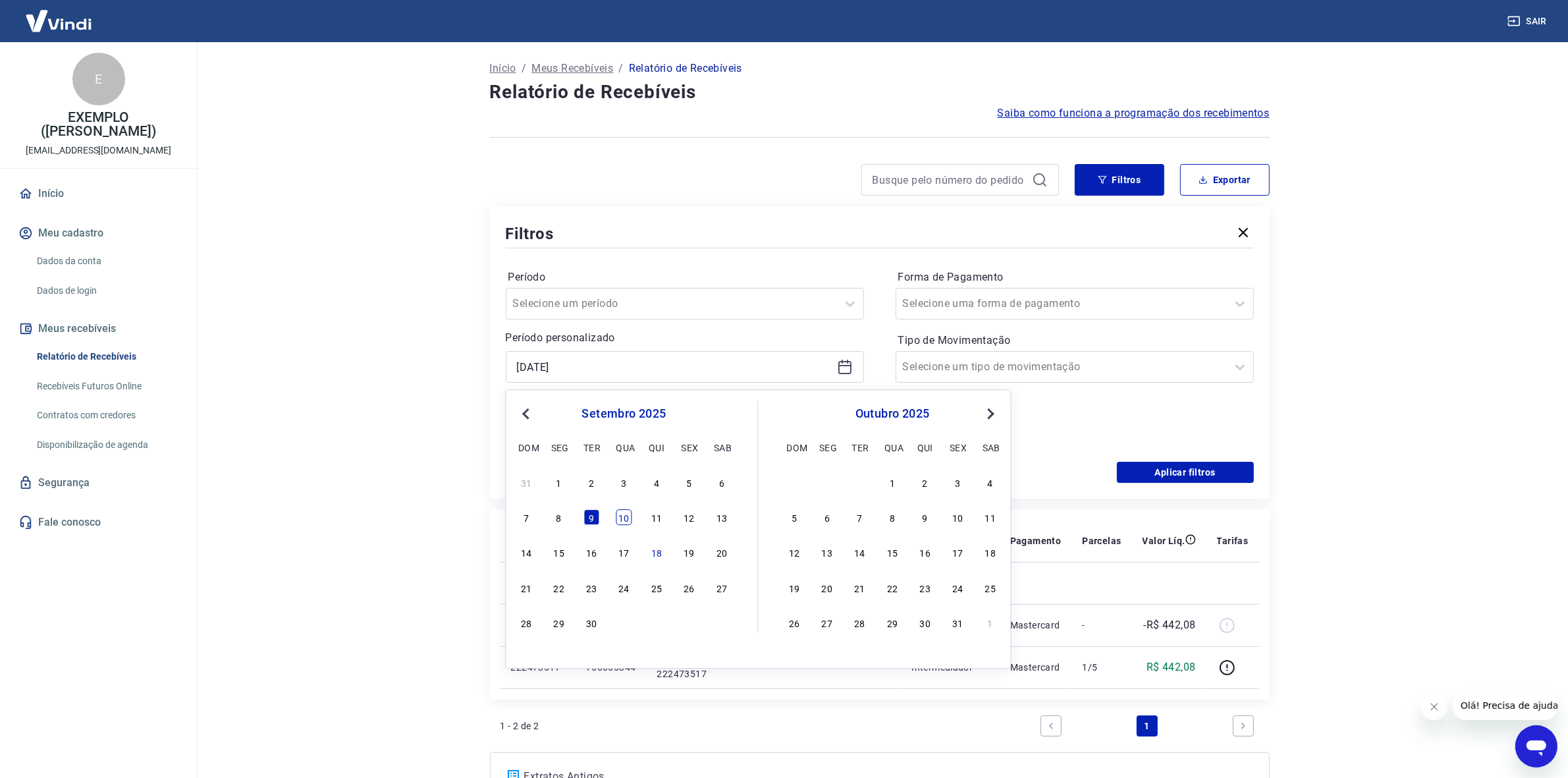
click at [619, 517] on div "10" at bounding box center [624, 517] width 16 height 16
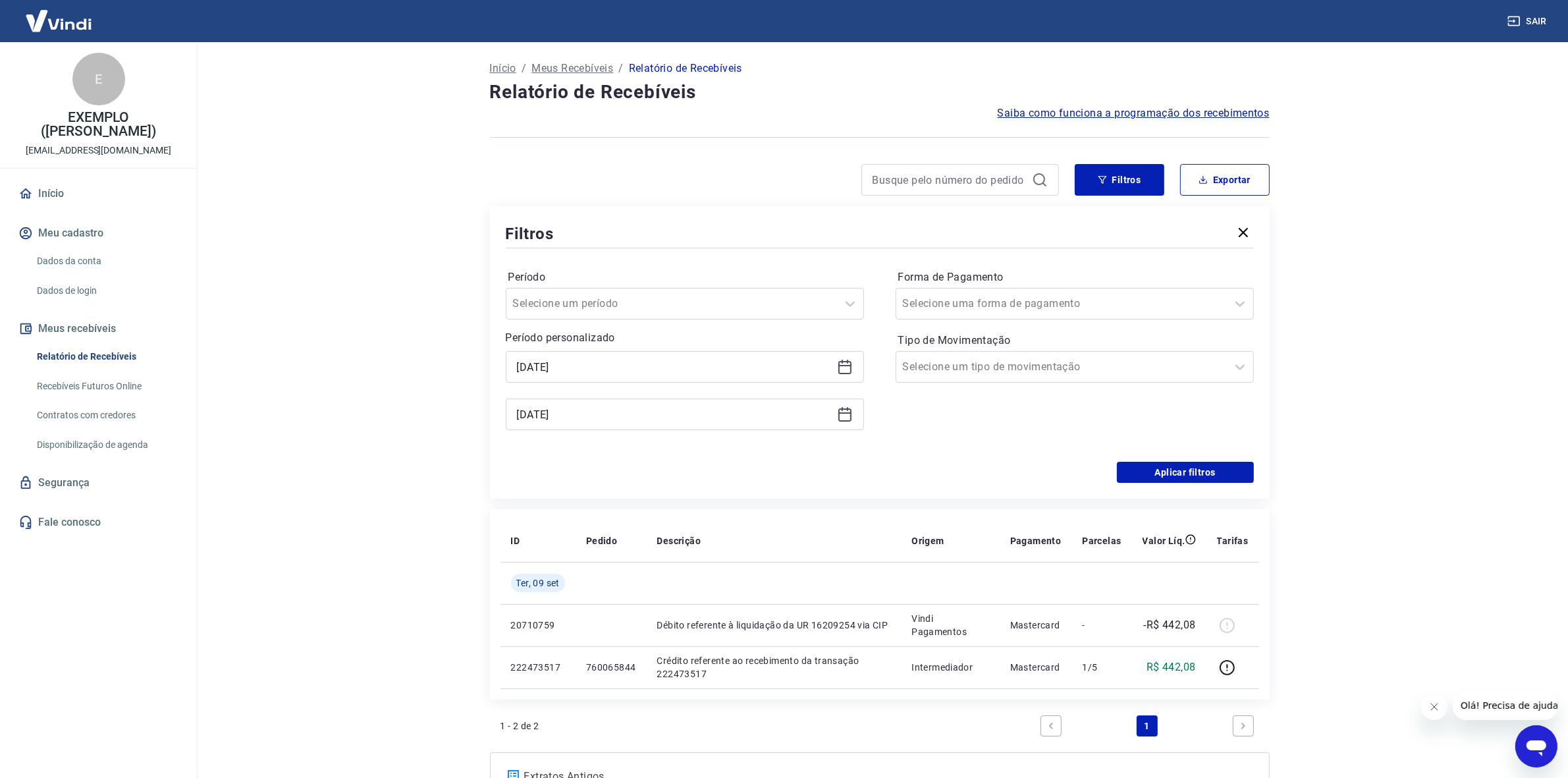
type input "10/09/2025"
drag, startPoint x: 850, startPoint y: 423, endPoint x: 846, endPoint y: 416, distance: 8.1
click at [848, 421] on div "09/09/2025" at bounding box center [685, 414] width 358 height 31
click at [845, 416] on icon at bounding box center [845, 414] width 16 height 16
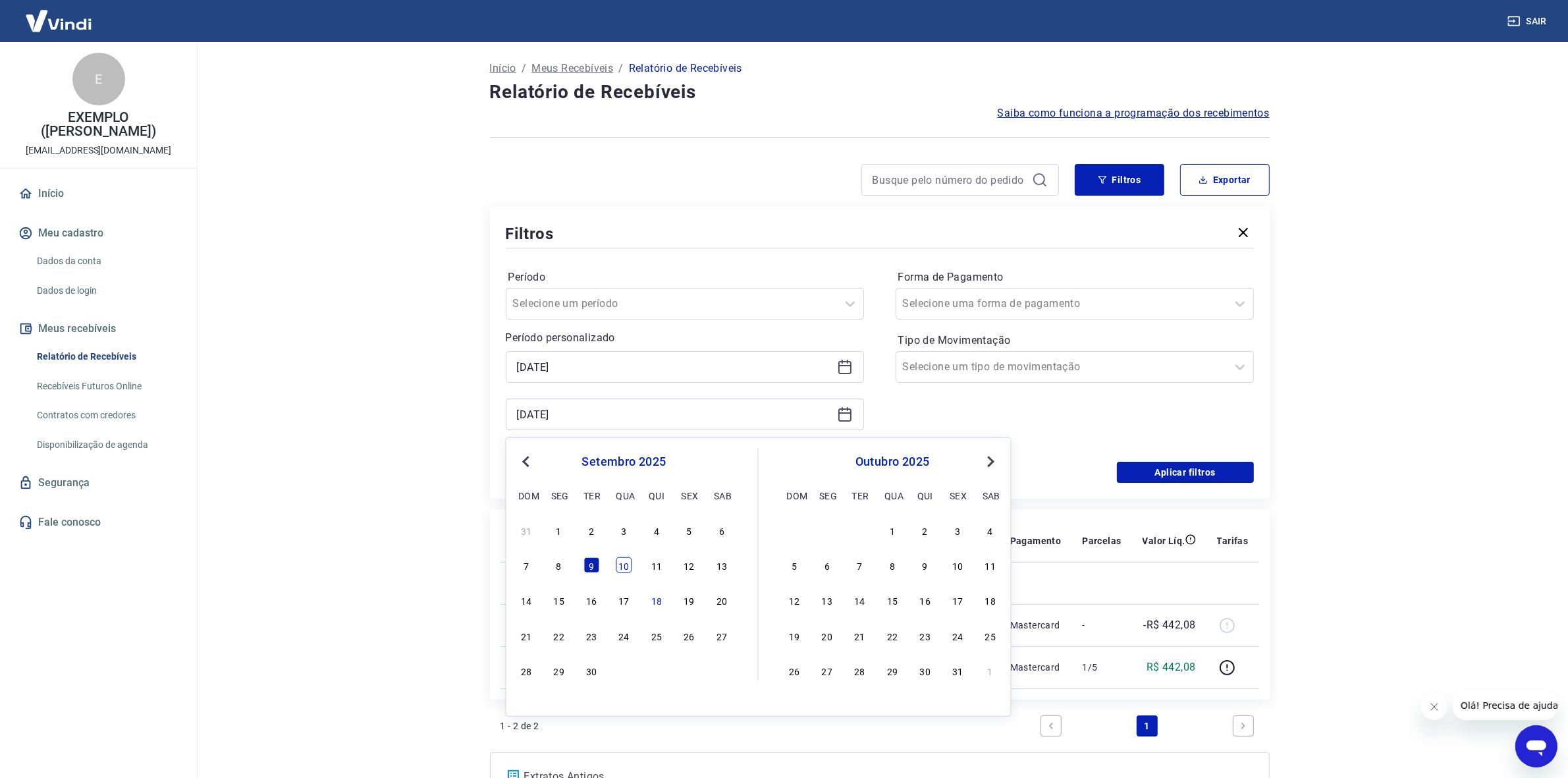
click at [621, 573] on div "10" at bounding box center [624, 565] width 16 height 16
type input "10/09/2025"
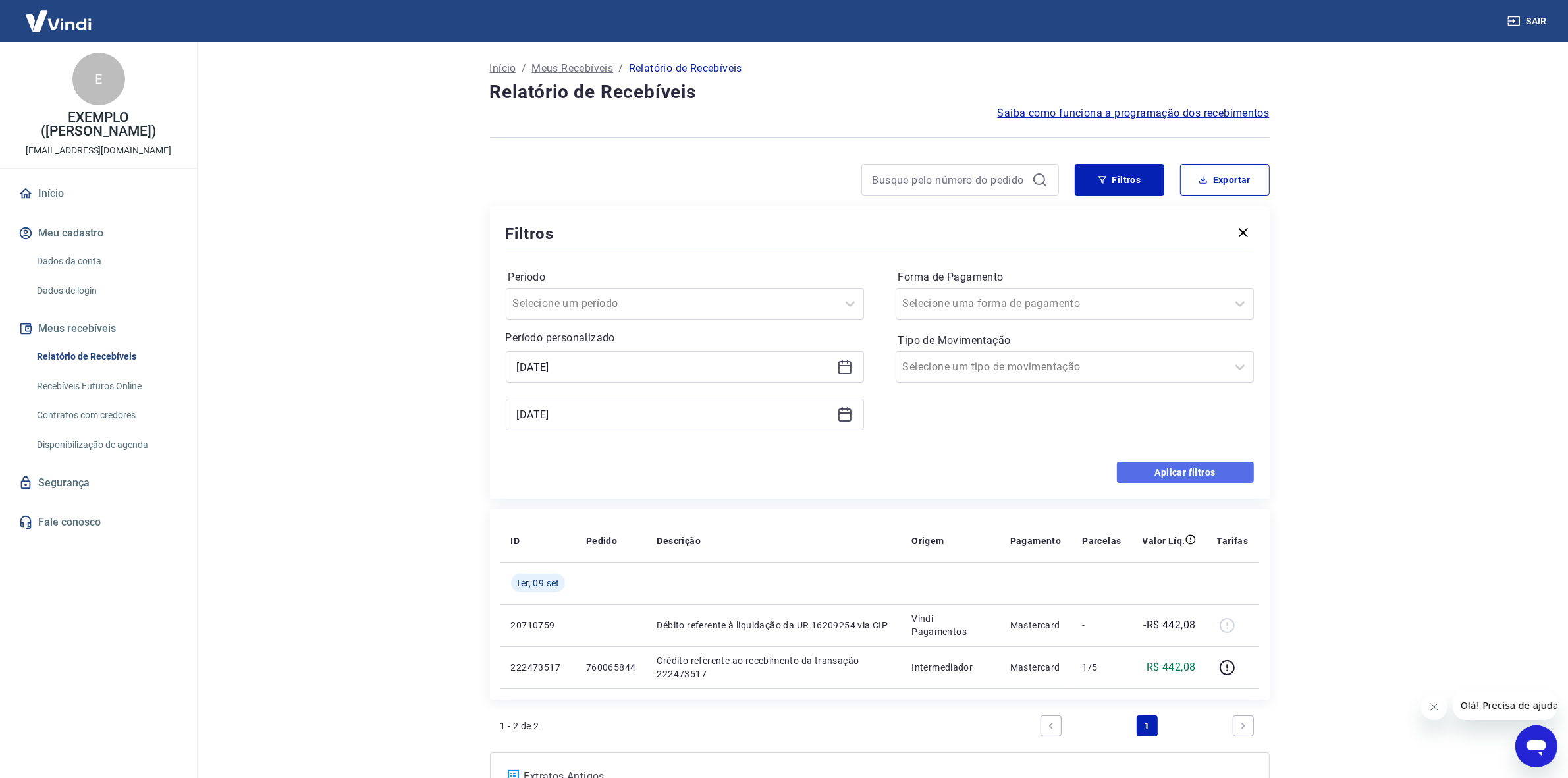
click at [1157, 462] on button "Aplicar filtros" at bounding box center [1185, 472] width 137 height 21
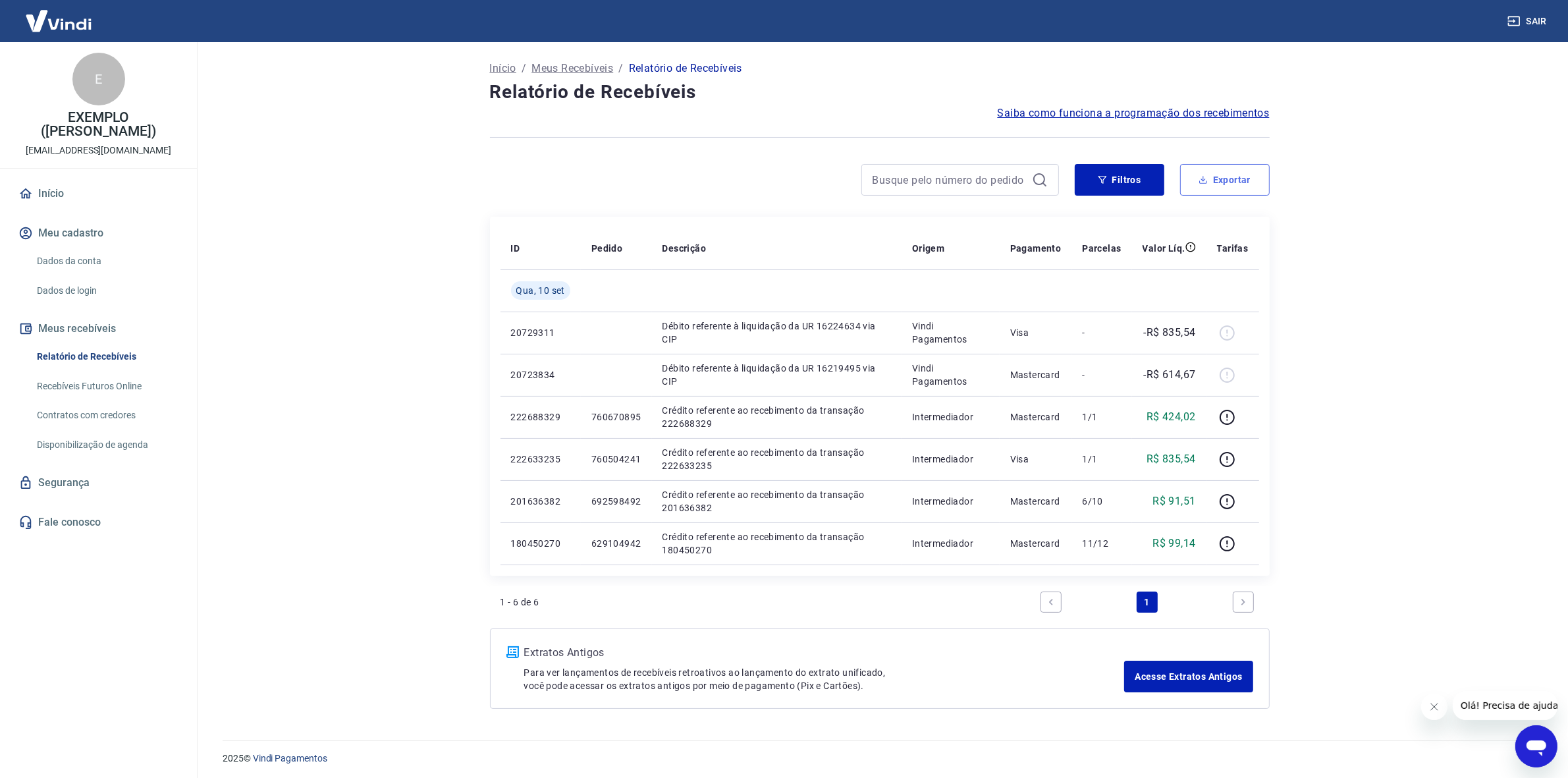
click at [1224, 174] on button "Exportar" at bounding box center [1225, 180] width 90 height 31
type input "10/09/2025"
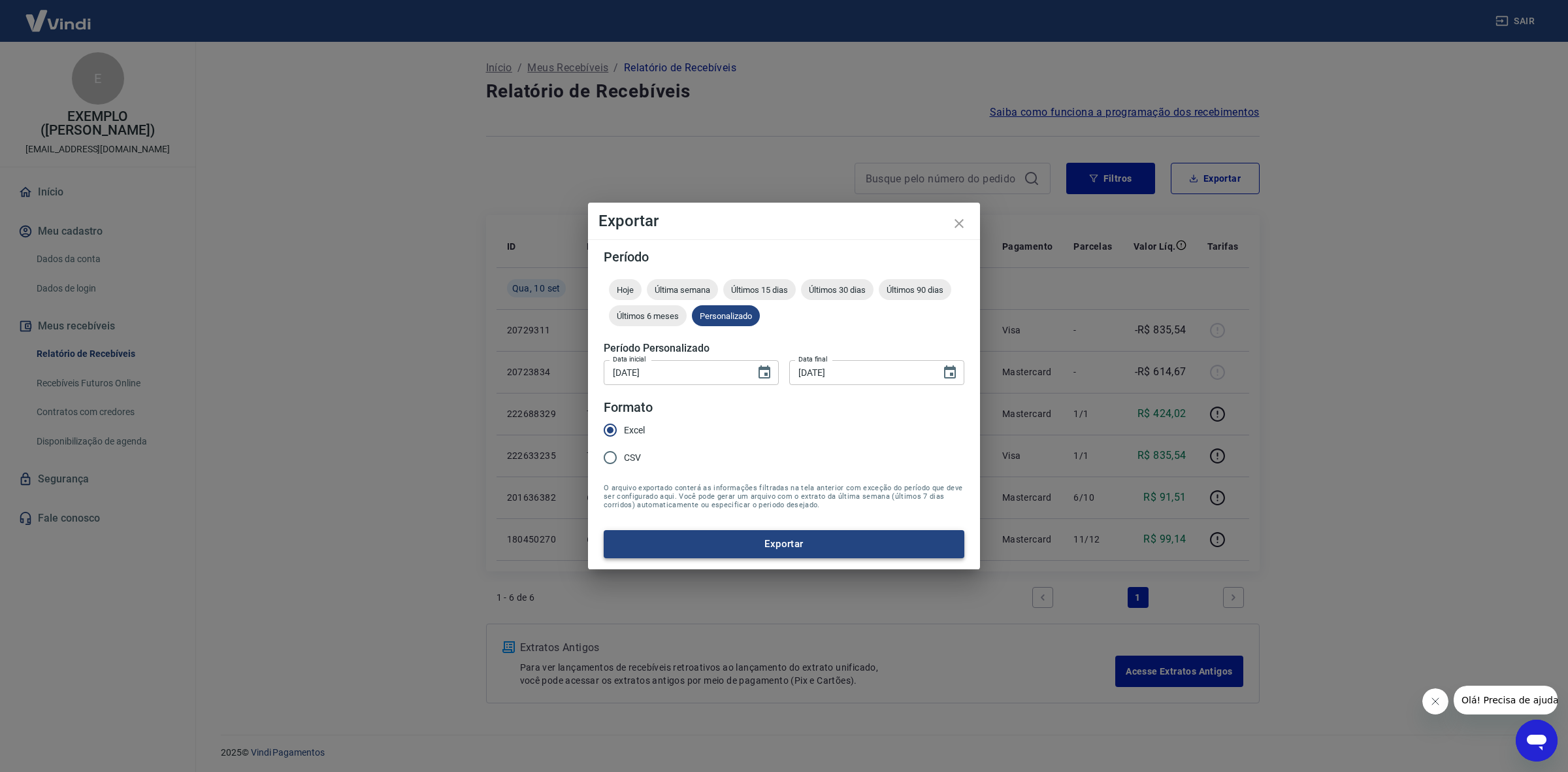
click at [779, 543] on button "Exportar" at bounding box center [784, 543] width 361 height 27
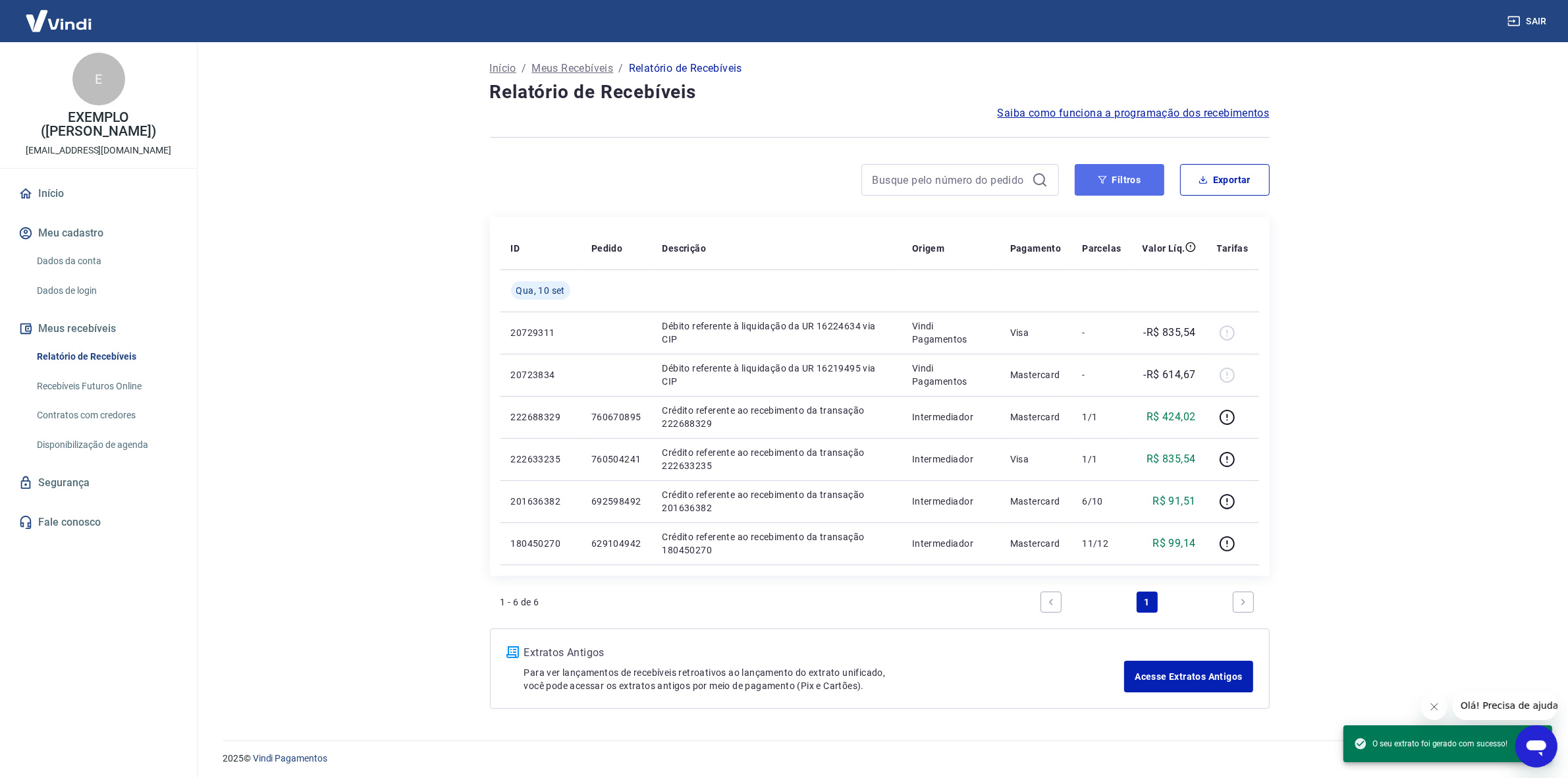
click at [1148, 185] on button "Filtros" at bounding box center [1120, 180] width 90 height 31
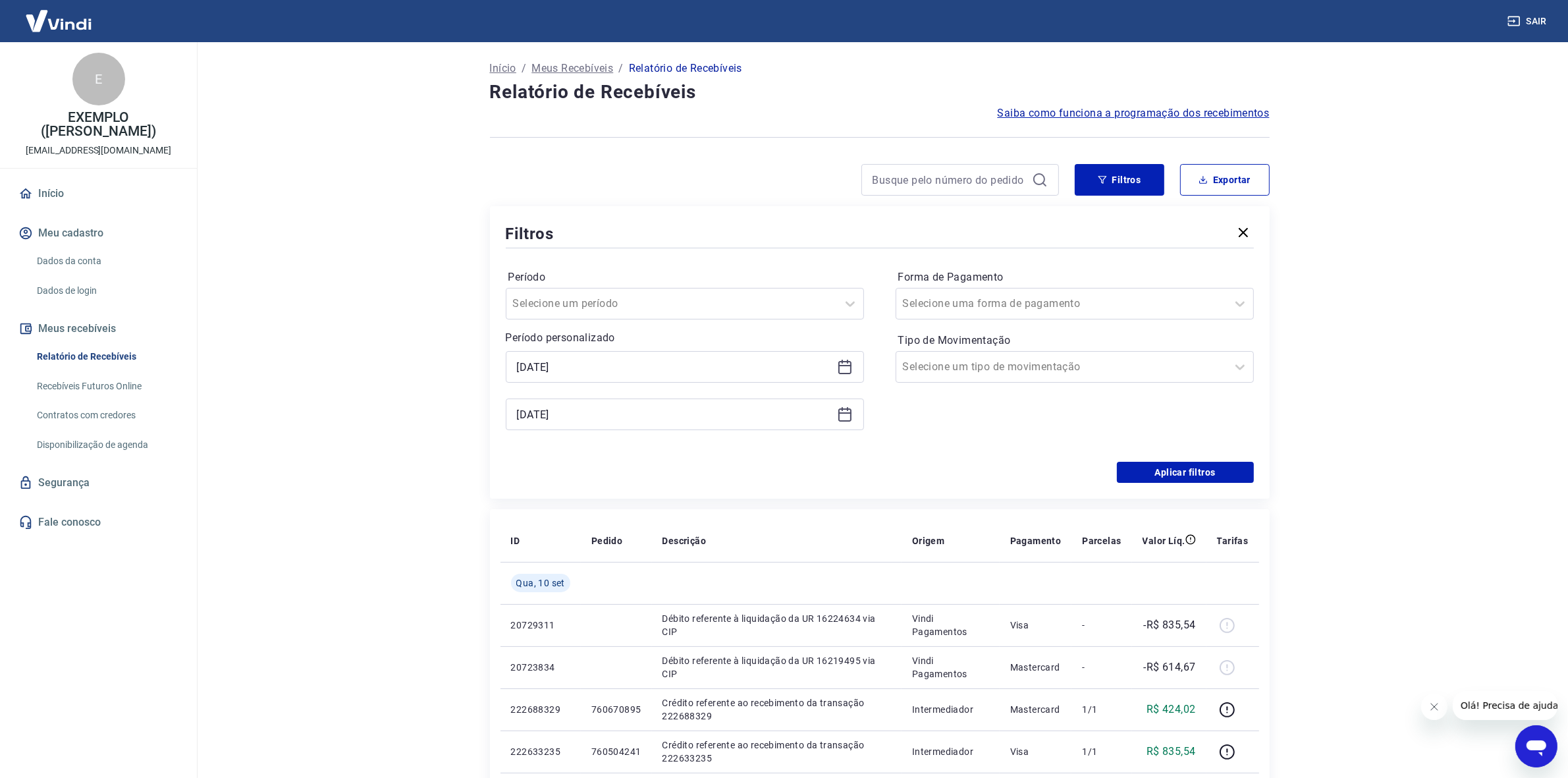
click at [847, 367] on icon at bounding box center [845, 367] width 16 height 16
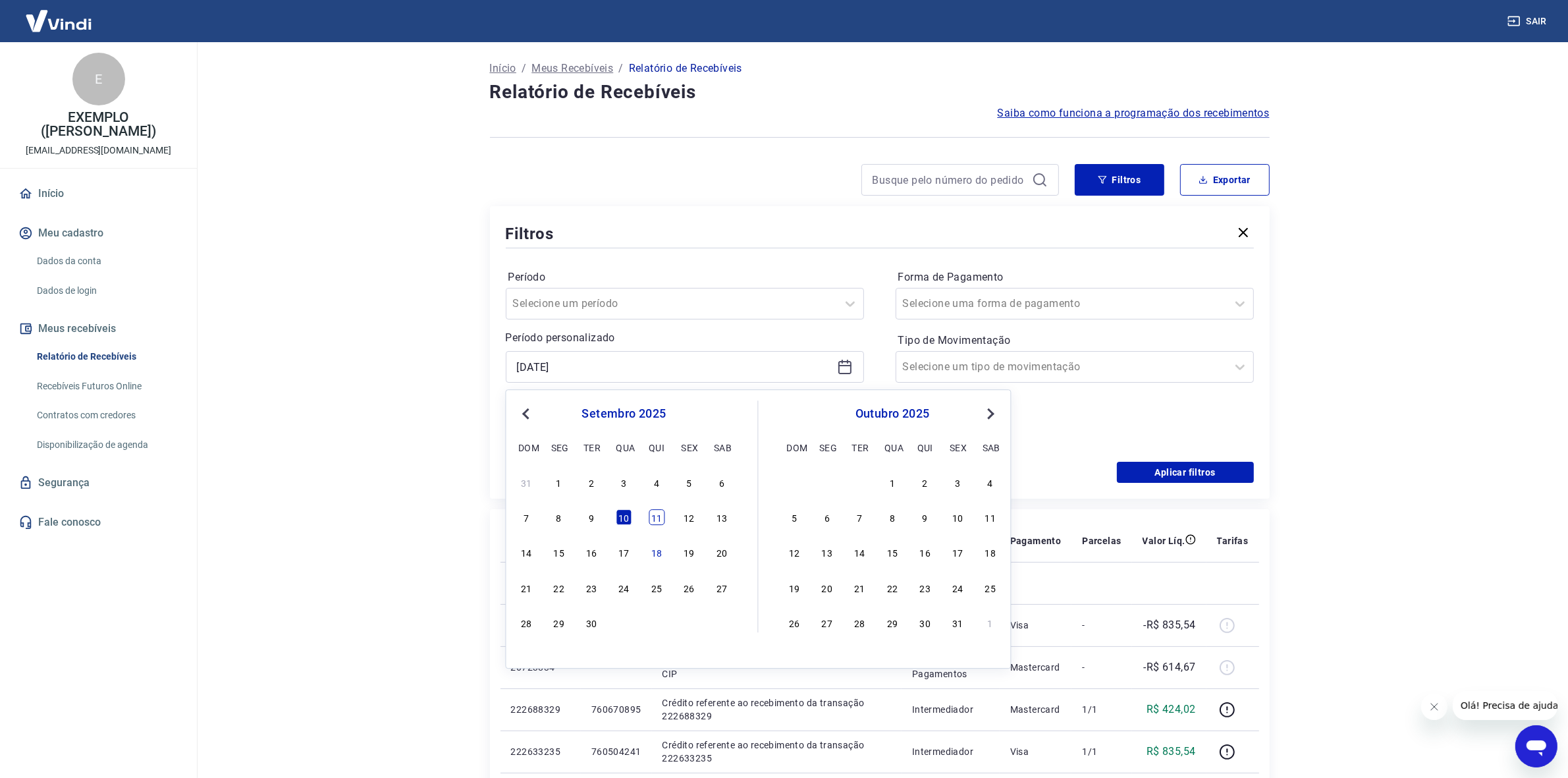
click at [654, 514] on div "11" at bounding box center [656, 517] width 16 height 16
type input "11/09/2025"
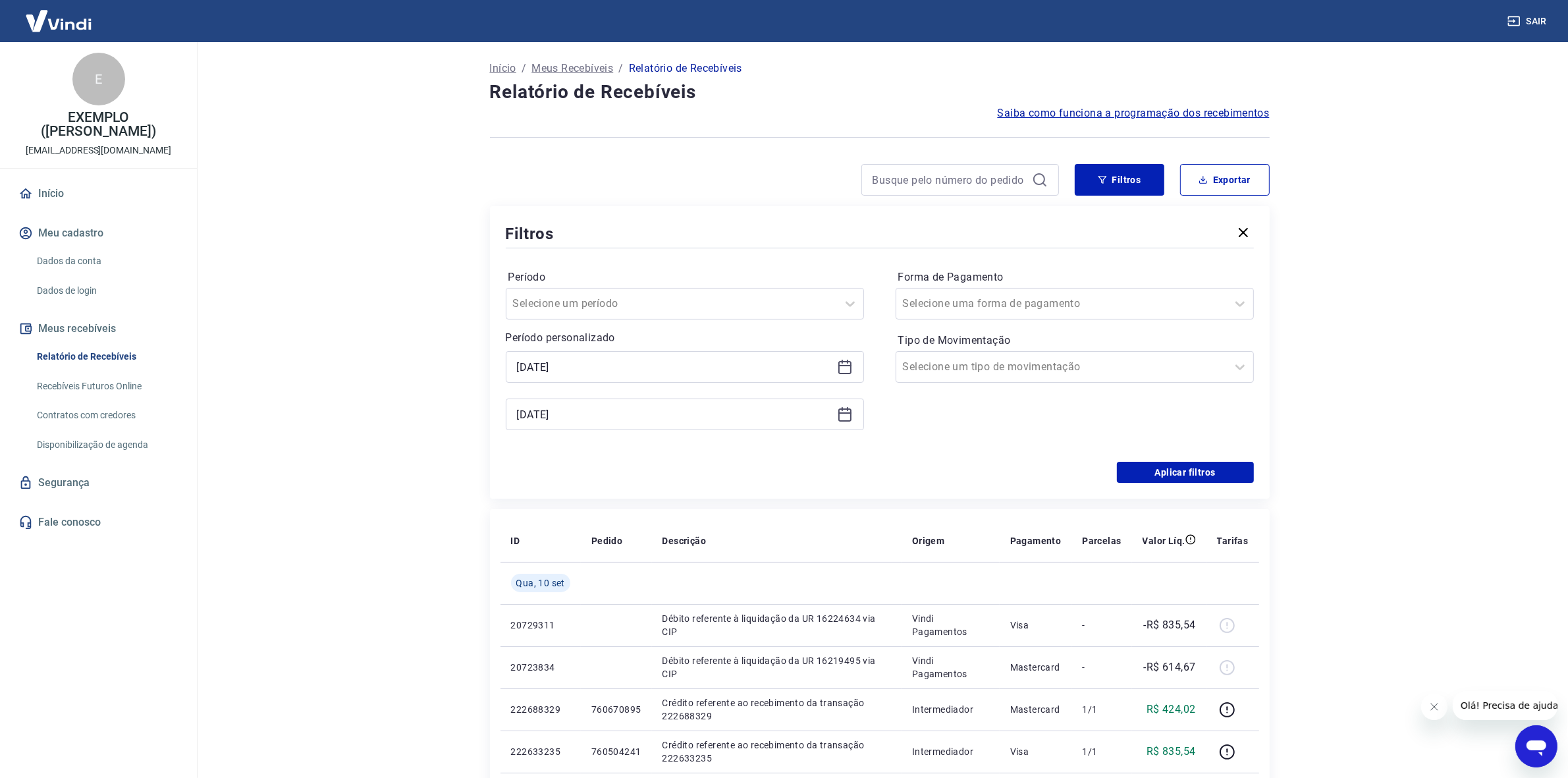
click at [843, 412] on icon at bounding box center [845, 414] width 16 height 16
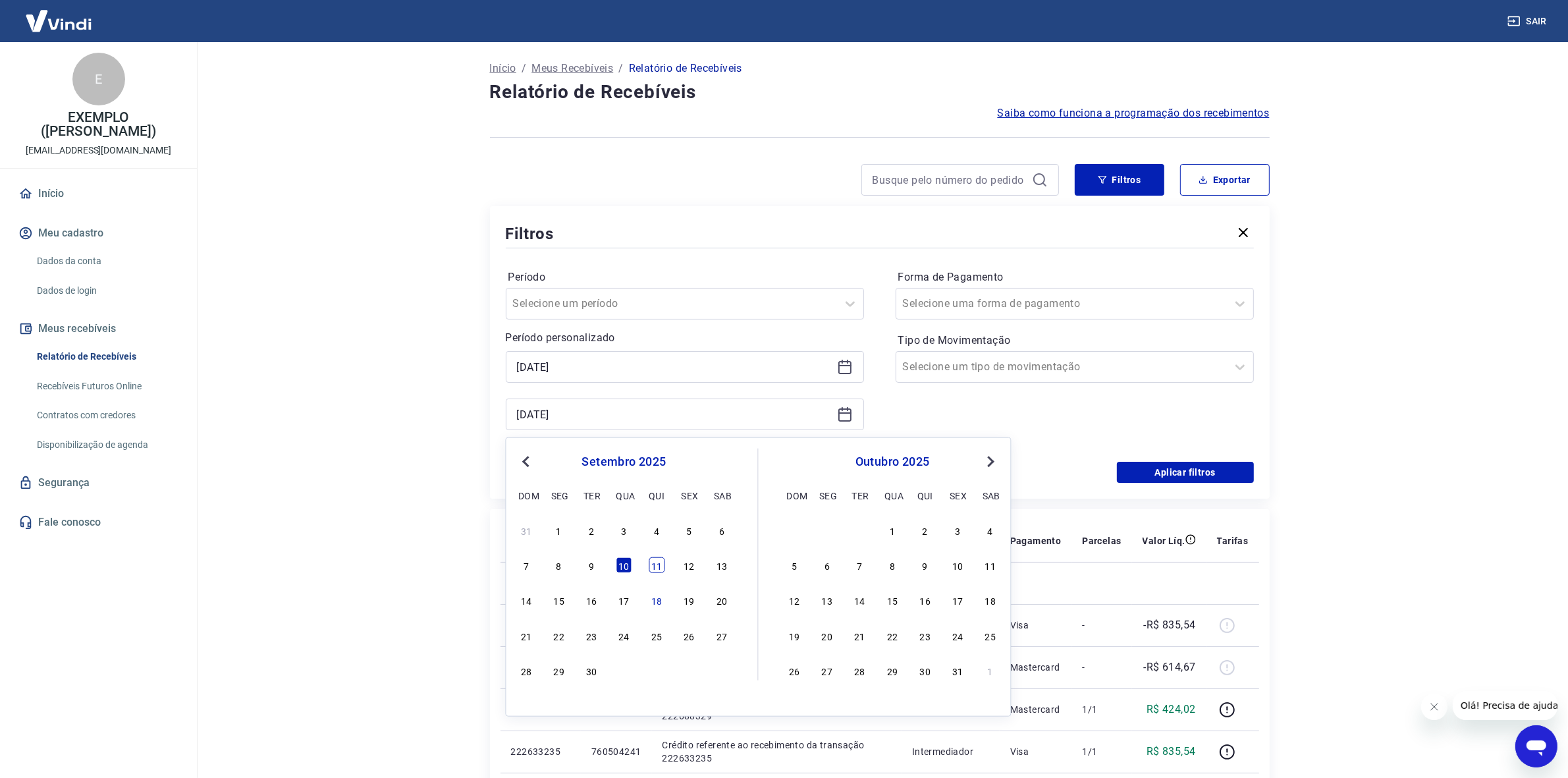
click at [658, 570] on div "11" at bounding box center [656, 565] width 16 height 16
type input "11/09/2025"
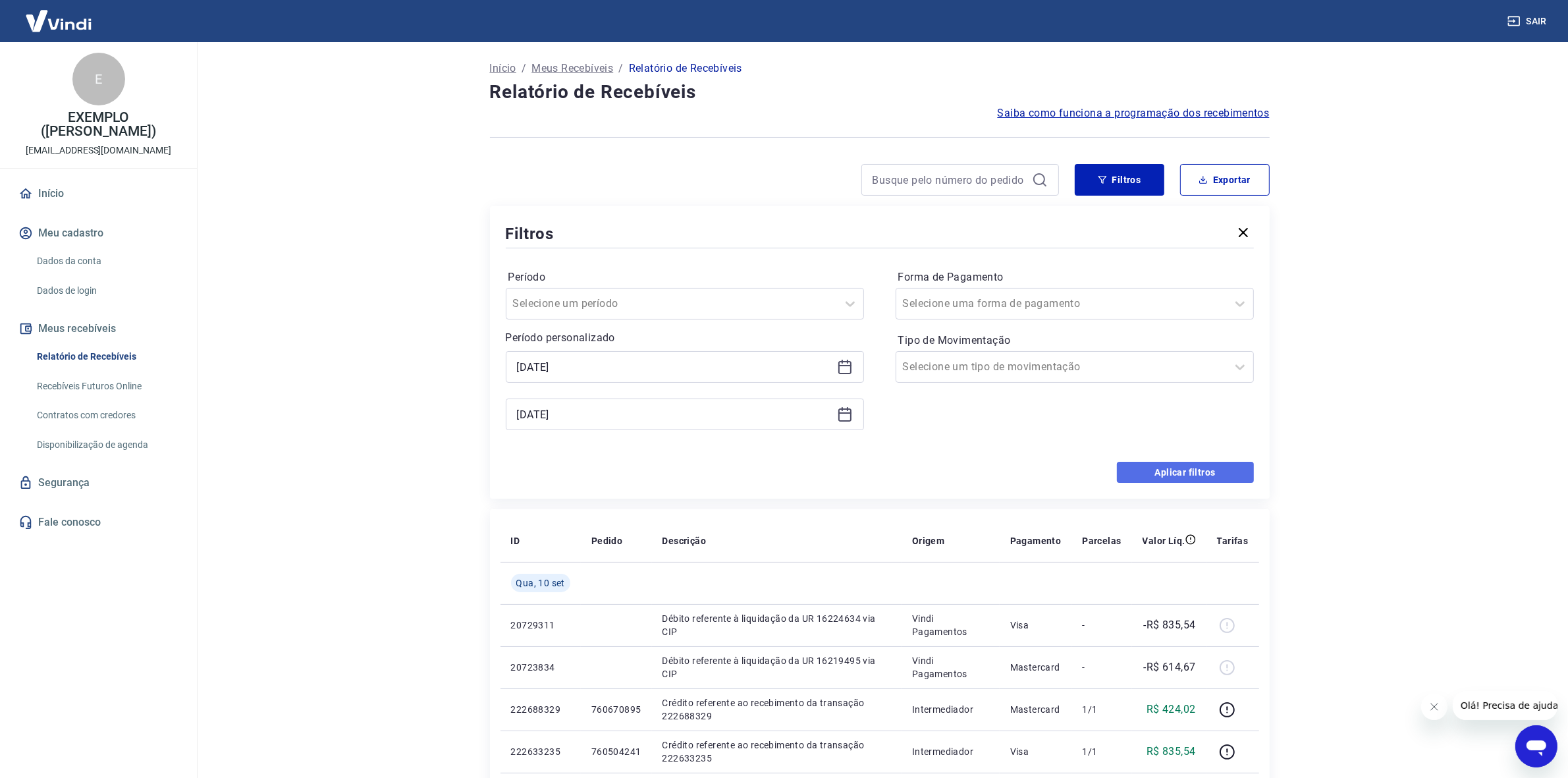
click at [1167, 473] on button "Aplicar filtros" at bounding box center [1185, 472] width 137 height 21
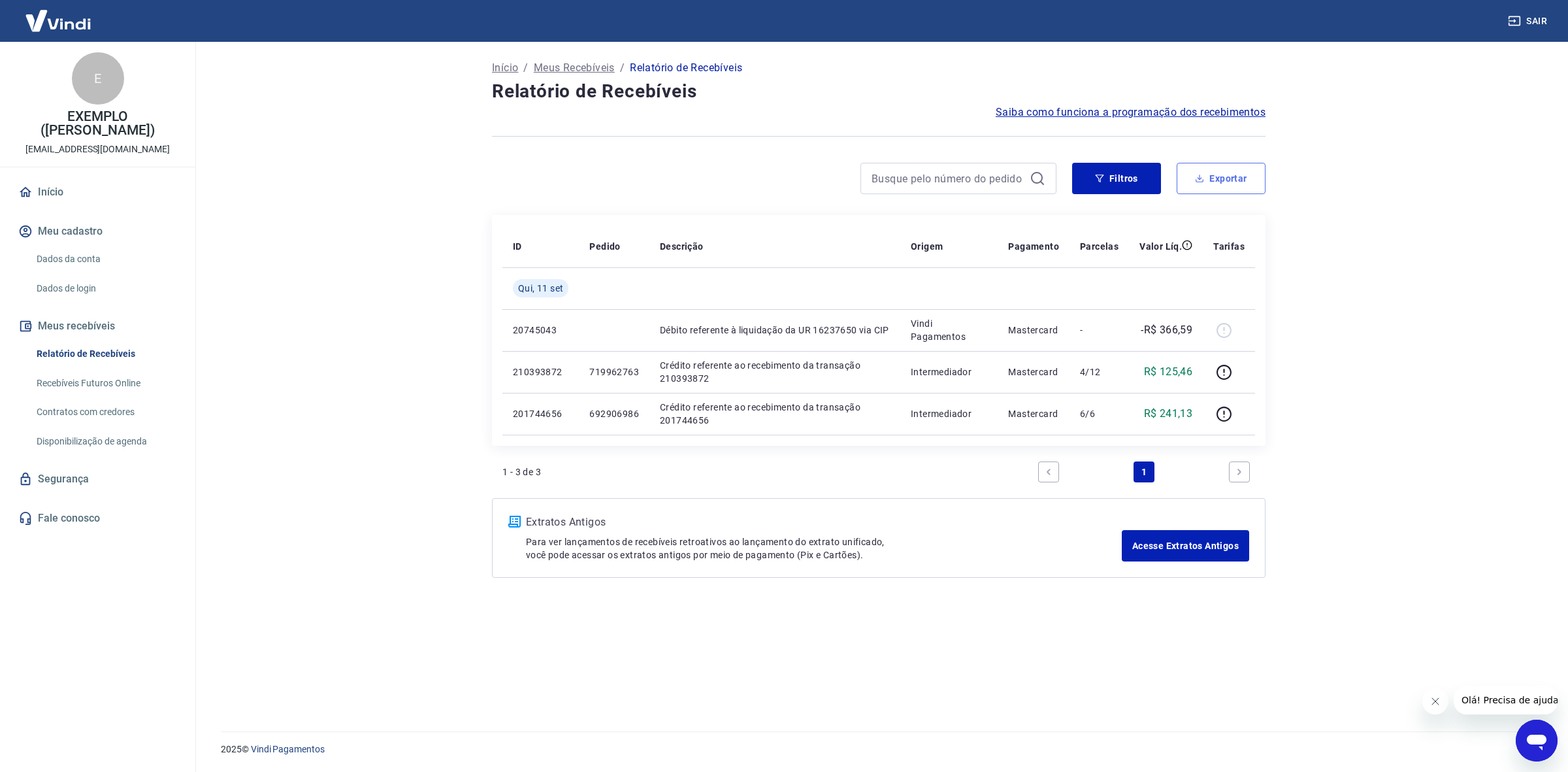
click at [1233, 183] on button "Exportar" at bounding box center [1221, 178] width 89 height 31
type input "11/09/2025"
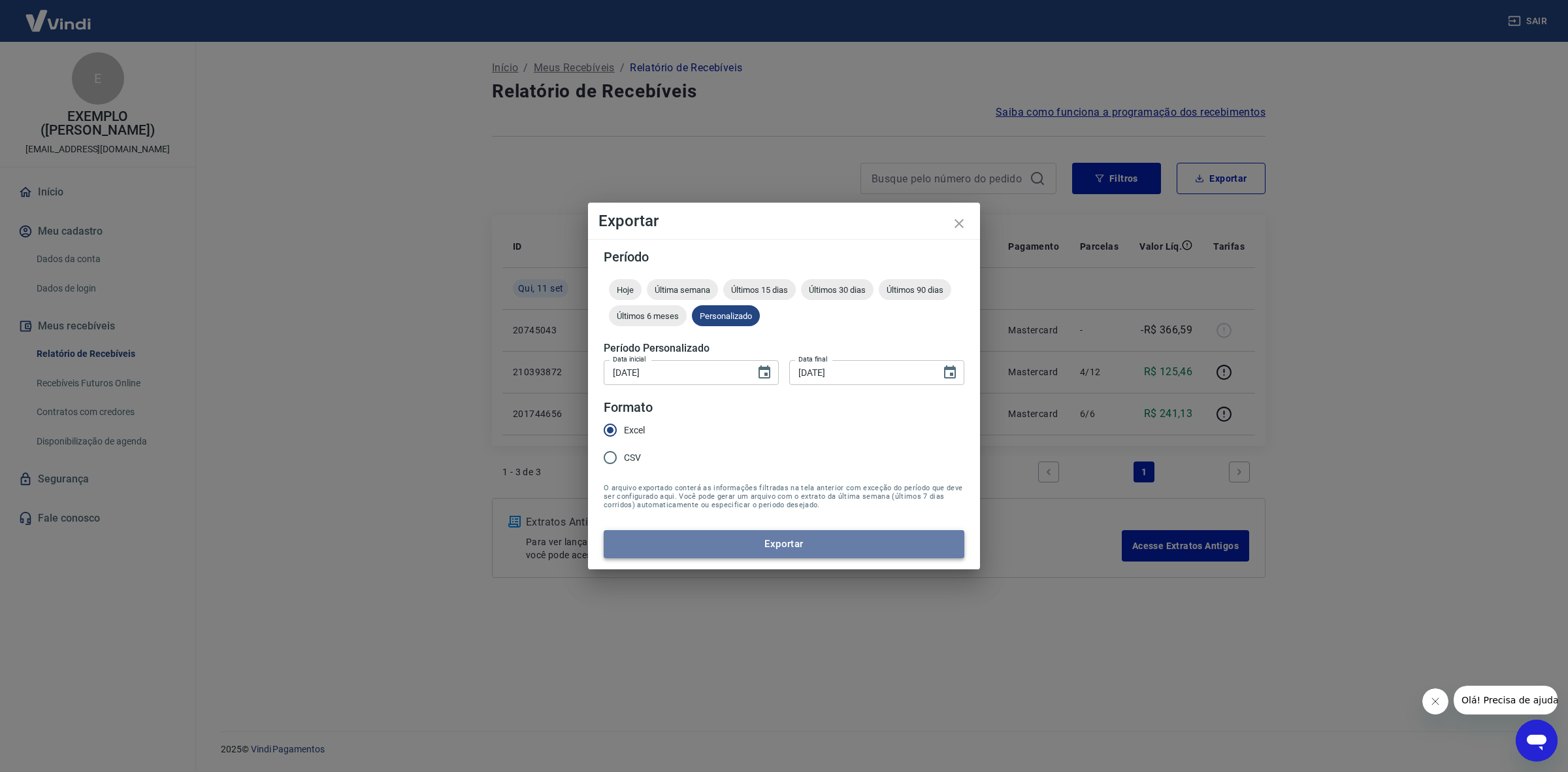
click at [781, 538] on button "Exportar" at bounding box center [784, 543] width 361 height 27
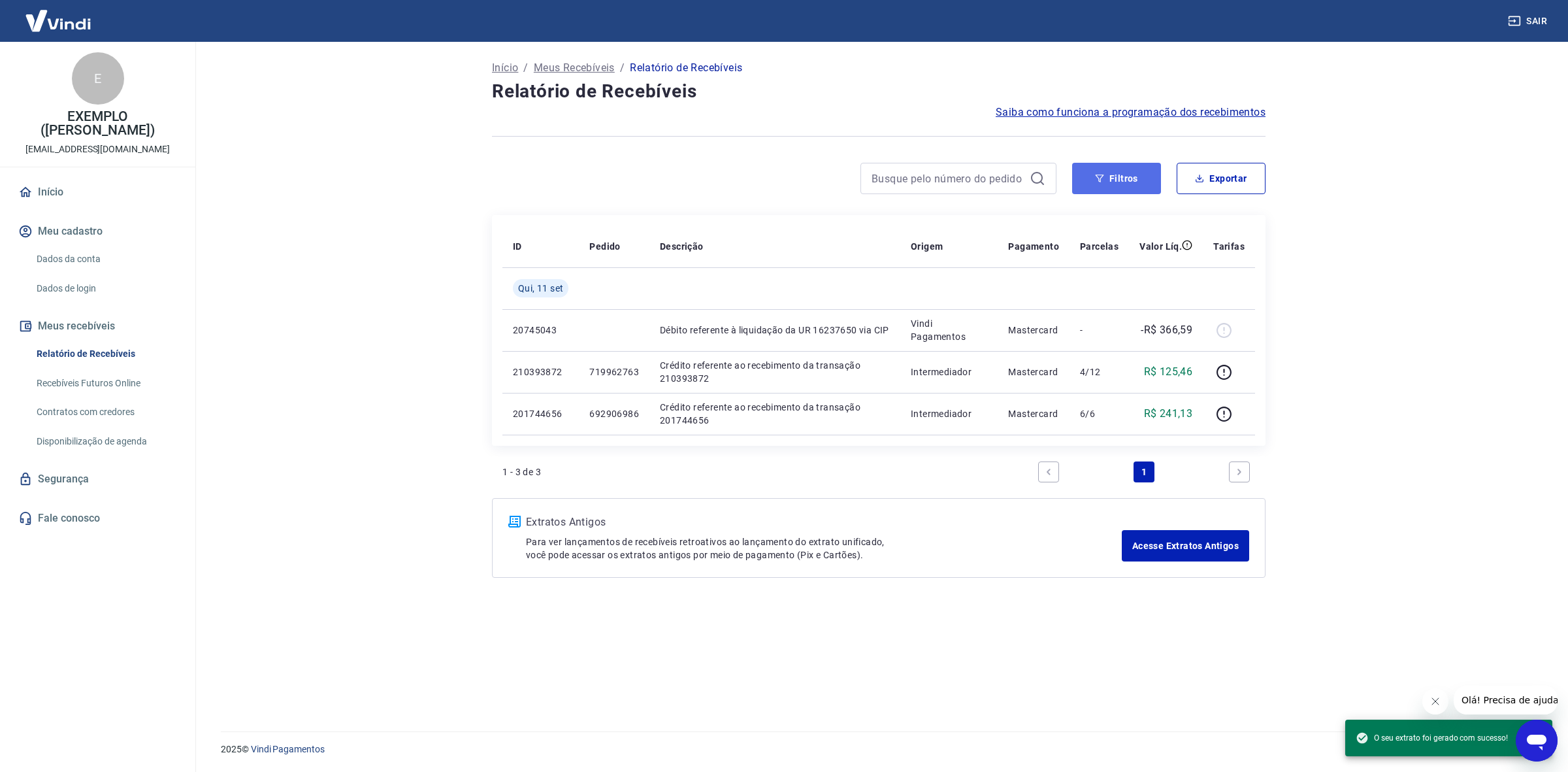
click at [1112, 180] on button "Filtros" at bounding box center [1117, 178] width 89 height 31
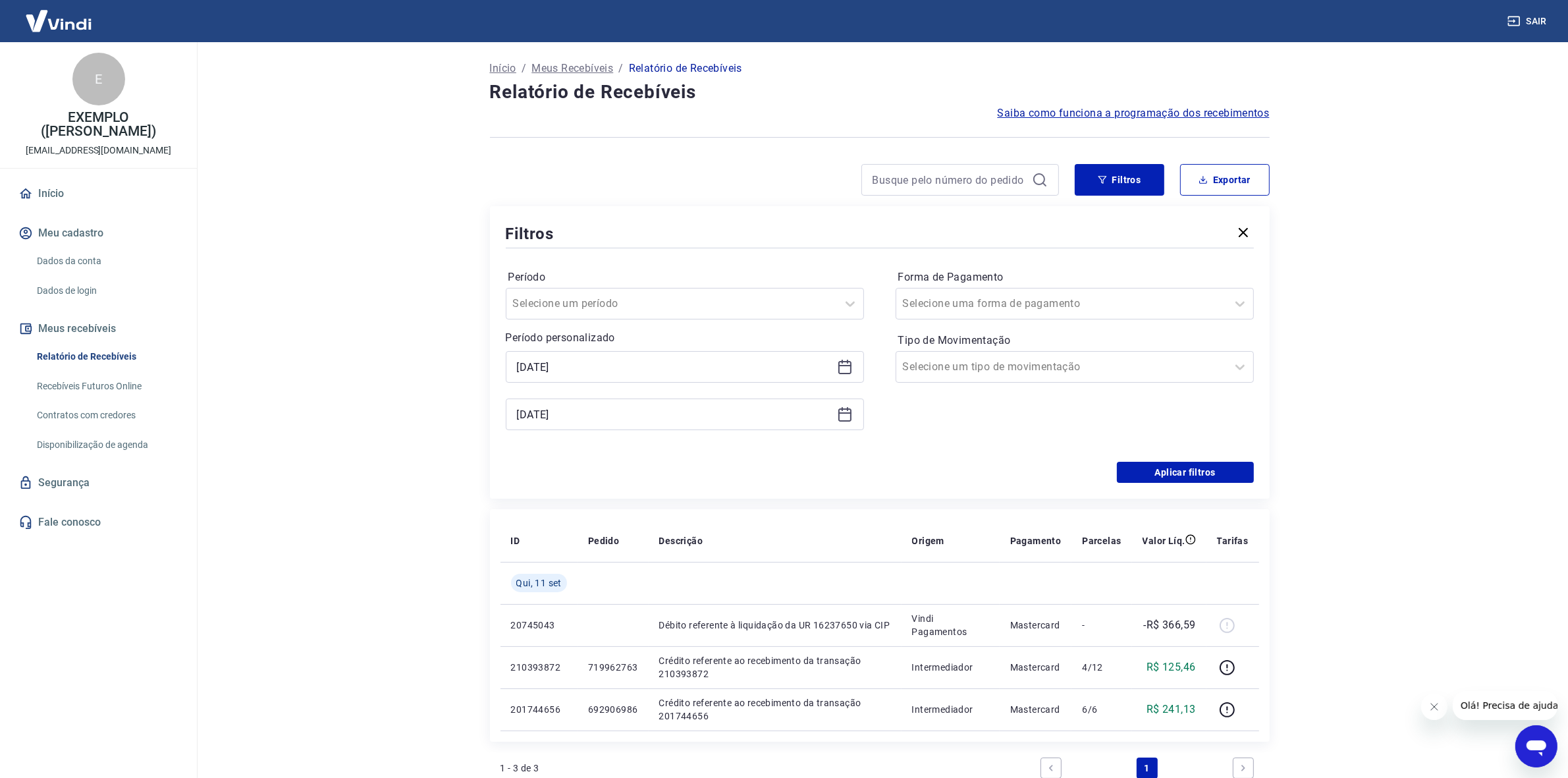
click at [855, 351] on div "11/09/2025" at bounding box center [685, 367] width 358 height 31
click at [848, 362] on icon at bounding box center [845, 367] width 16 height 16
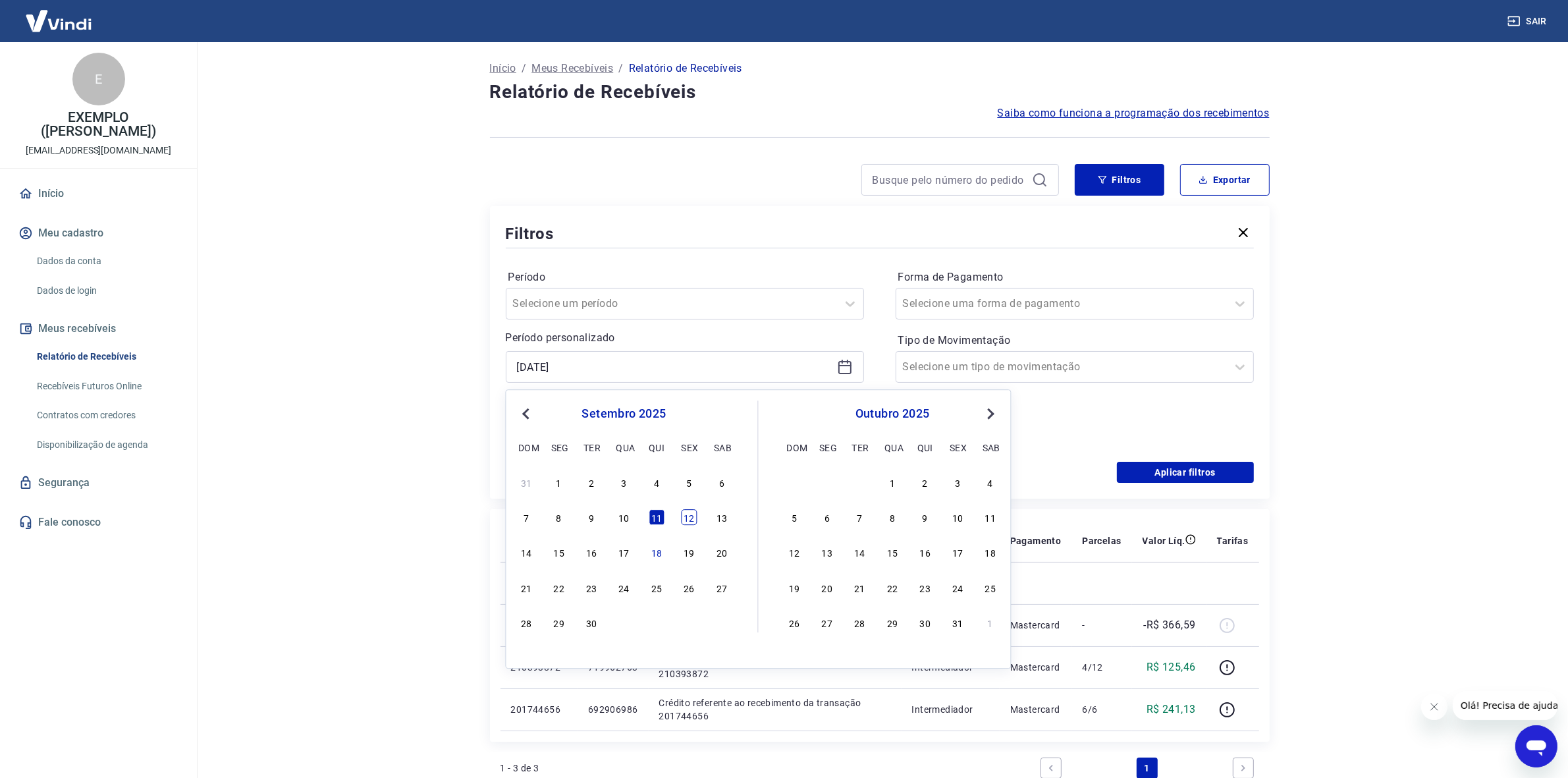
click at [685, 514] on div "12" at bounding box center [689, 517] width 16 height 16
type input "12/09/2025"
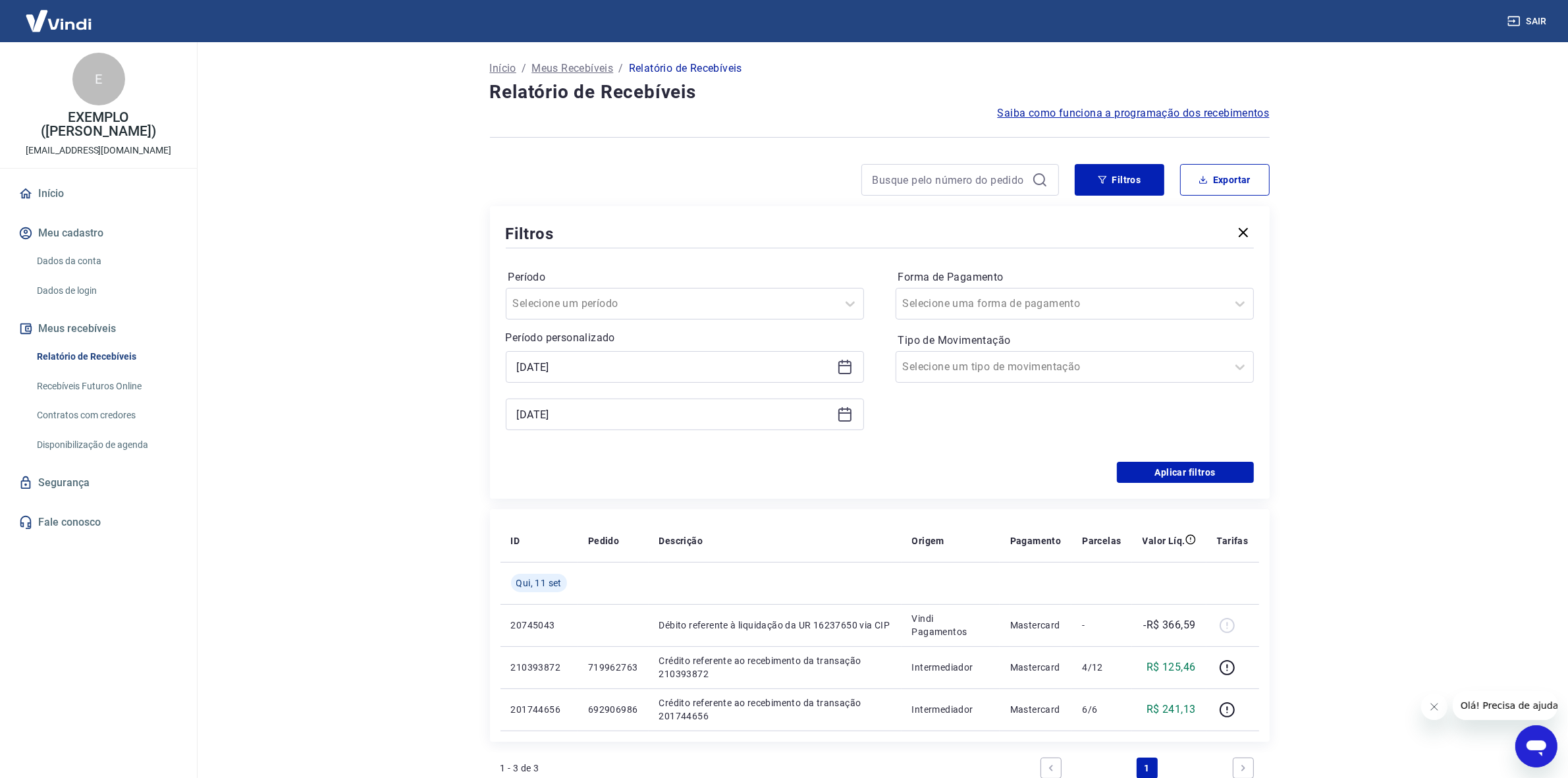
click at [837, 413] on icon at bounding box center [845, 414] width 16 height 16
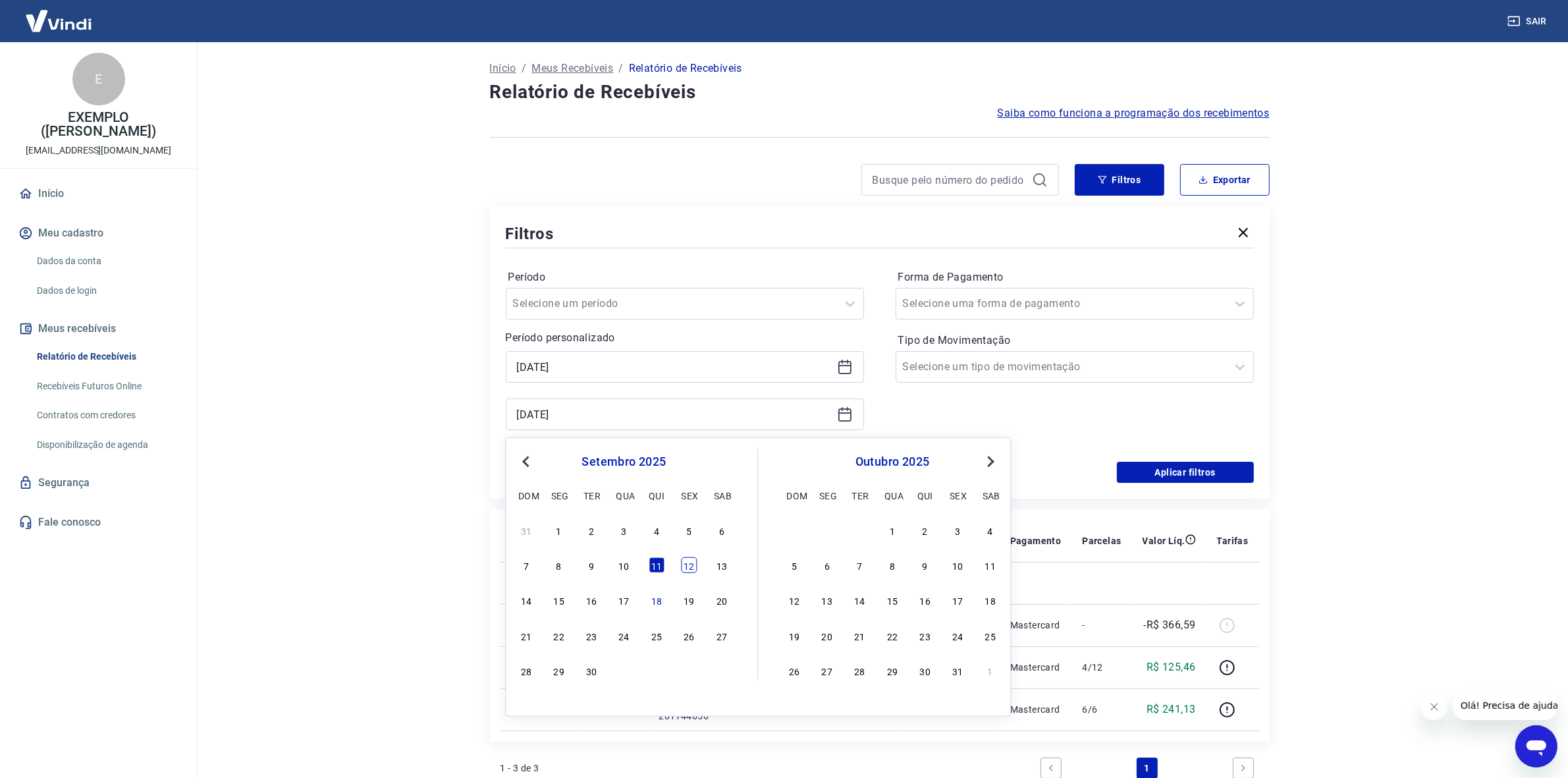
click at [693, 565] on div "12" at bounding box center [689, 565] width 16 height 16
type input "12/09/2025"
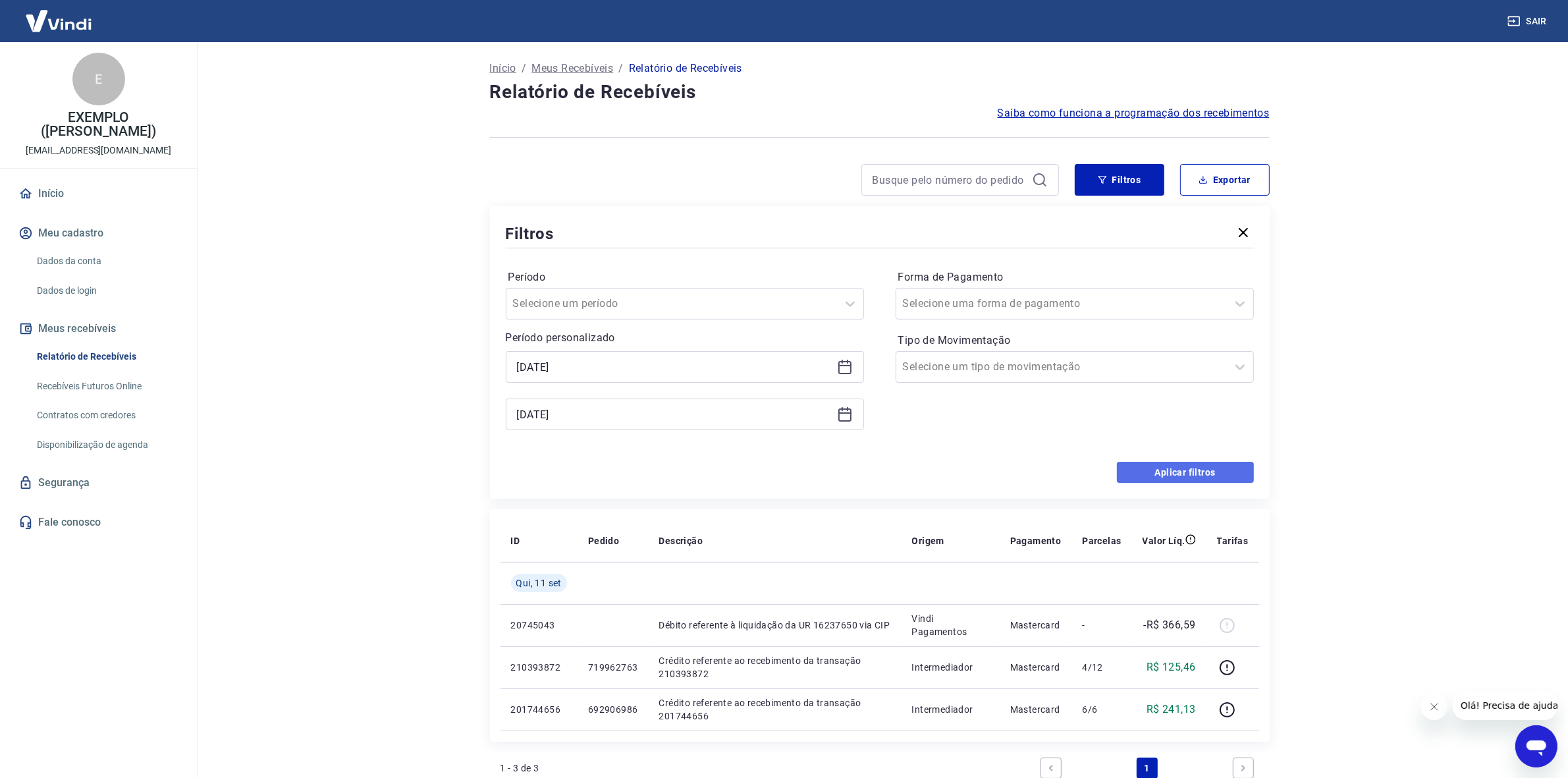
click at [1156, 473] on button "Aplicar filtros" at bounding box center [1185, 472] width 137 height 21
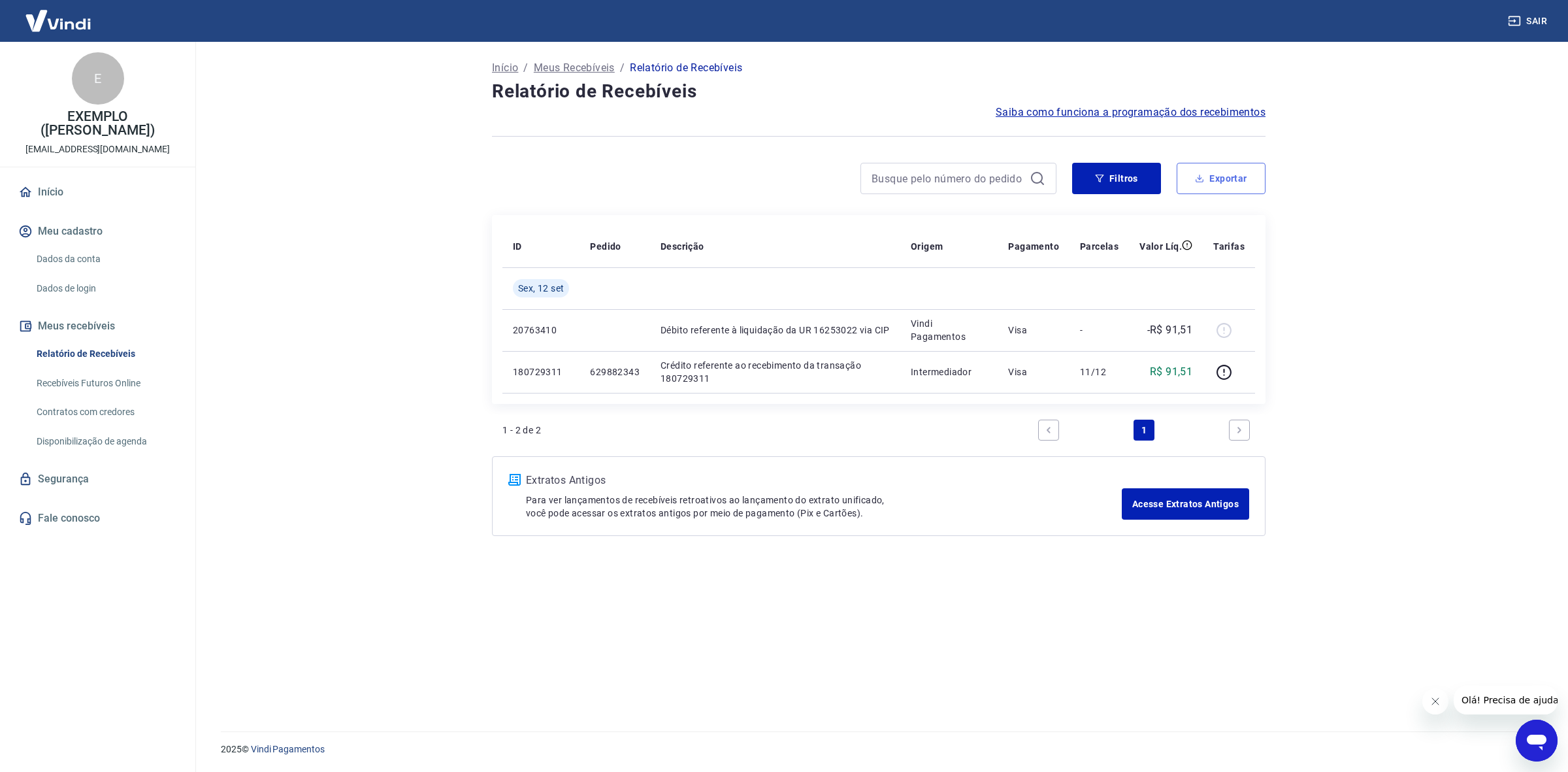
click at [1220, 187] on button "Exportar" at bounding box center [1221, 178] width 89 height 31
type input "12/09/2025"
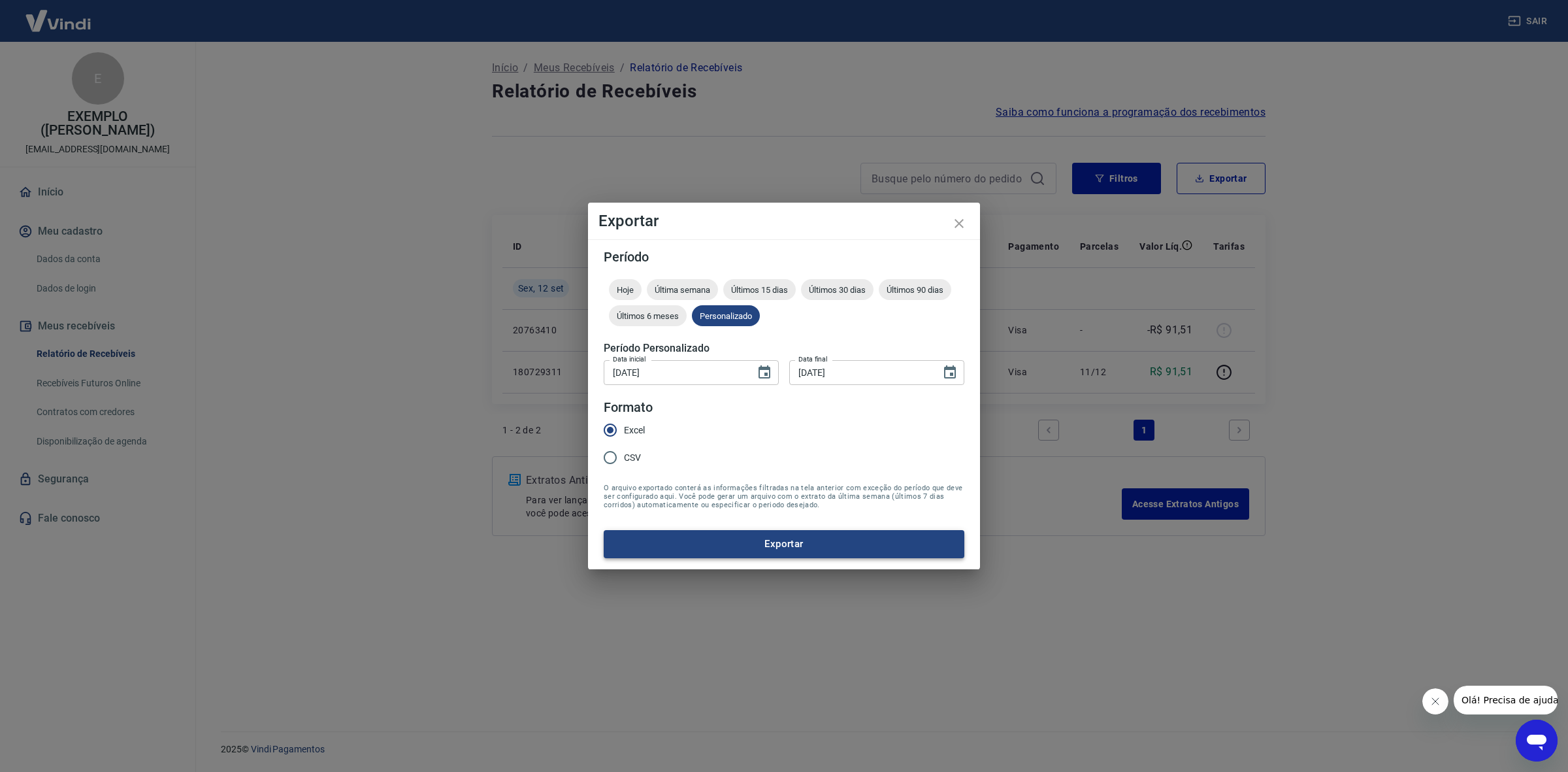
click at [815, 536] on button "Exportar" at bounding box center [784, 543] width 361 height 27
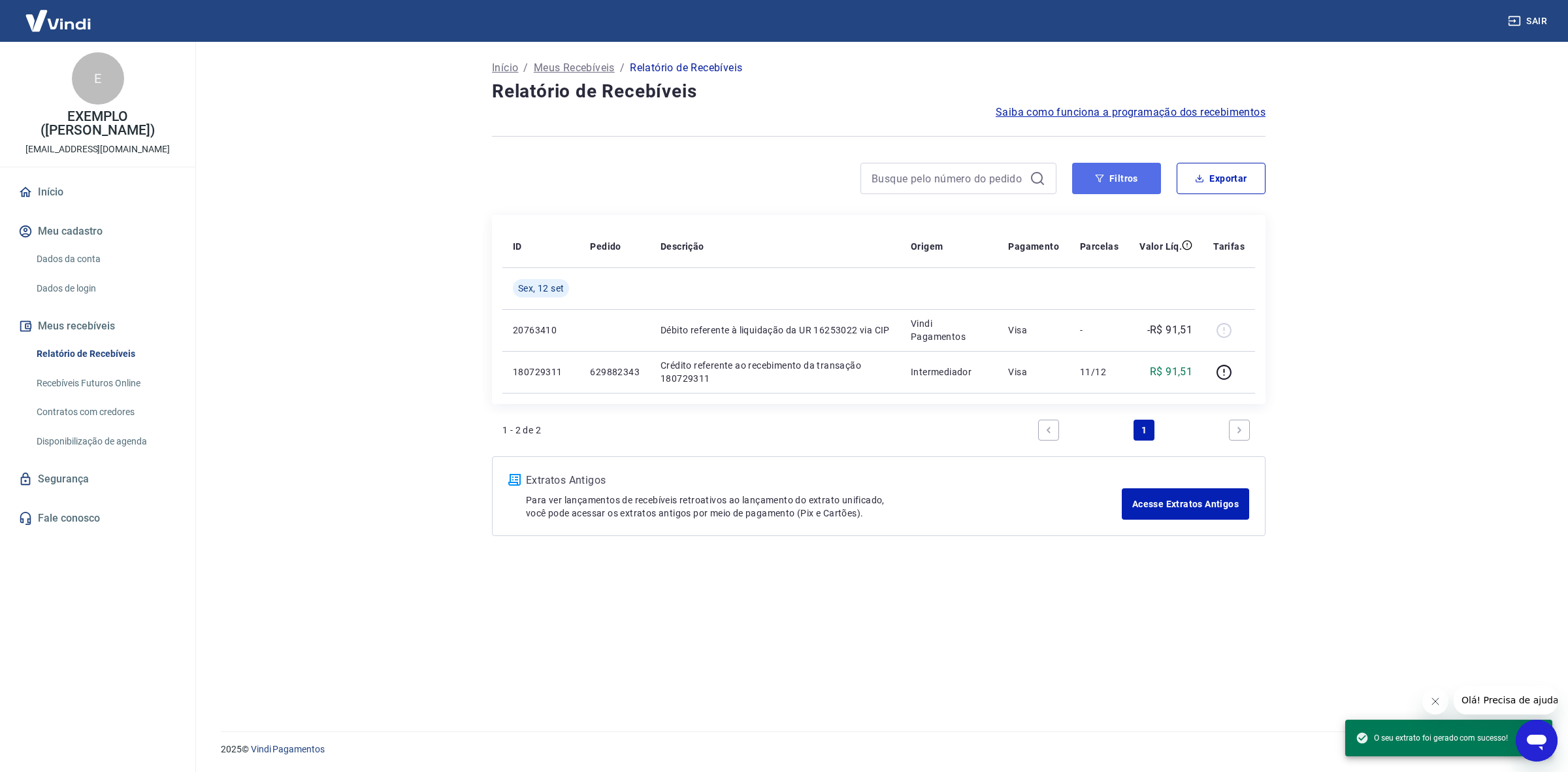
click at [1106, 174] on button "Filtros" at bounding box center [1117, 178] width 89 height 31
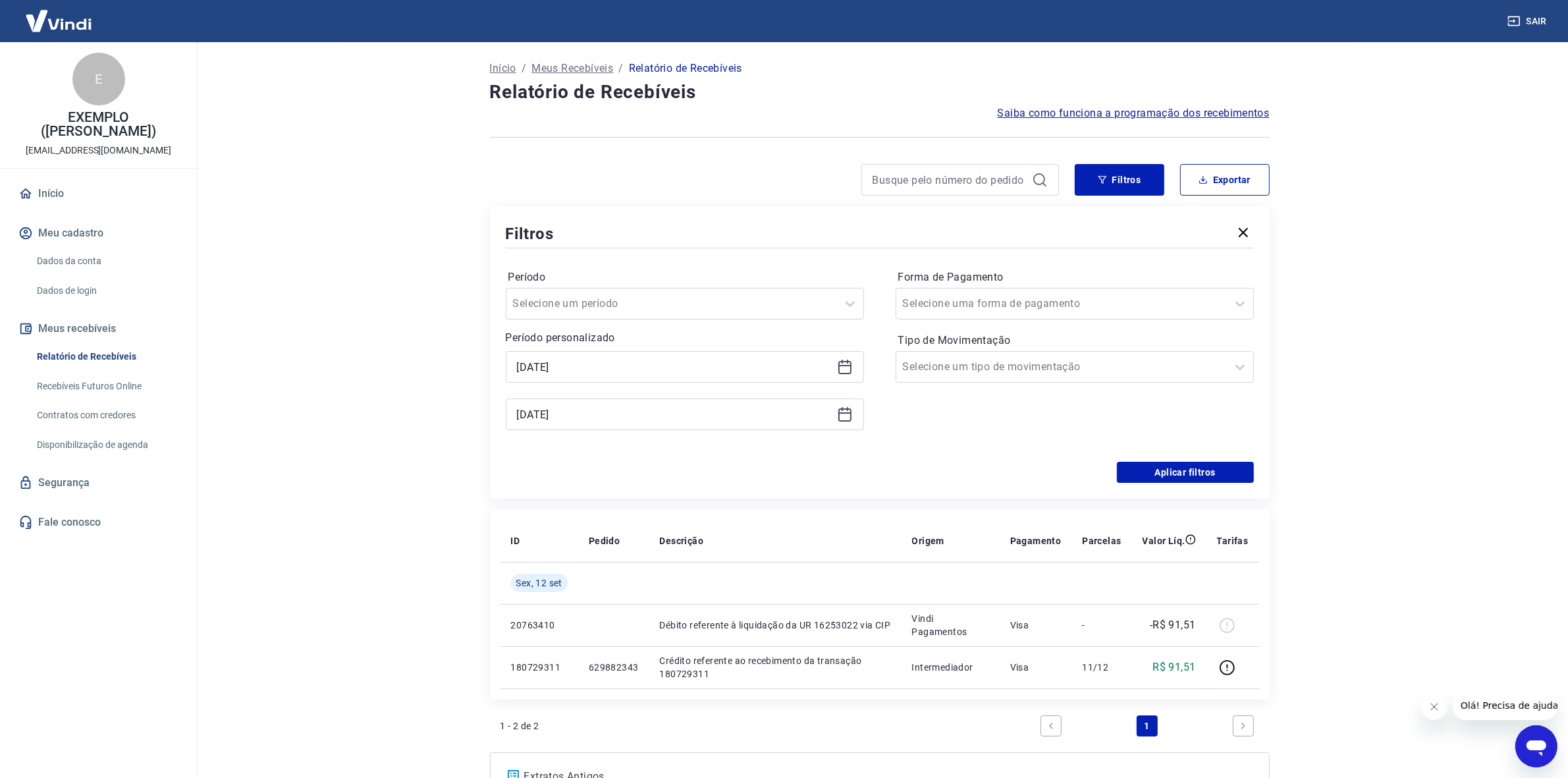
click at [837, 367] on icon at bounding box center [845, 367] width 16 height 16
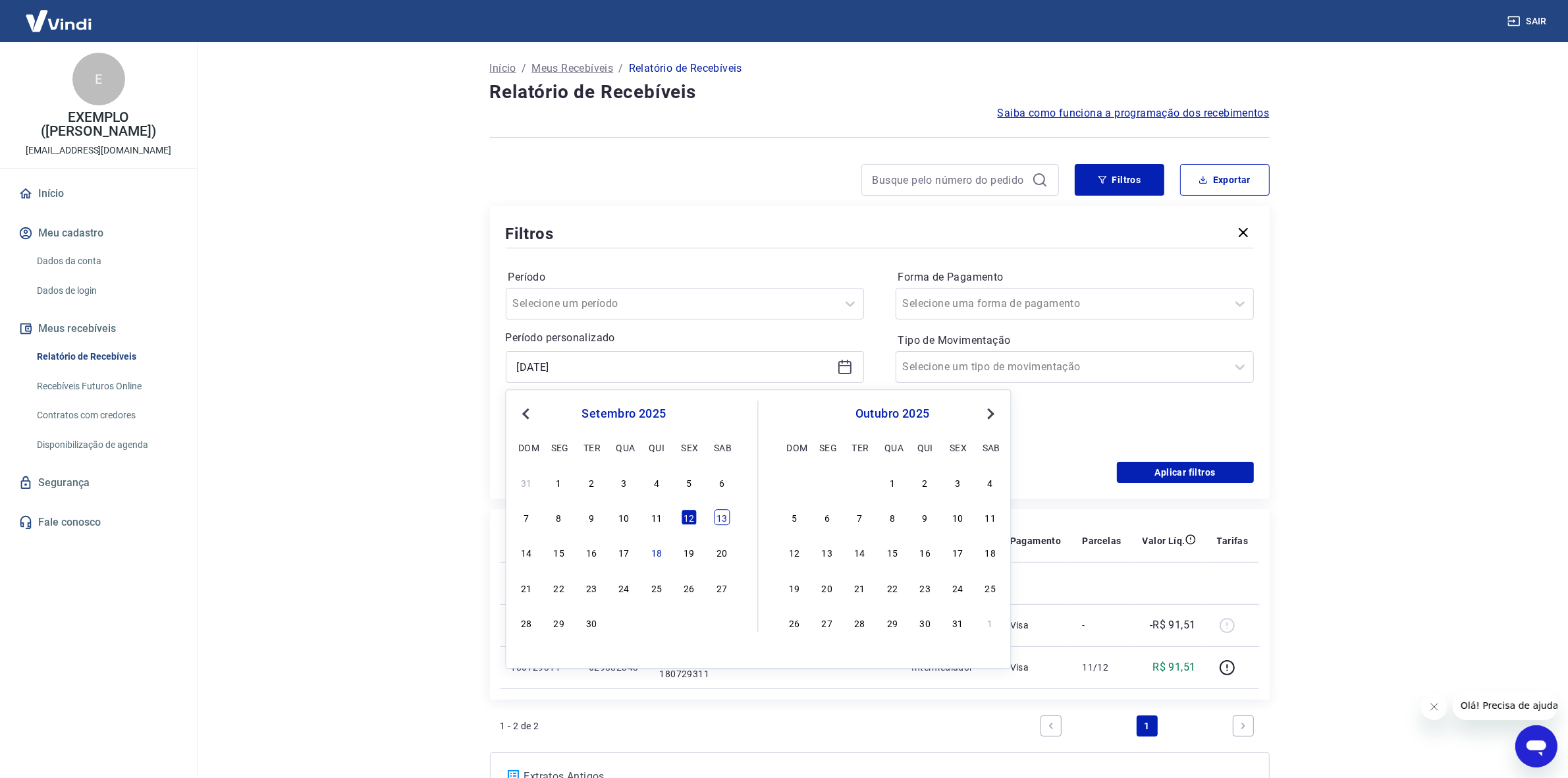
click at [714, 517] on div "13" at bounding box center [721, 517] width 16 height 16
type input "13/09/2025"
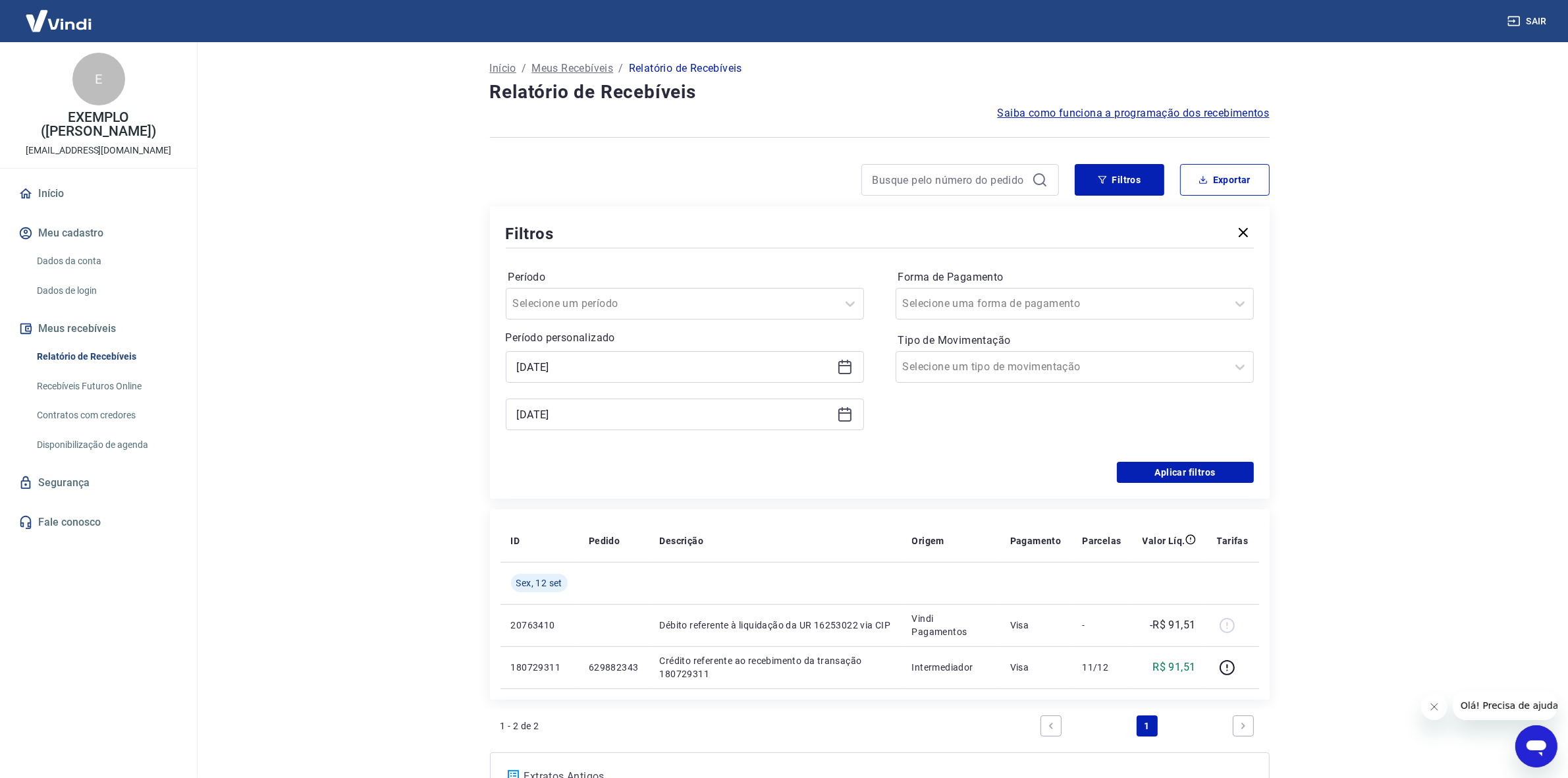
click at [837, 413] on icon at bounding box center [845, 414] width 16 height 16
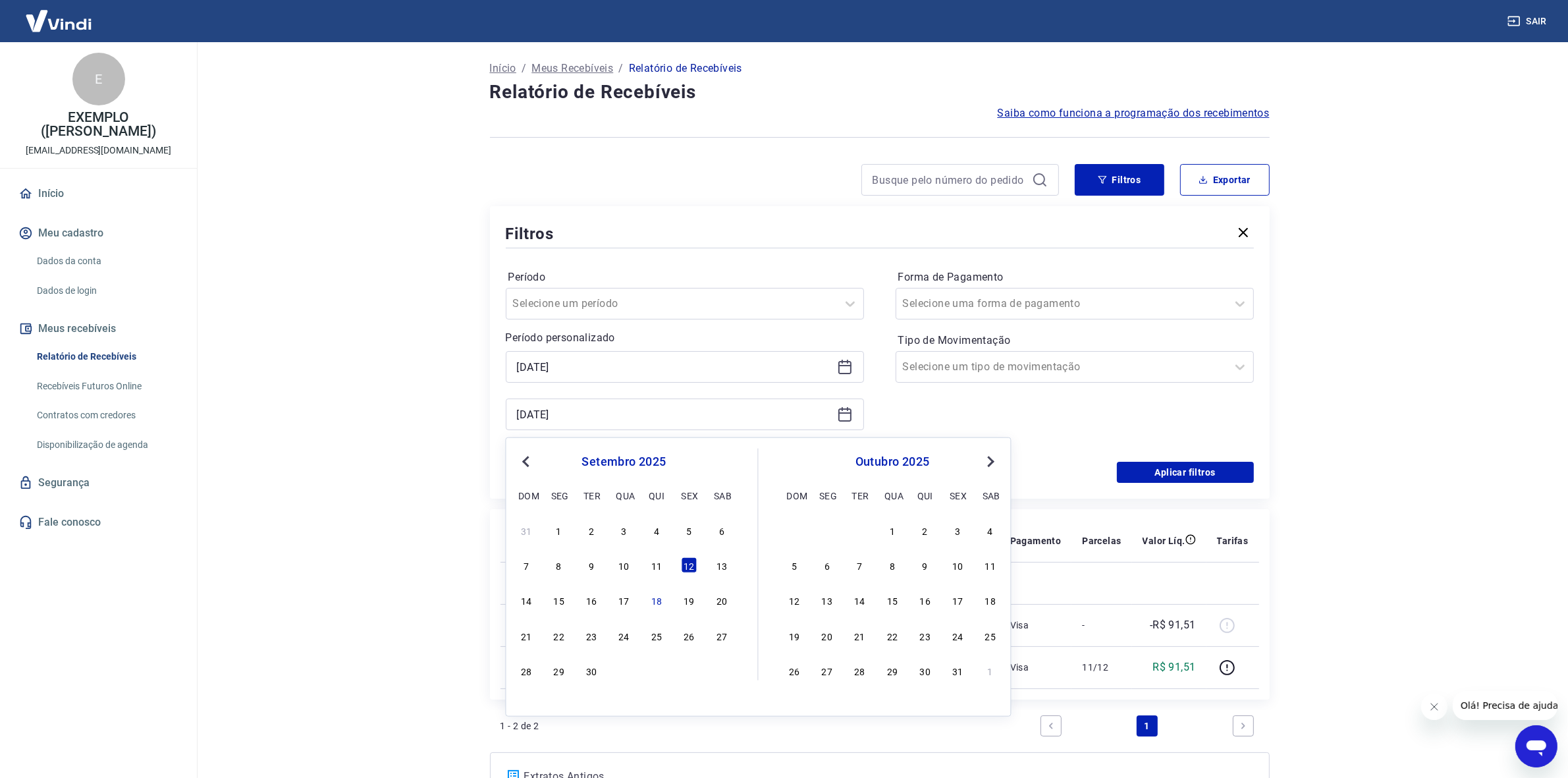
click at [548, 598] on div "14 15 16 17 18 19 20" at bounding box center [624, 601] width 215 height 19
click at [554, 600] on div "15" at bounding box center [559, 600] width 16 height 16
type input "15/09/2025"
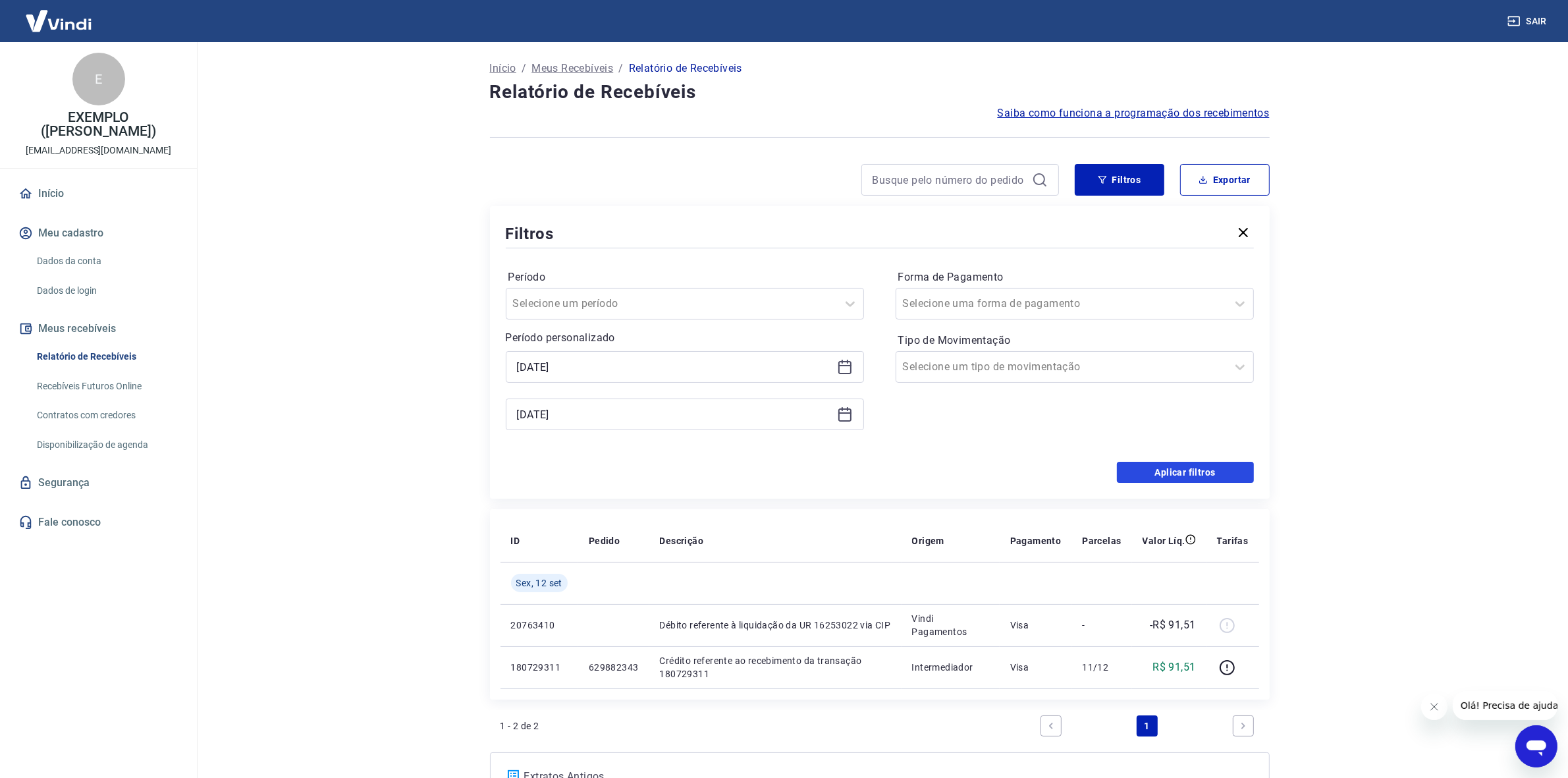
click at [1160, 468] on button "Aplicar filtros" at bounding box center [1185, 472] width 137 height 21
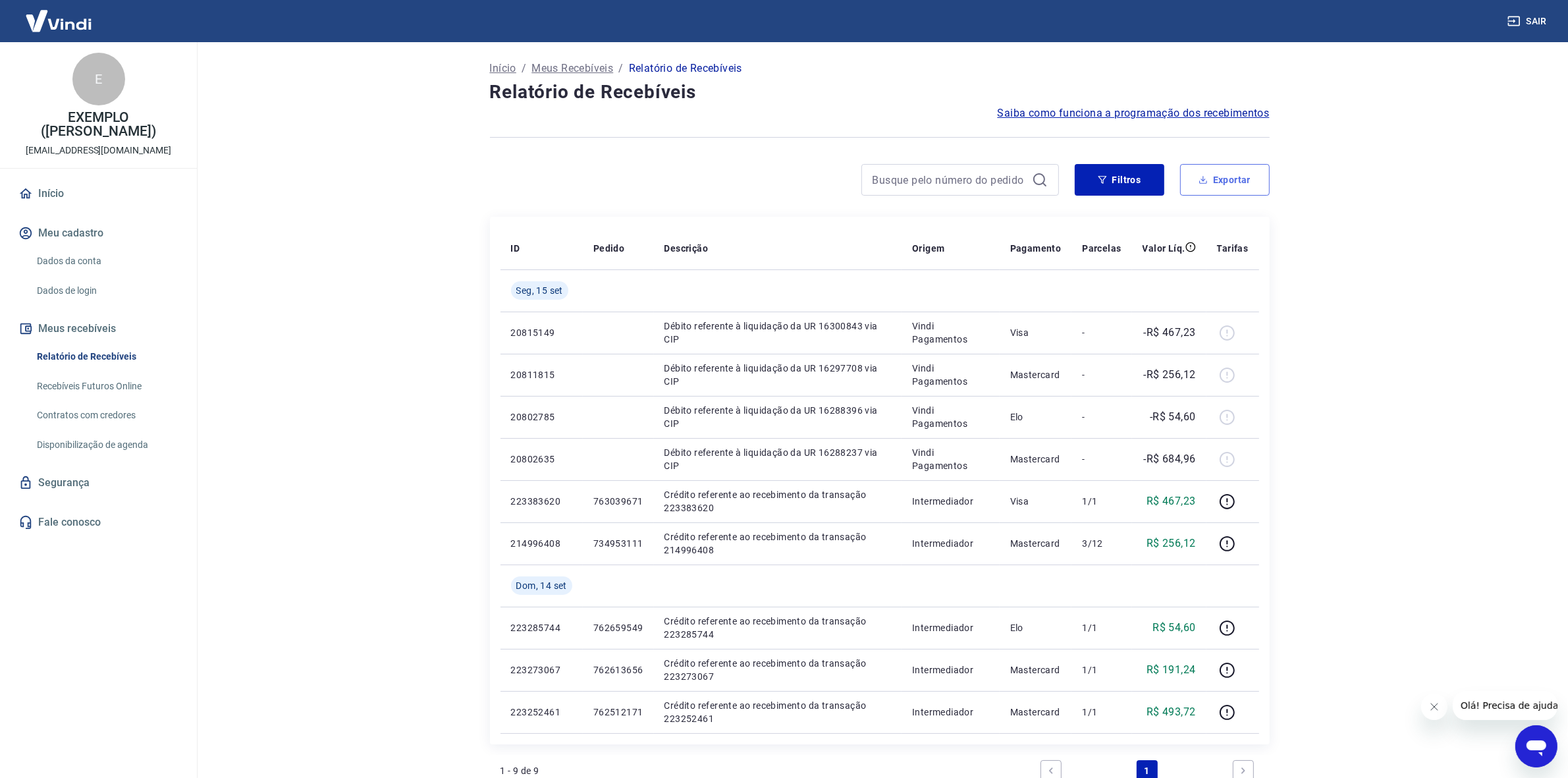
click at [1237, 170] on button "Exportar" at bounding box center [1225, 180] width 90 height 31
type input "13/09/2025"
type input "15/09/2025"
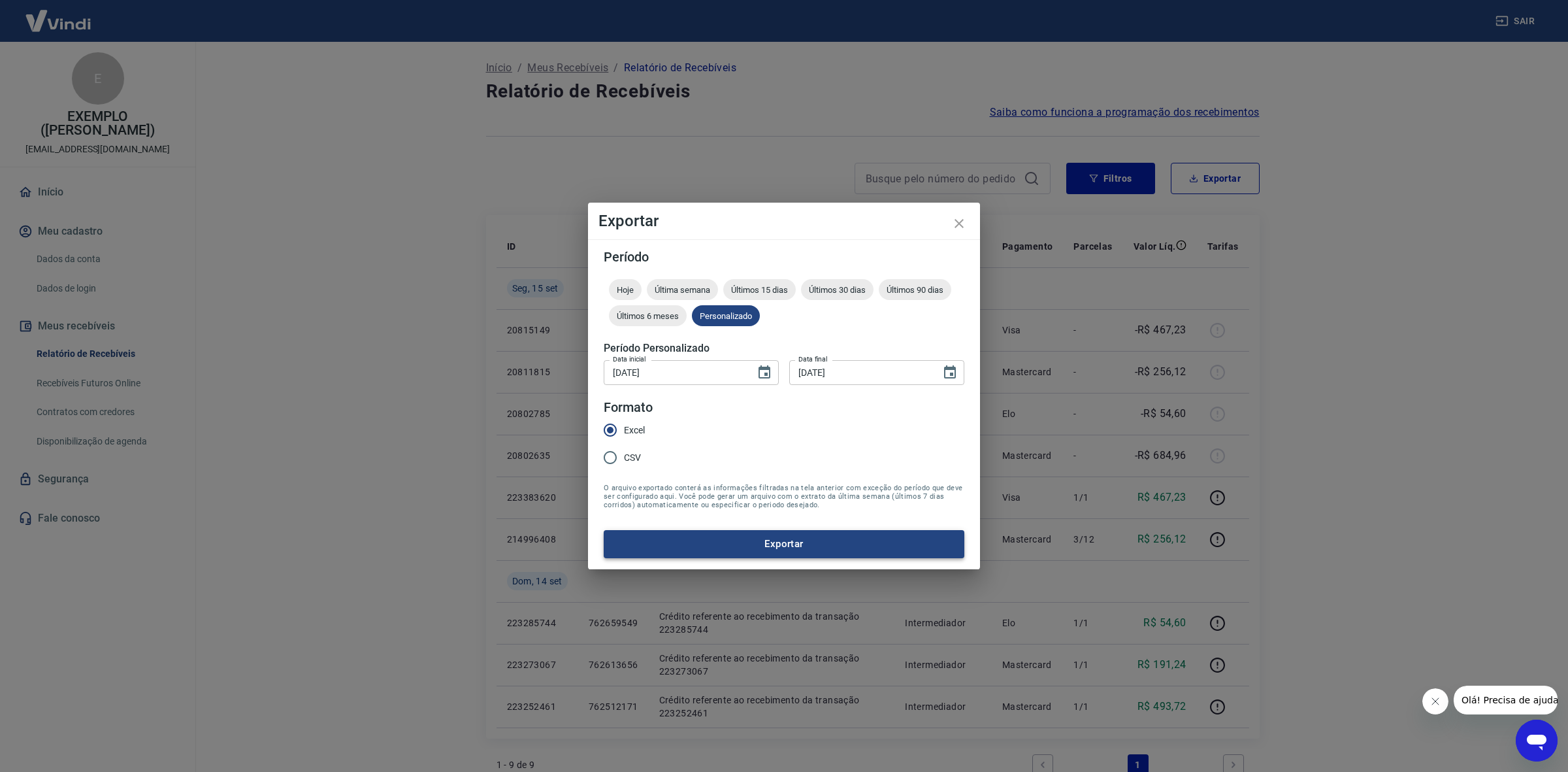
click at [791, 543] on button "Exportar" at bounding box center [784, 543] width 361 height 27
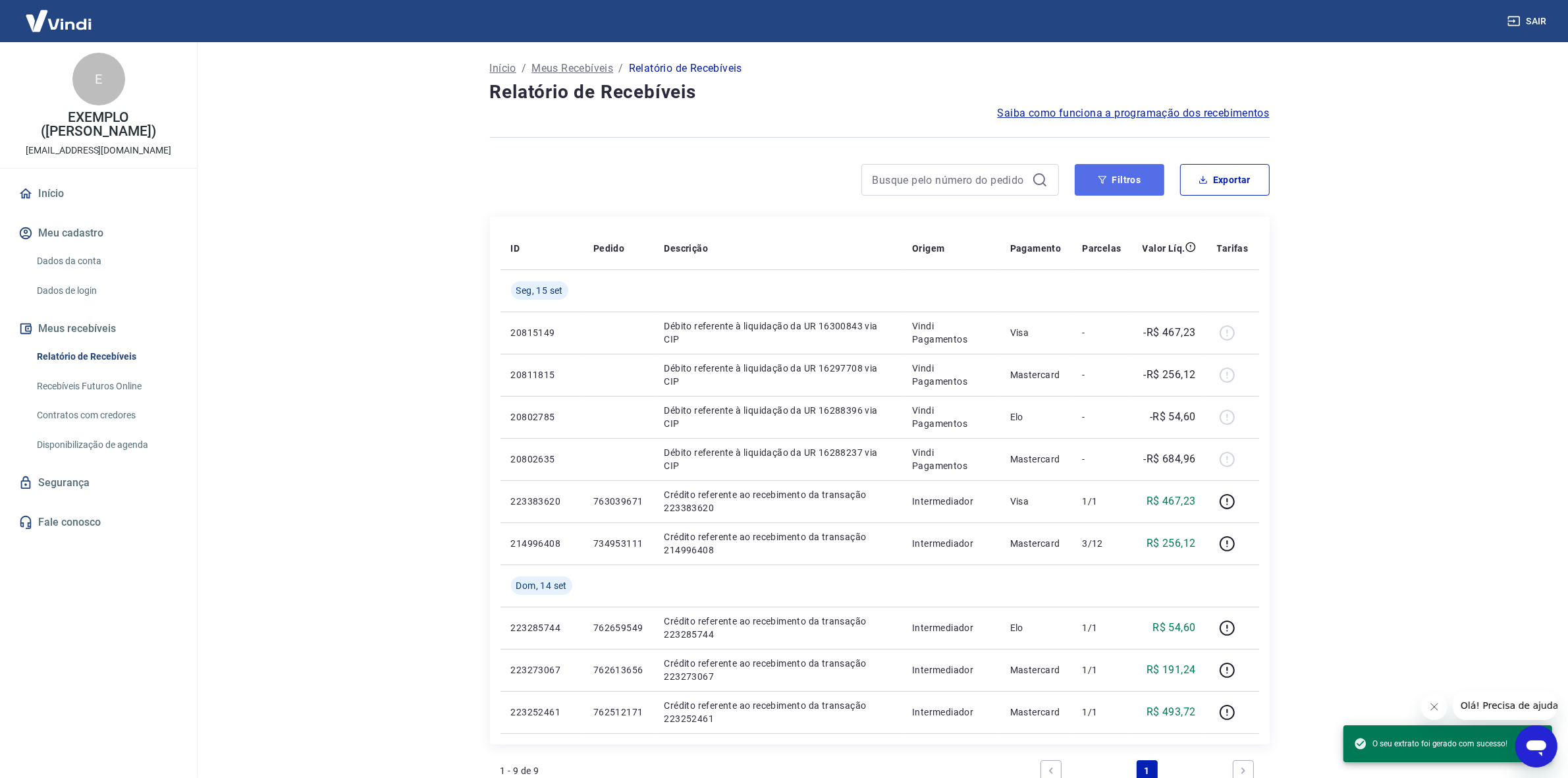
click at [1133, 176] on button "Filtros" at bounding box center [1120, 180] width 90 height 31
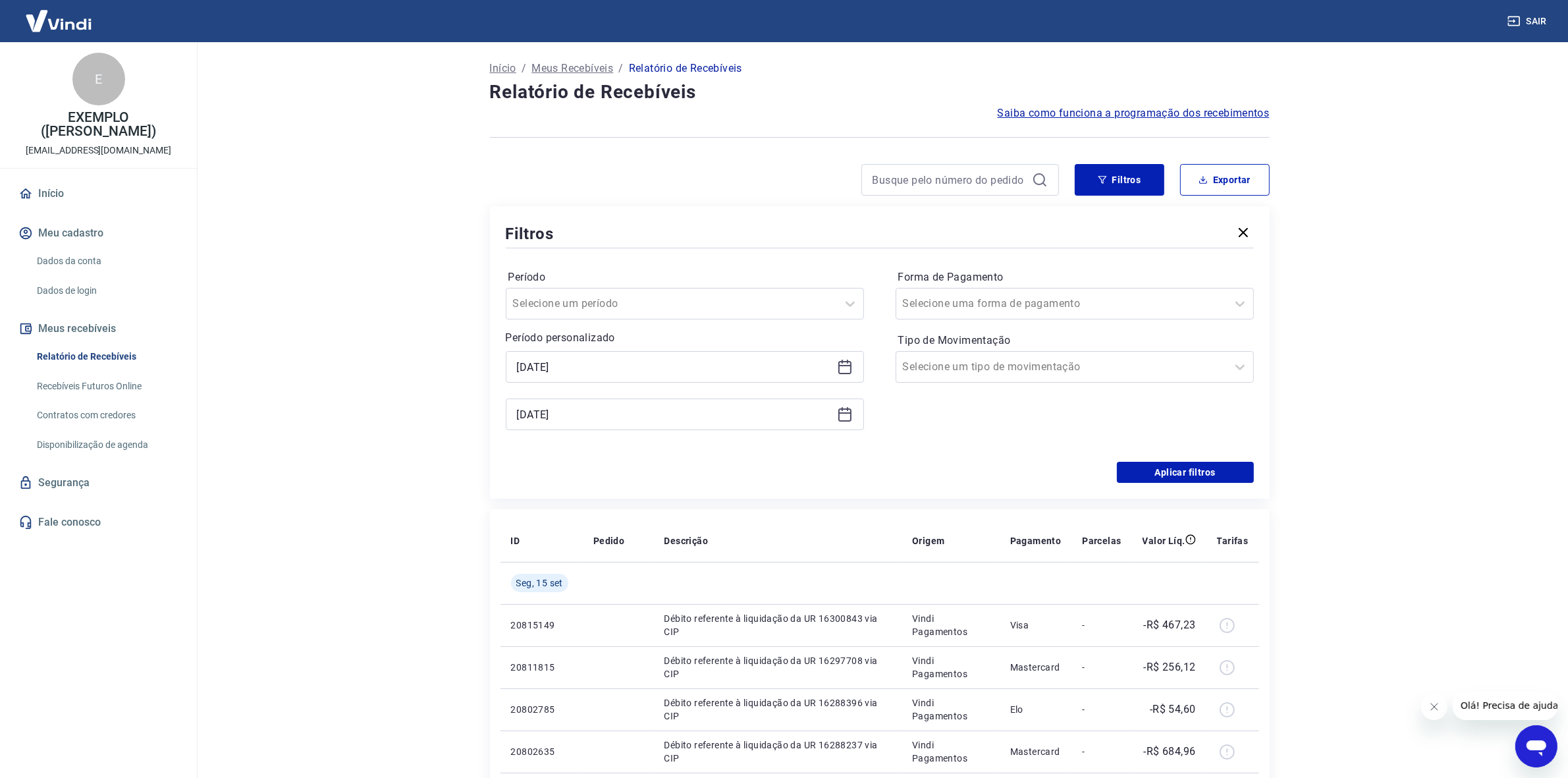
click at [846, 369] on icon at bounding box center [845, 367] width 16 height 16
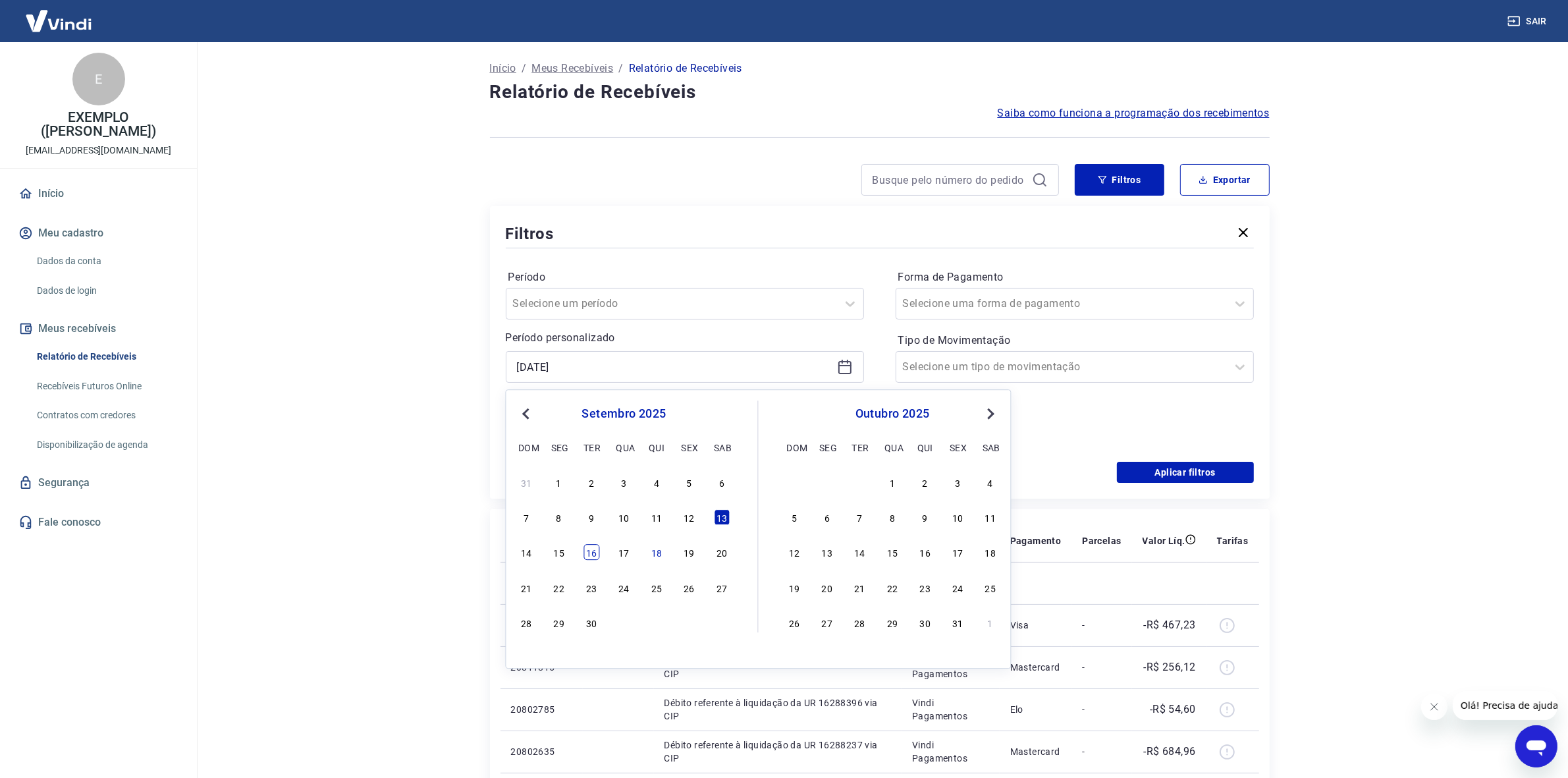
click at [594, 554] on div "16" at bounding box center [591, 552] width 16 height 16
type input "16/09/2025"
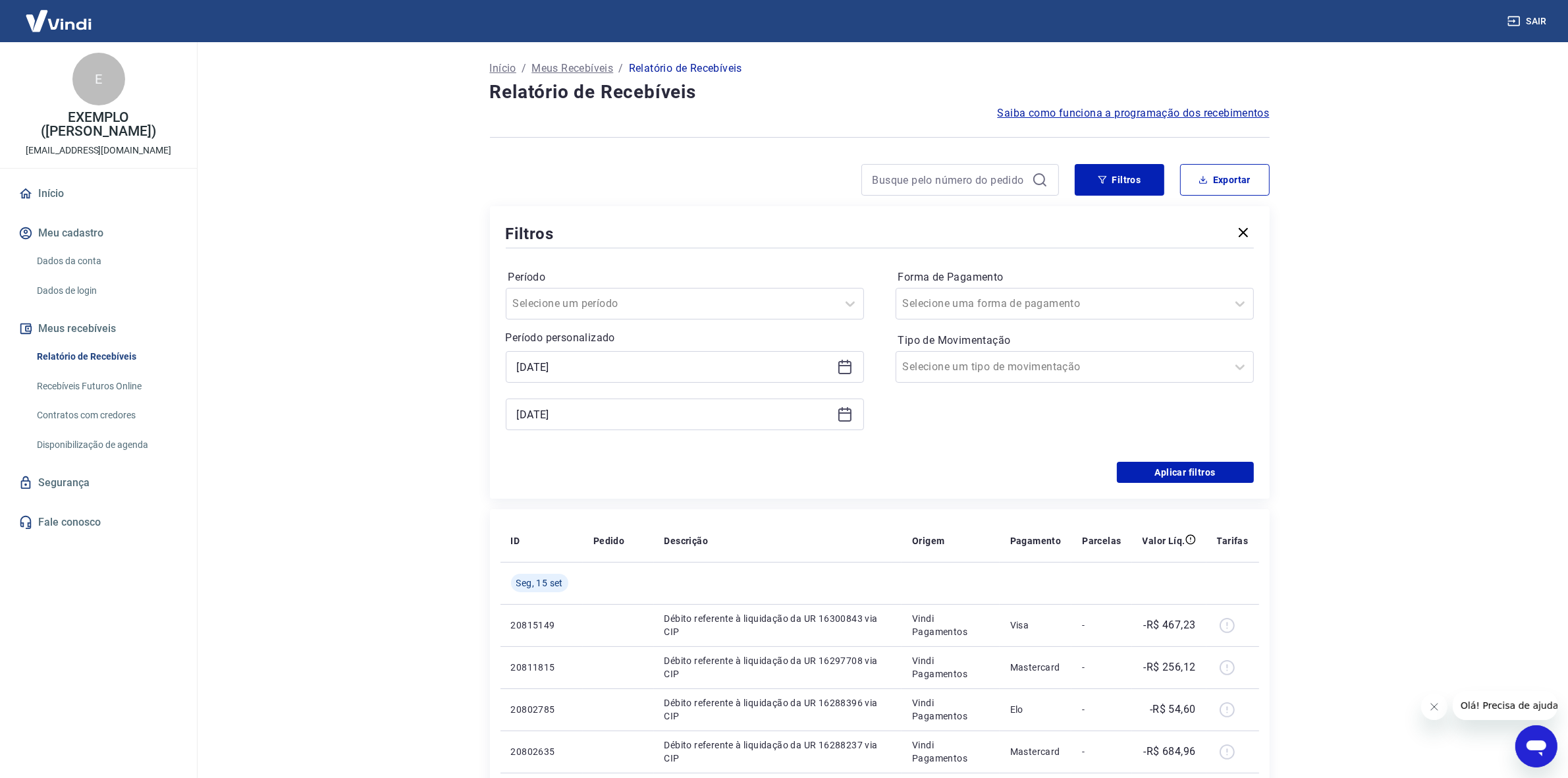
click at [851, 411] on icon at bounding box center [845, 414] width 16 height 16
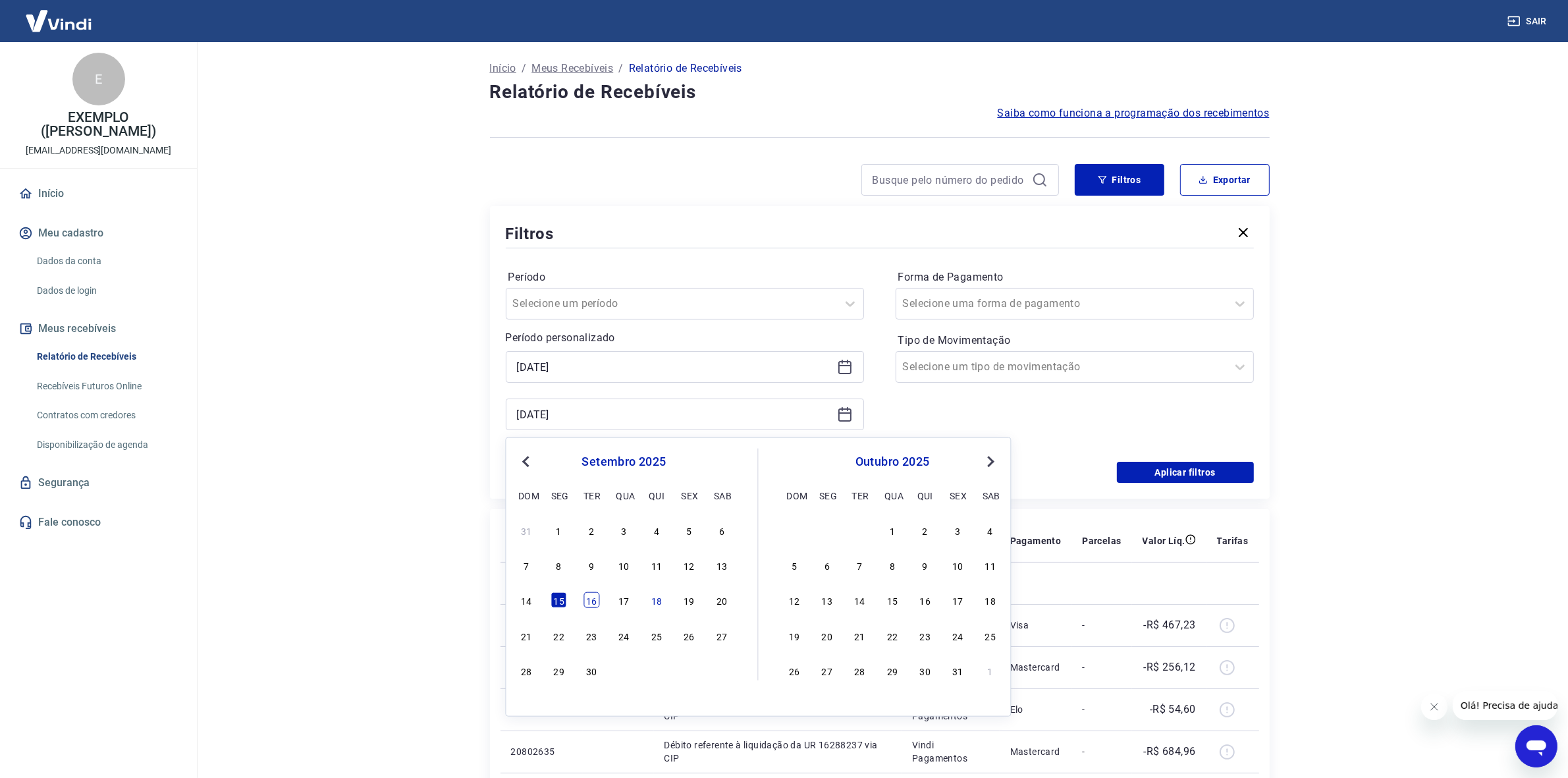
click at [599, 594] on div "14 15 16 17 18 19 20" at bounding box center [624, 601] width 215 height 19
click at [597, 596] on div "16" at bounding box center [591, 600] width 16 height 16
type input "16/09/2025"
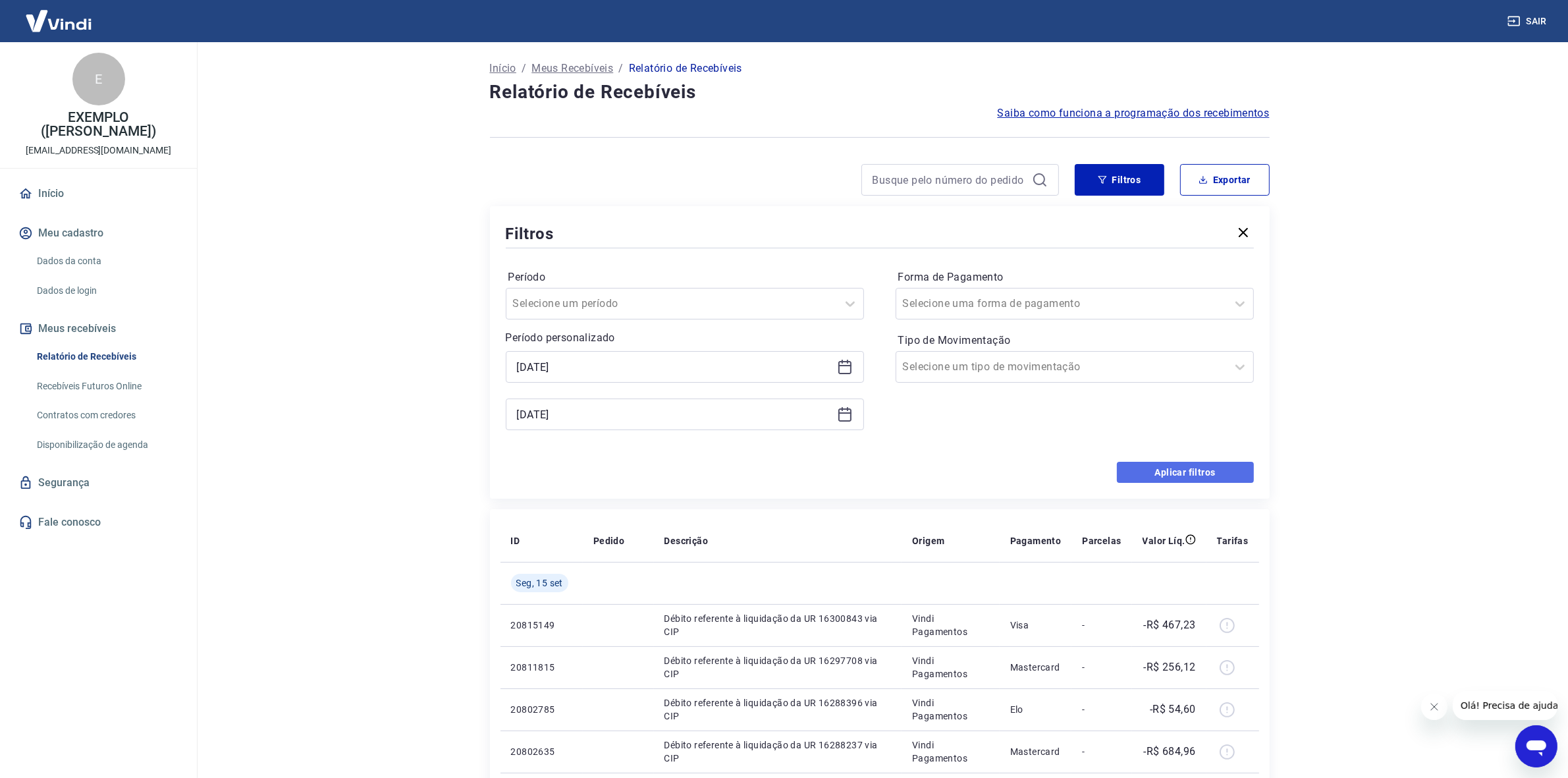
click at [1141, 470] on button "Aplicar filtros" at bounding box center [1185, 472] width 137 height 21
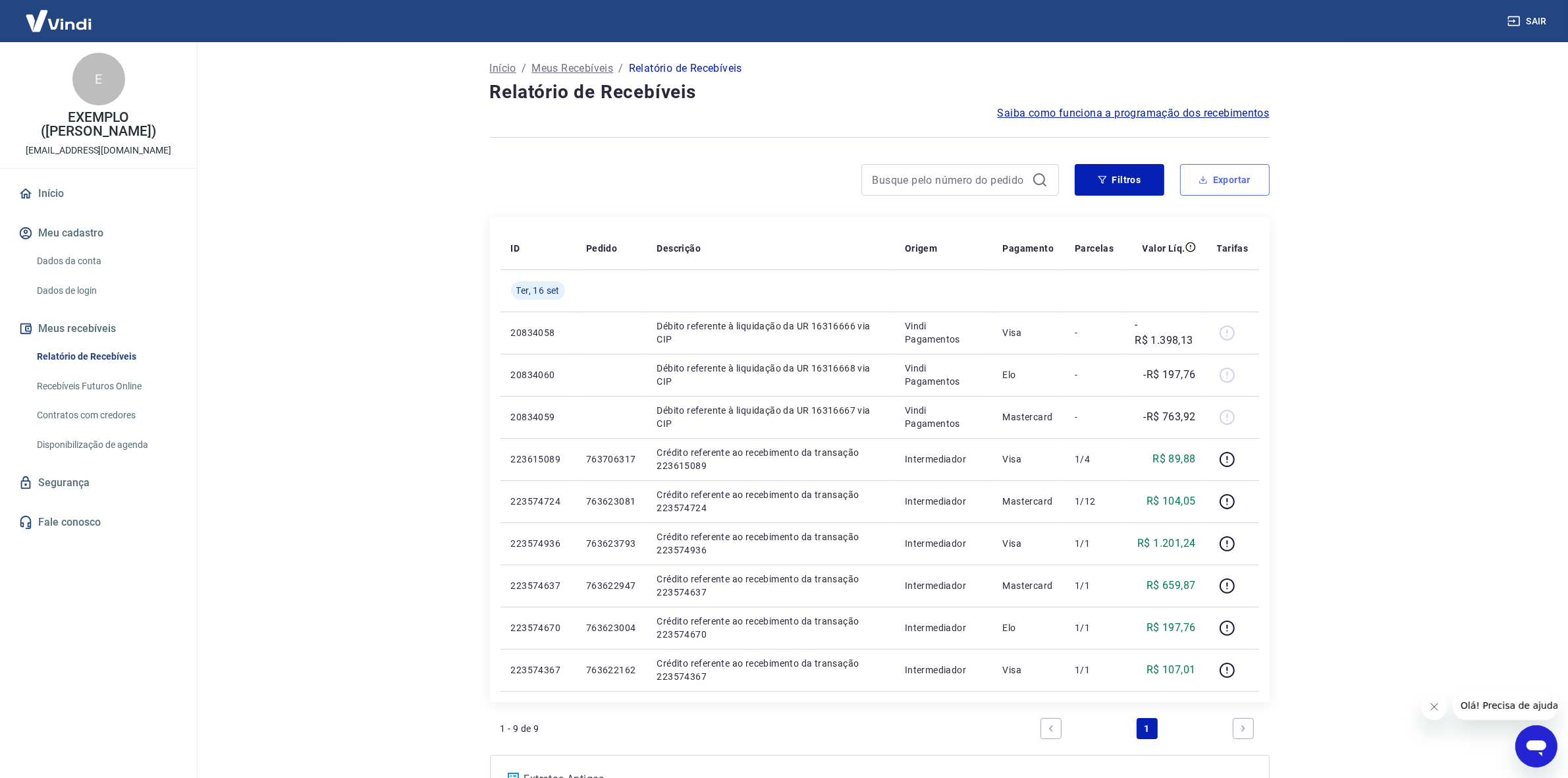
click at [1205, 179] on icon "button" at bounding box center [1203, 180] width 4 height 3
type input "16/09/2025"
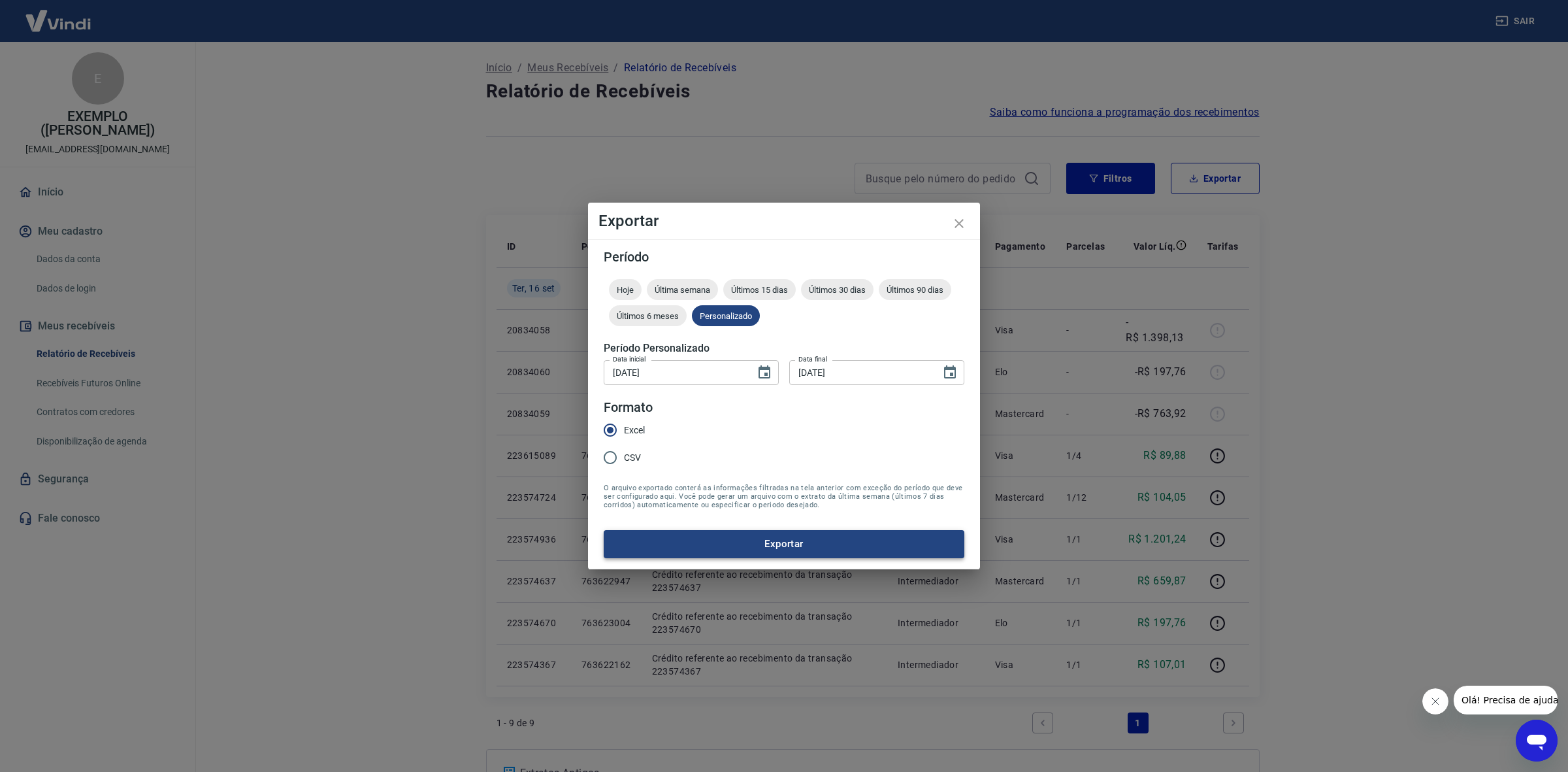
click at [726, 550] on button "Exportar" at bounding box center [784, 543] width 361 height 27
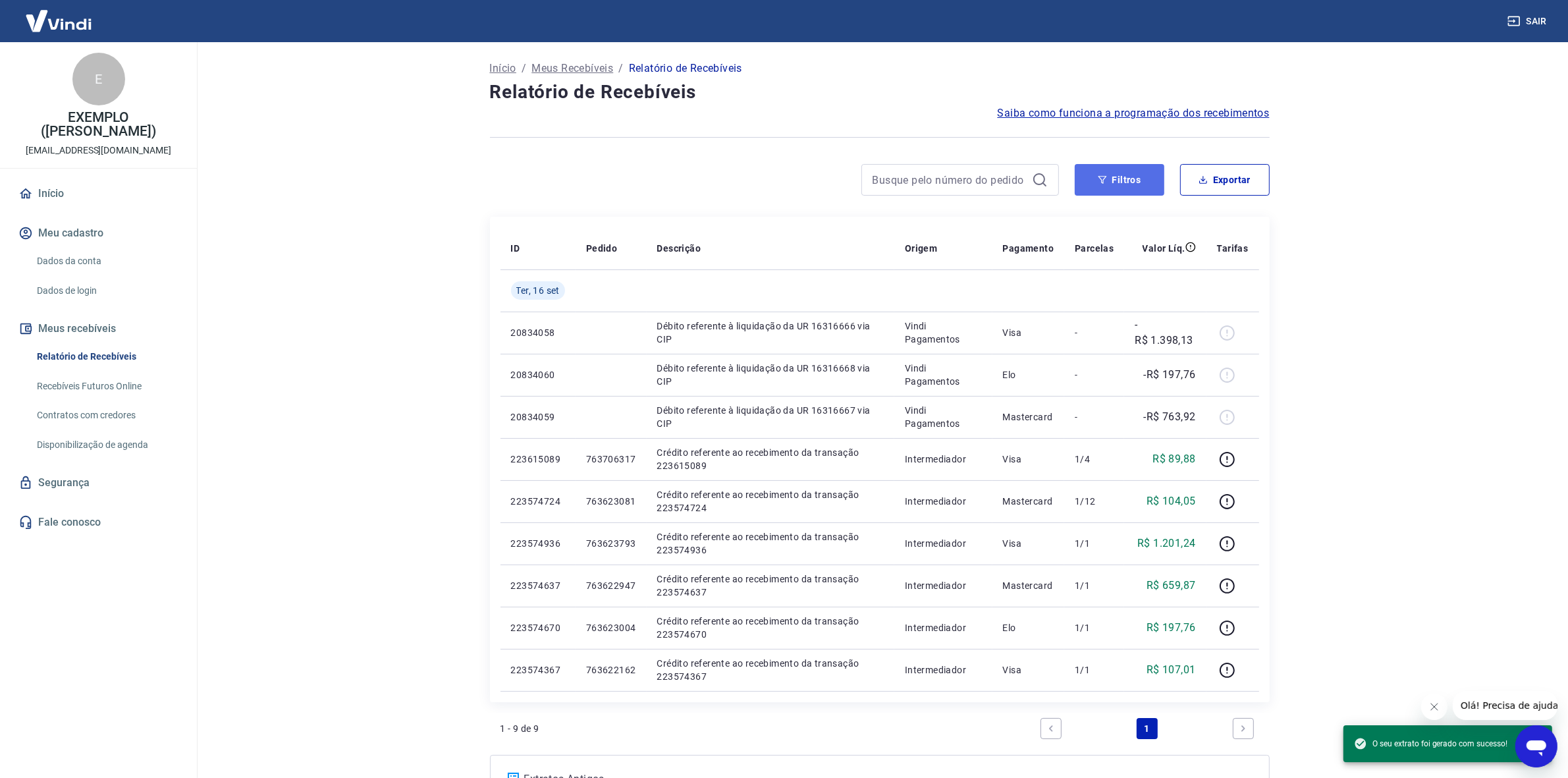
drag, startPoint x: 1139, startPoint y: 175, endPoint x: 1139, endPoint y: 183, distance: 8.0
click at [1139, 183] on button "Filtros" at bounding box center [1120, 180] width 90 height 31
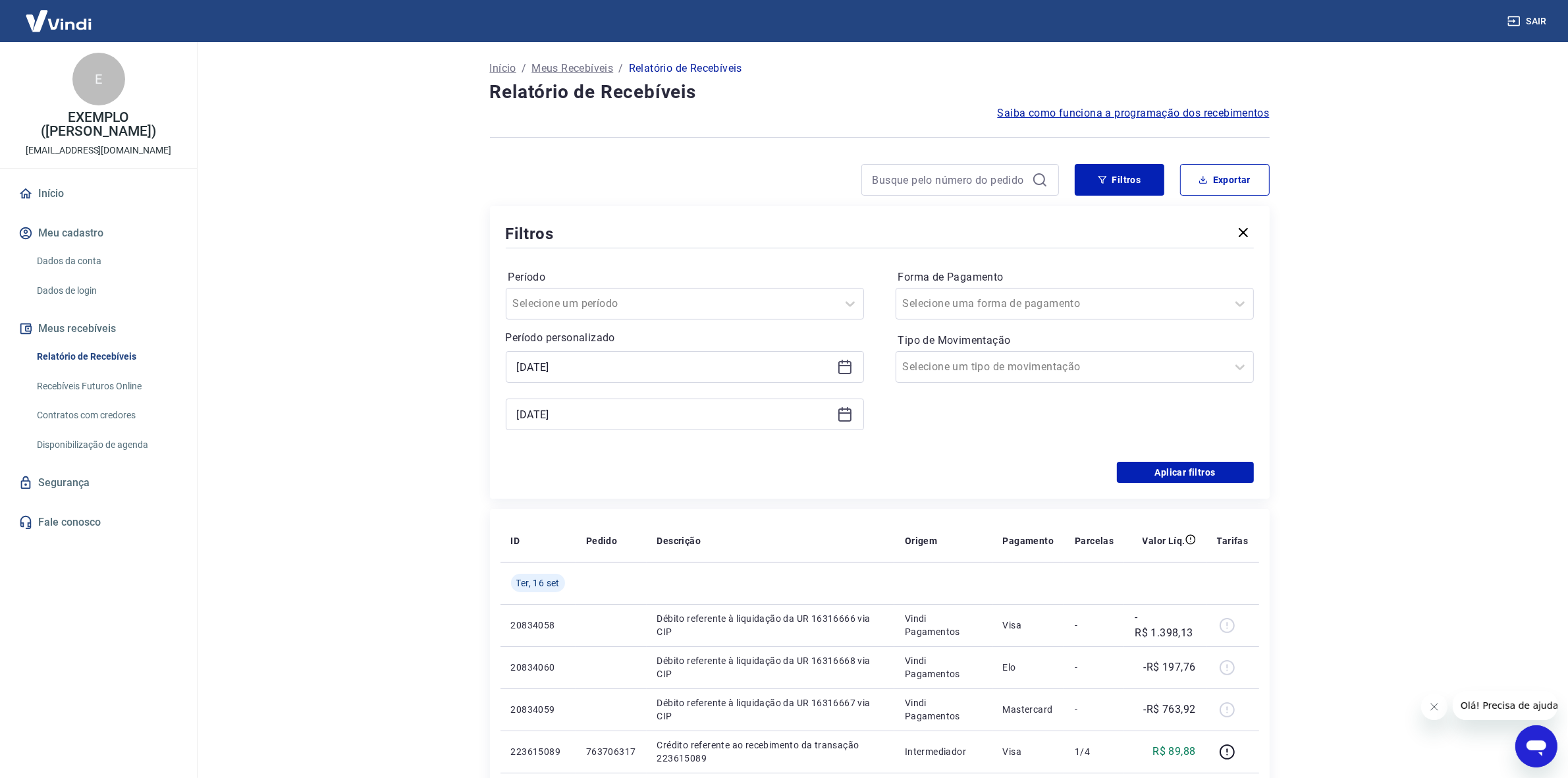
click at [846, 371] on icon at bounding box center [845, 367] width 16 height 16
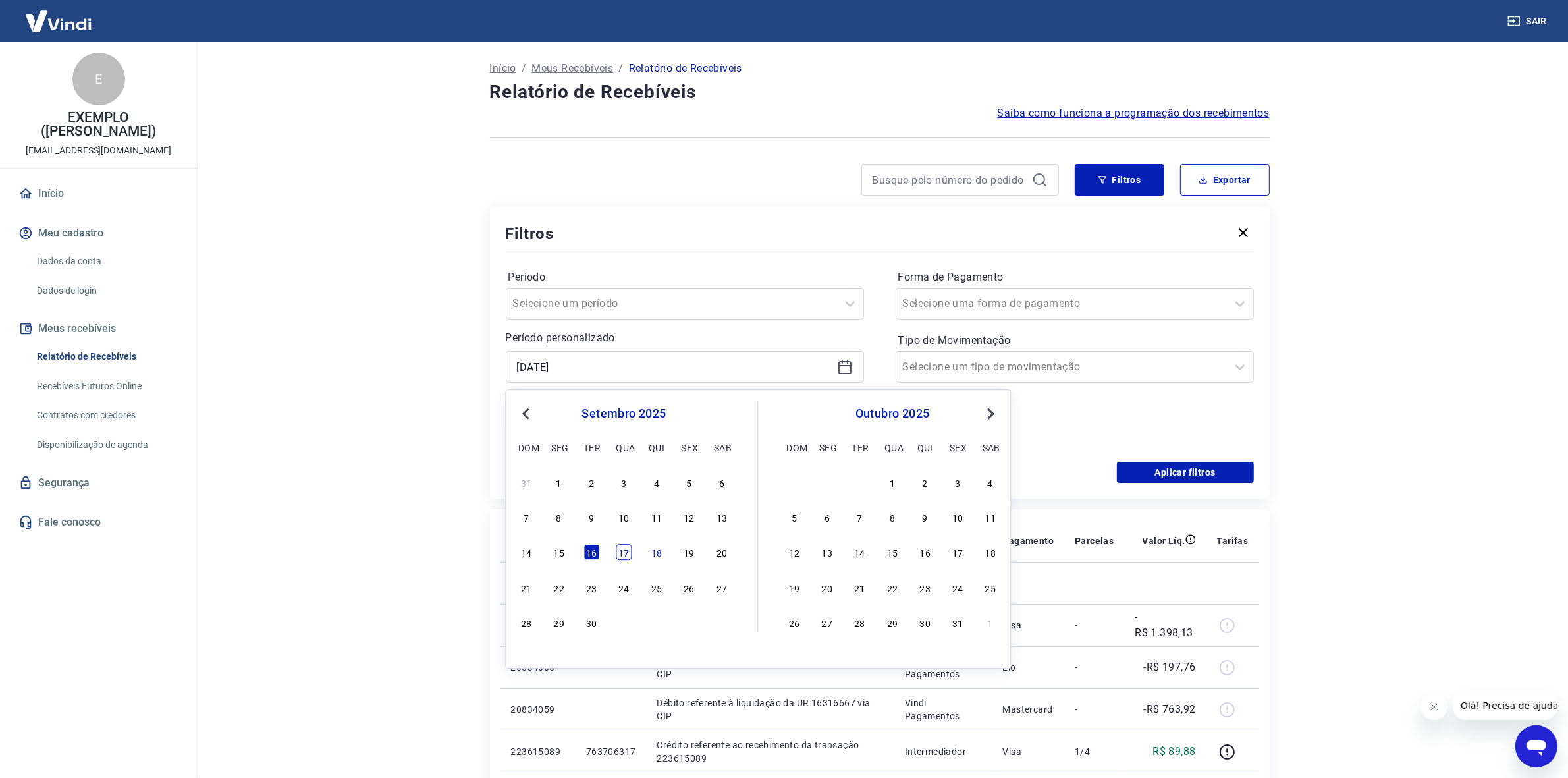
click at [627, 550] on div "17" at bounding box center [624, 552] width 16 height 16
type input "17/09/2025"
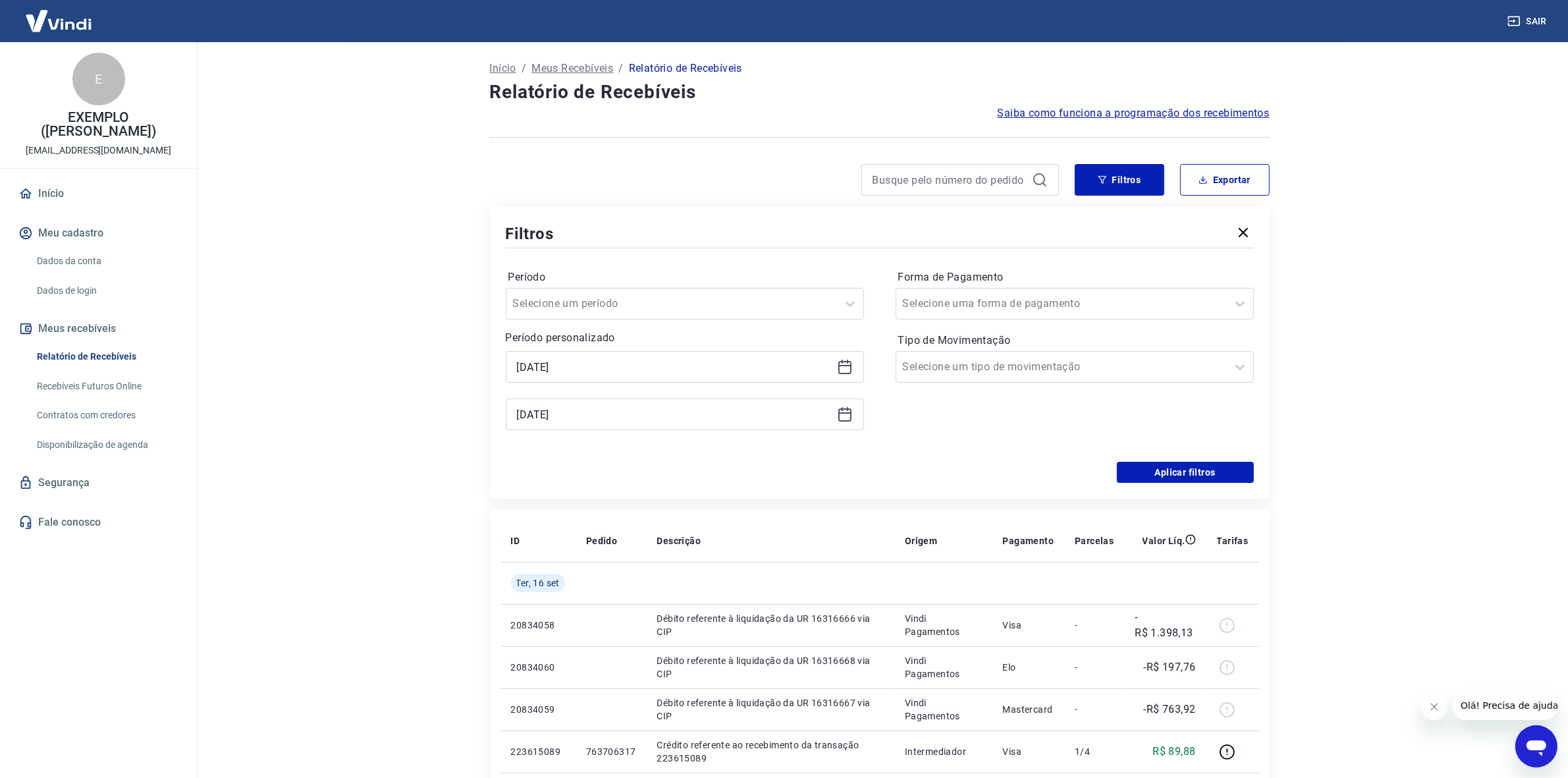
click at [840, 415] on icon at bounding box center [845, 414] width 16 height 16
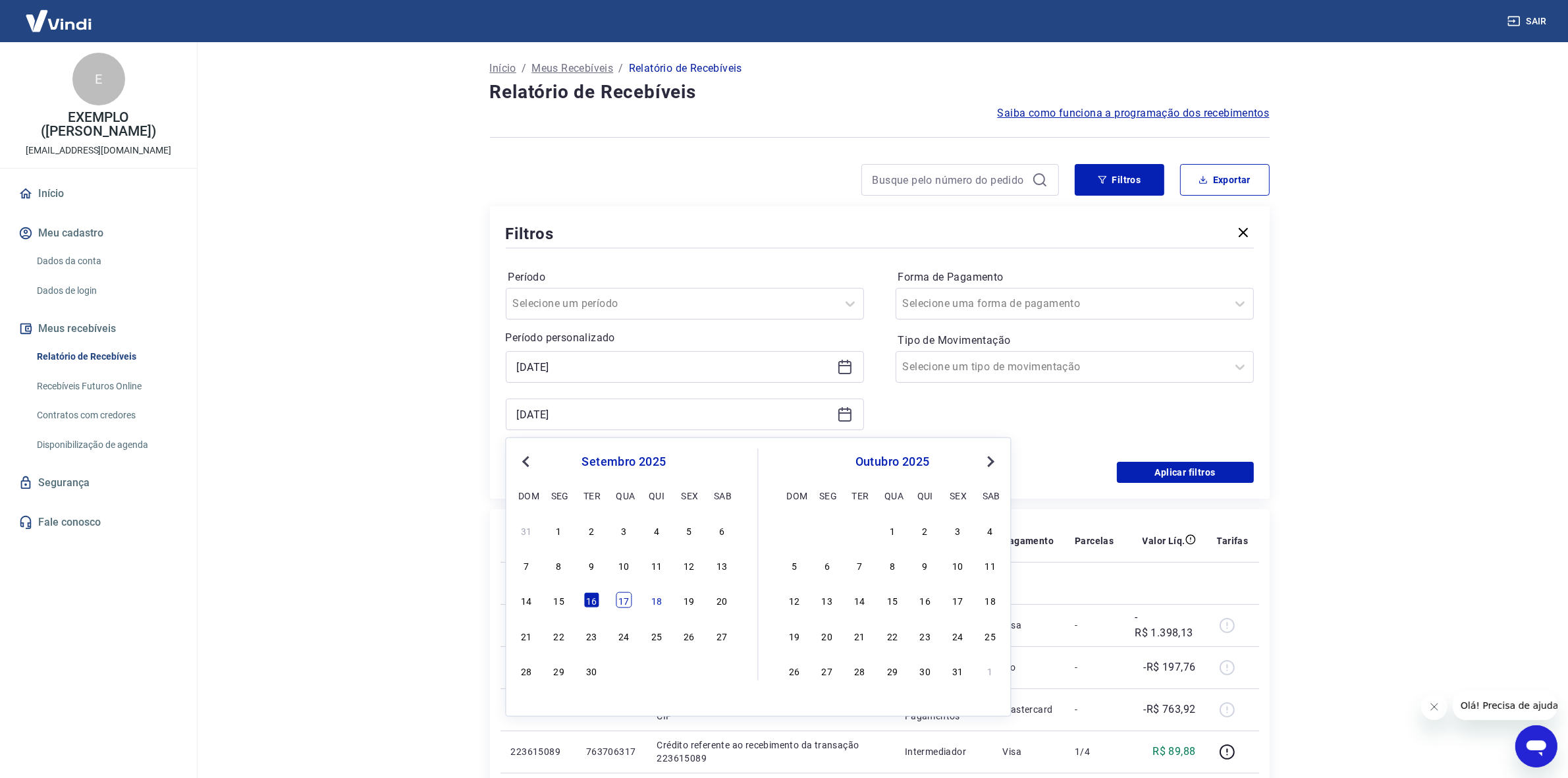
drag, startPoint x: 613, startPoint y: 595, endPoint x: 620, endPoint y: 597, distance: 7.3
click at [613, 595] on div "14 15 16 17 18 19 20" at bounding box center [624, 601] width 215 height 19
click at [629, 599] on div "17" at bounding box center [624, 600] width 16 height 16
type input "17/09/2025"
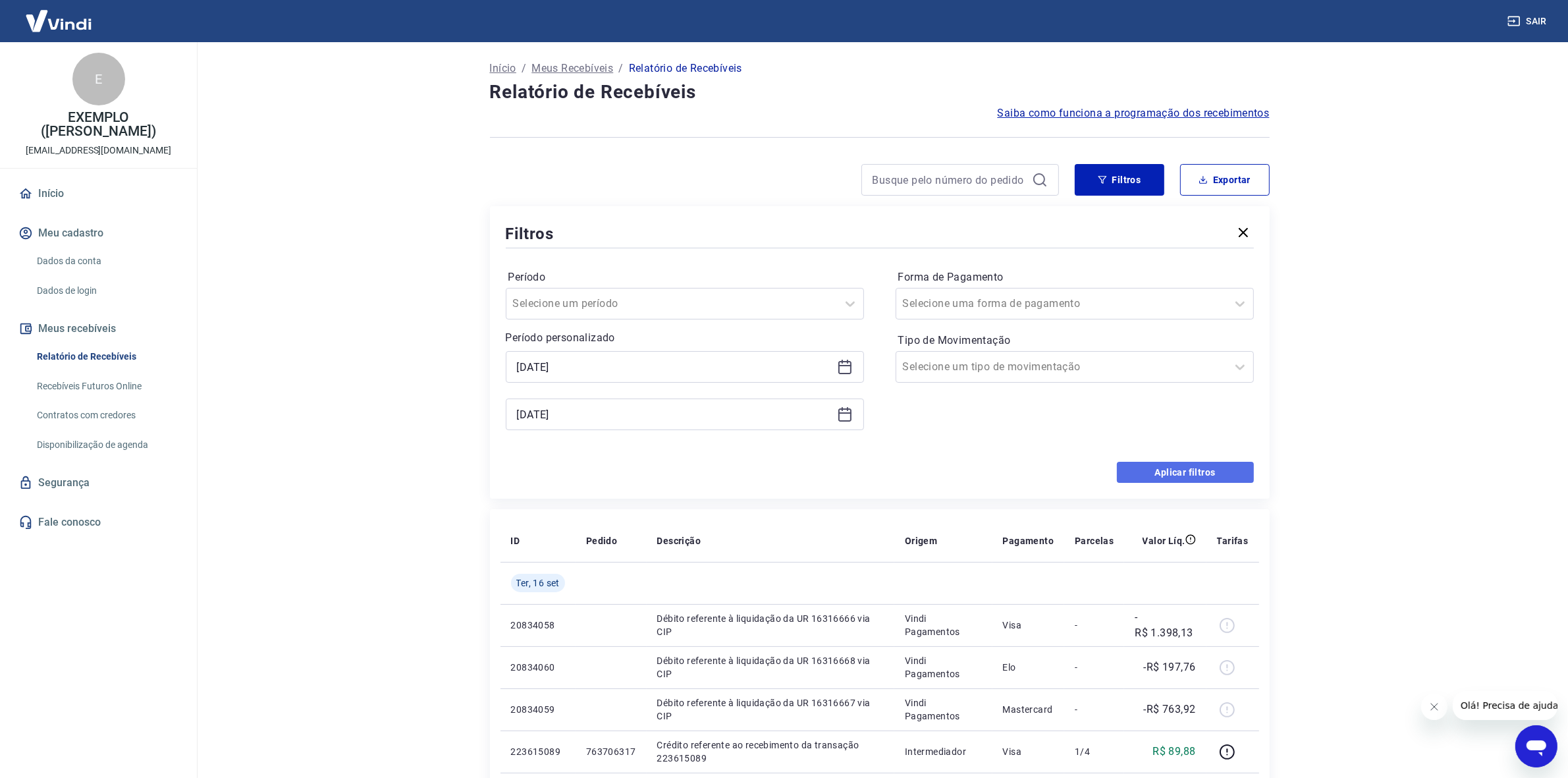
click at [1134, 466] on button "Aplicar filtros" at bounding box center [1185, 472] width 137 height 21
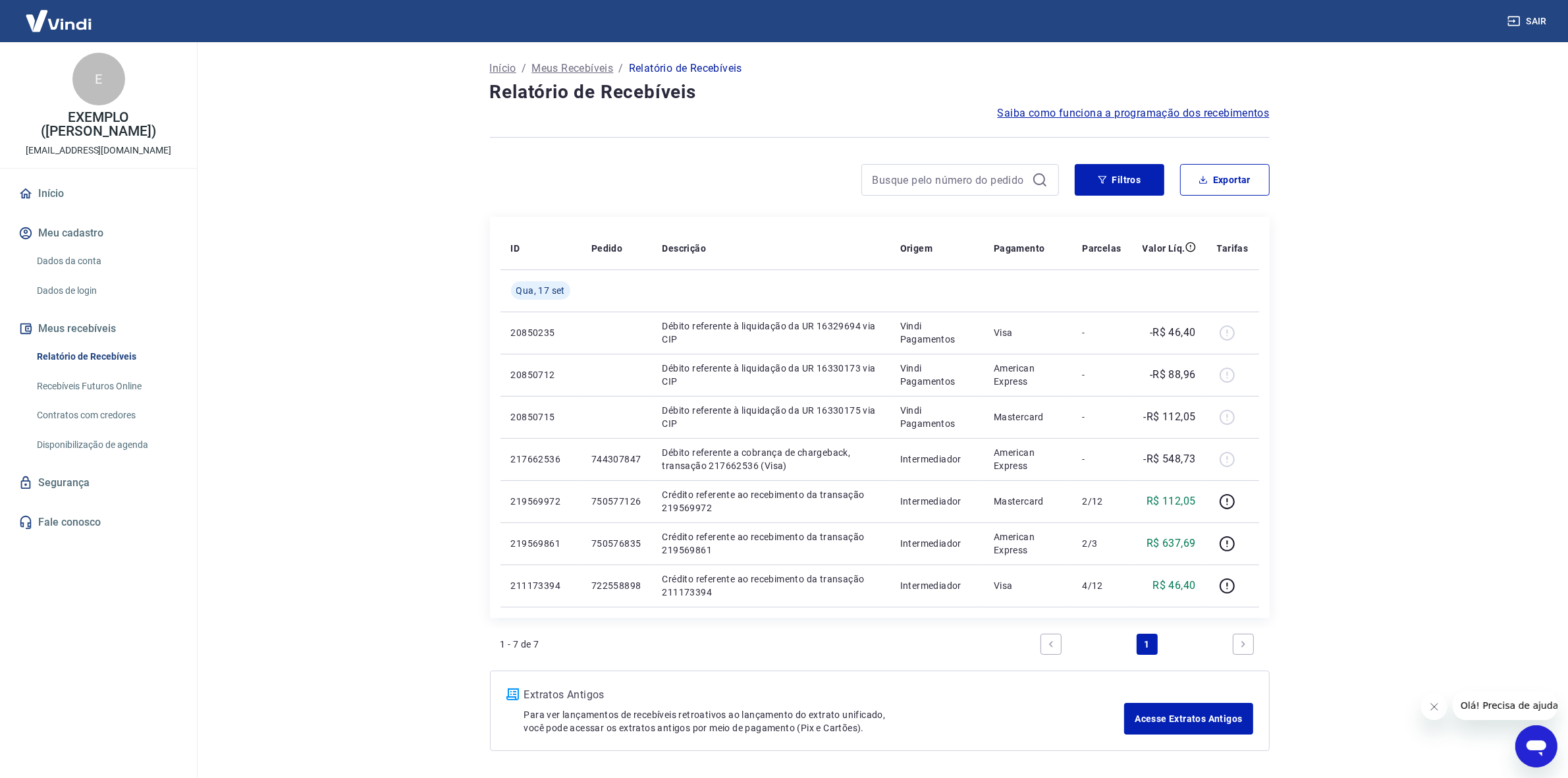
click at [1243, 200] on div "Filtros Exportar" at bounding box center [880, 185] width 780 height 42
click at [1243, 192] on button "Exportar" at bounding box center [1225, 180] width 90 height 31
type input "17/09/2025"
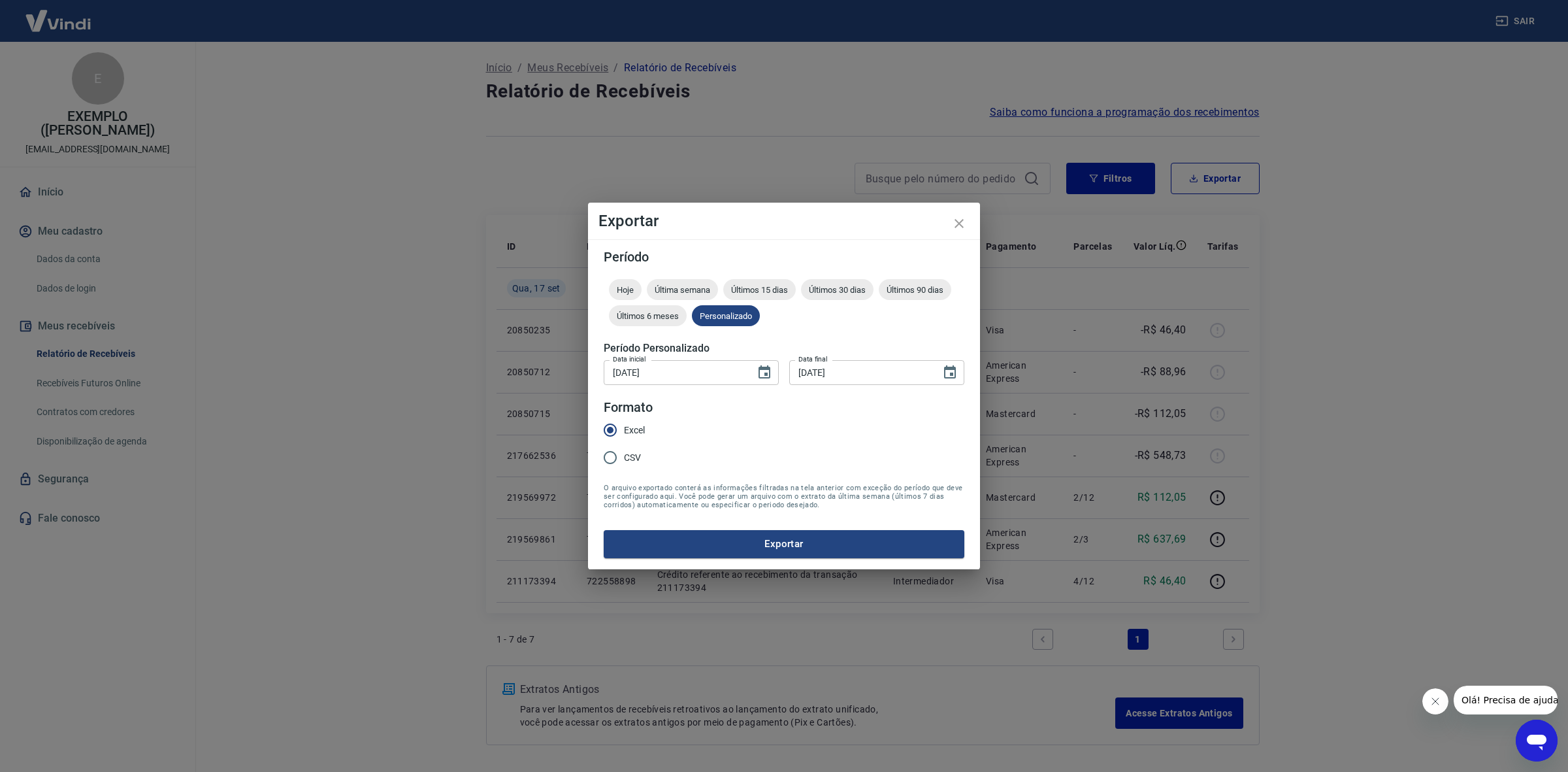
click at [500, 529] on div "Exportar Período Hoje Última semana Últimos 15 dias Últimos 30 dias Últimos 90 …" at bounding box center [784, 386] width 1568 height 772
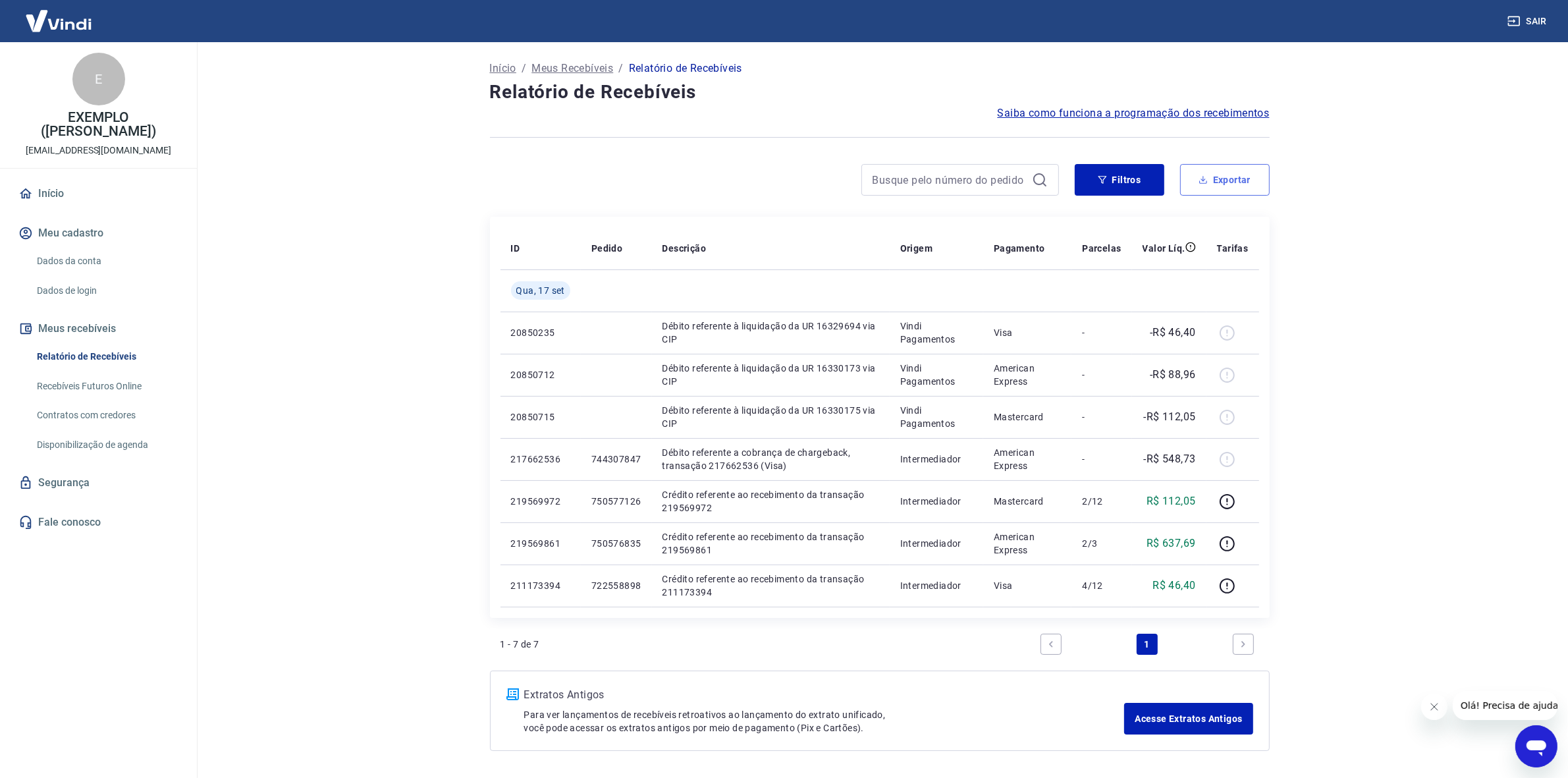
click at [1204, 175] on icon "button" at bounding box center [1203, 180] width 9 height 9
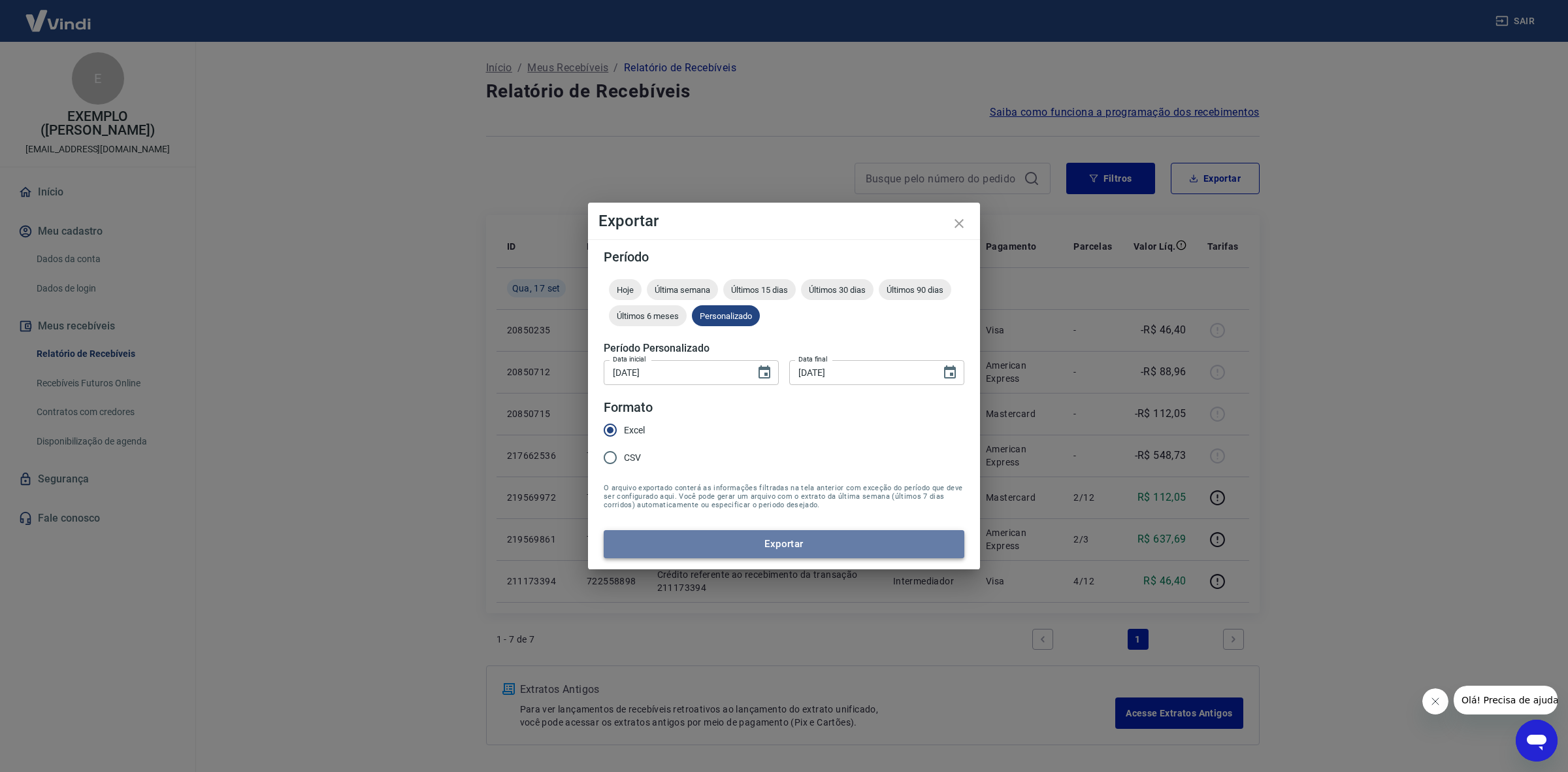
click at [750, 544] on button "Exportar" at bounding box center [784, 543] width 361 height 27
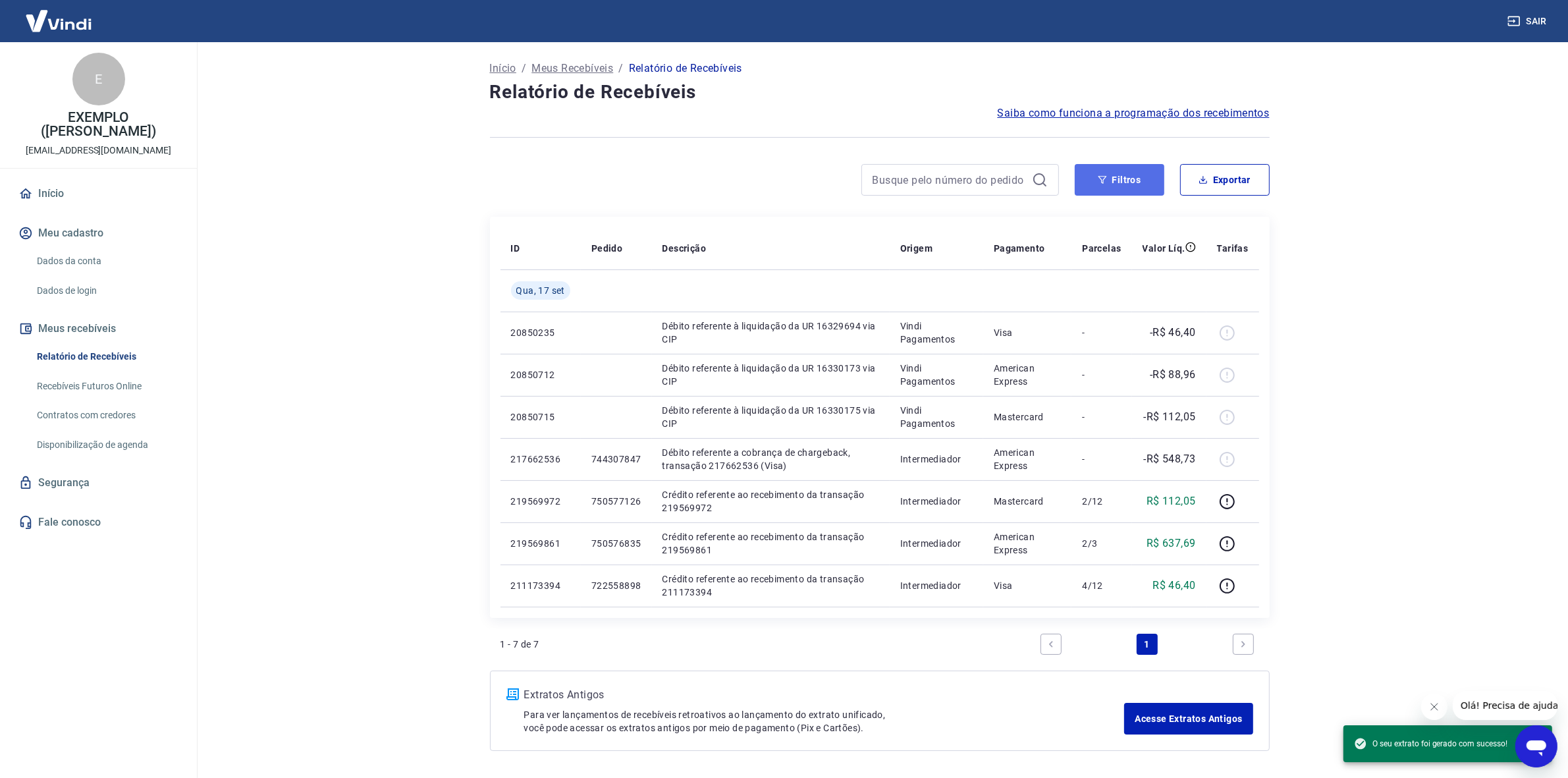
click at [1131, 177] on button "Filtros" at bounding box center [1120, 180] width 90 height 31
